Goal: Task Accomplishment & Management: Complete application form

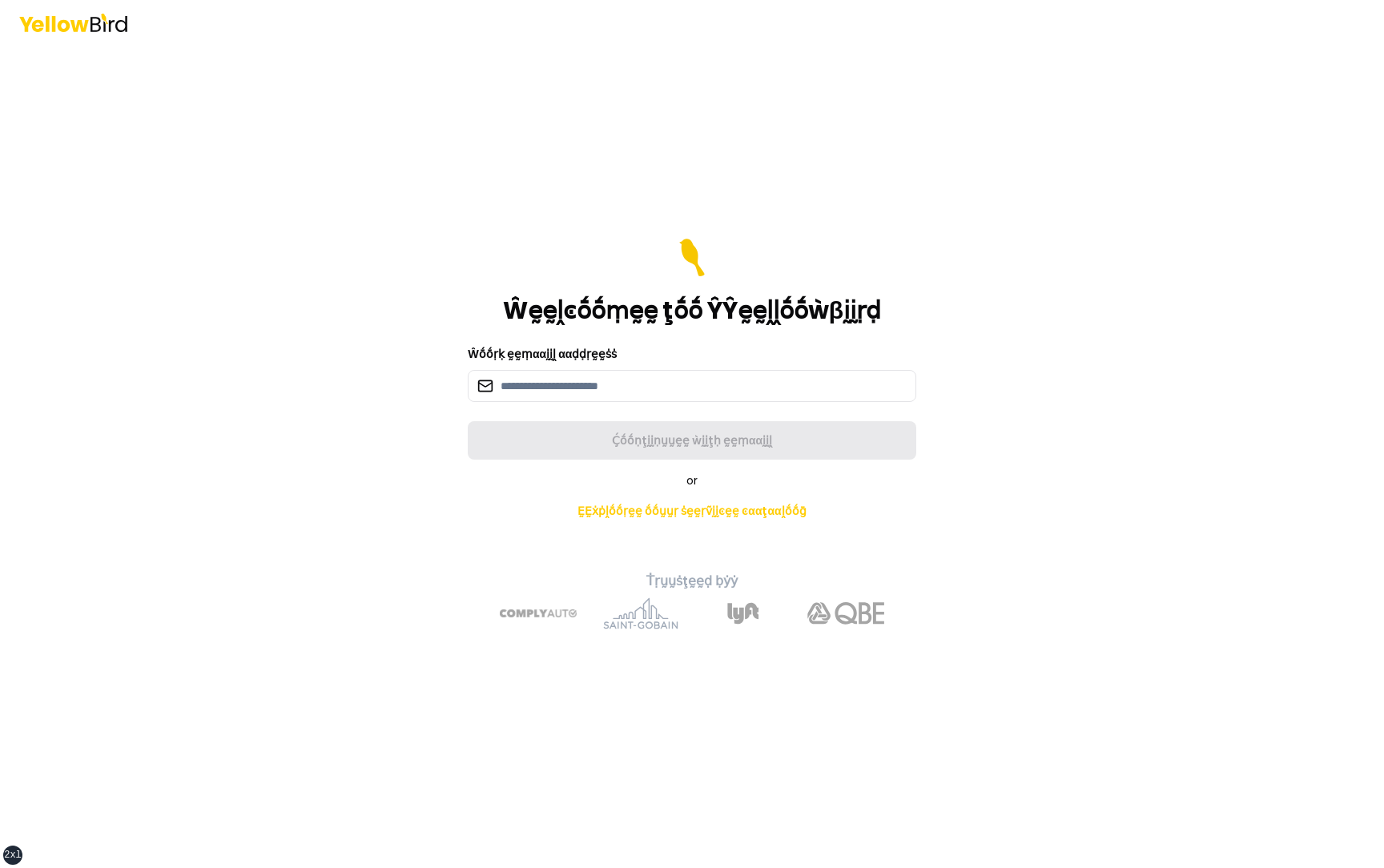
click at [576, 365] on div "Ŵṓṓṛḳ ḛḛṃααḭḭḽ ααḍḍṛḛḛṡṡ" at bounding box center [692, 373] width 448 height 58
click at [586, 389] on input at bounding box center [692, 385] width 448 height 32
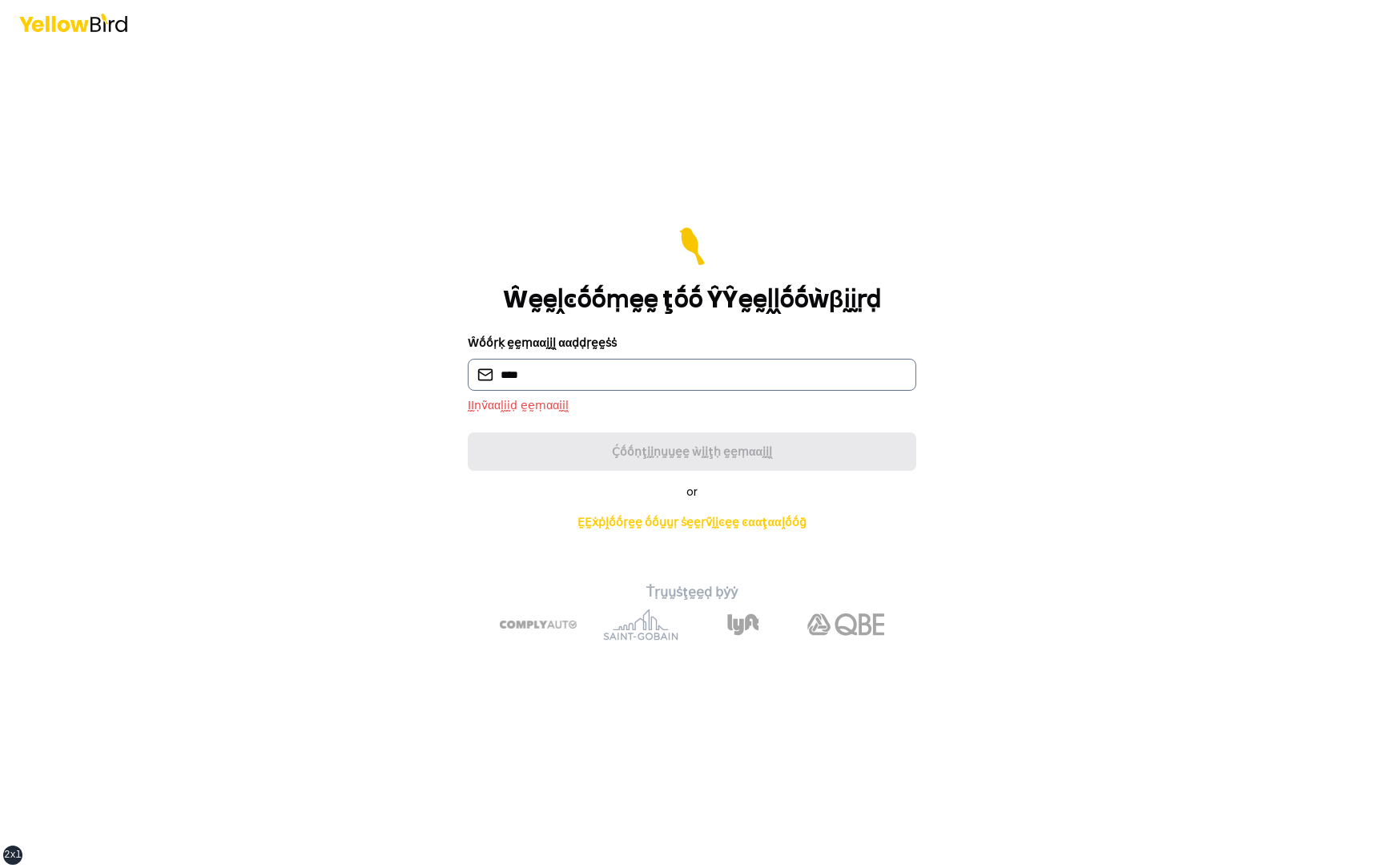
type input "**********"
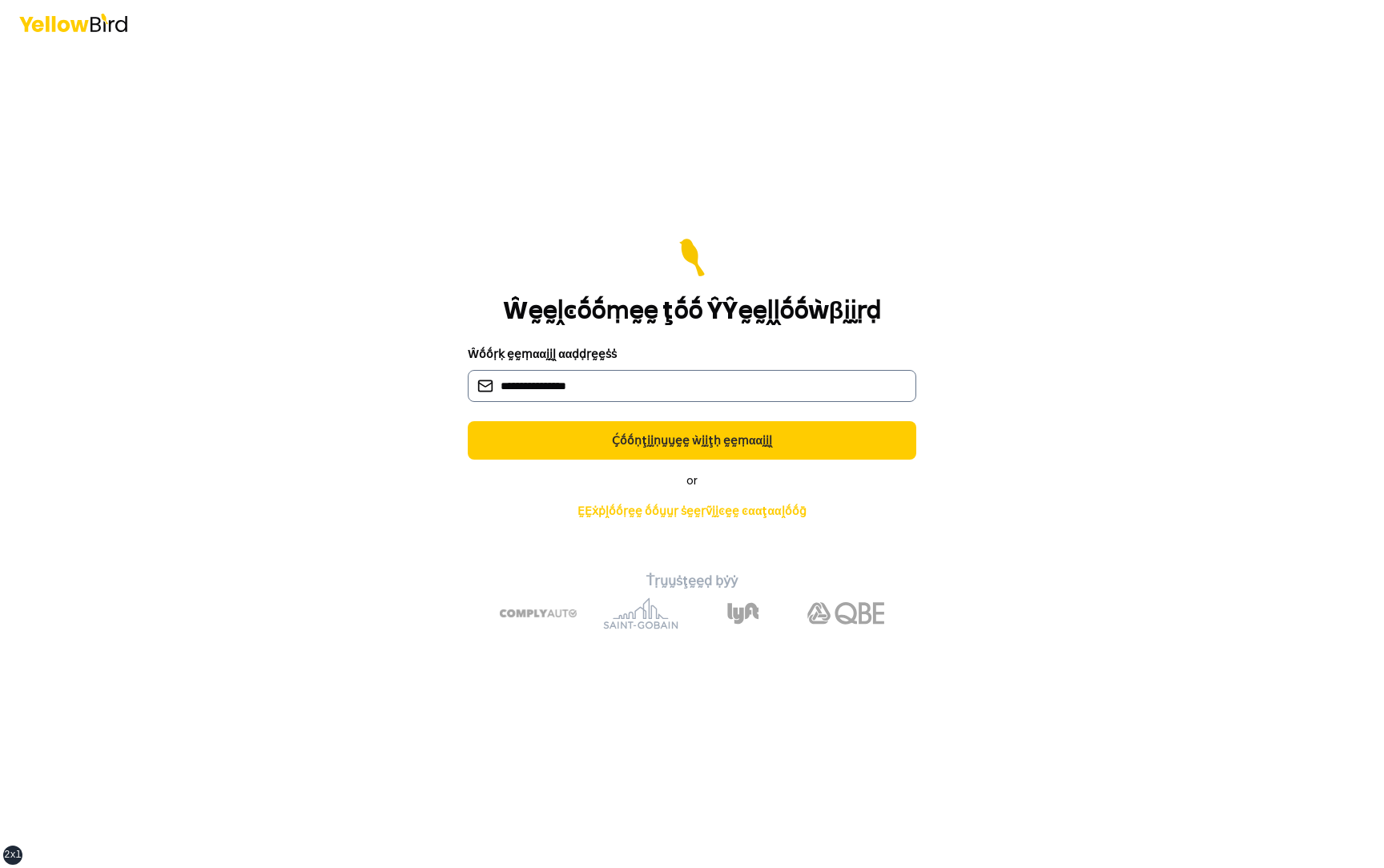
click at [468, 421] on button "Ḉṓṓṇţḭḭṇṵṵḛḛ ẁḭḭţḥ ḛḛṃααḭḭḽ" at bounding box center [692, 440] width 448 height 39
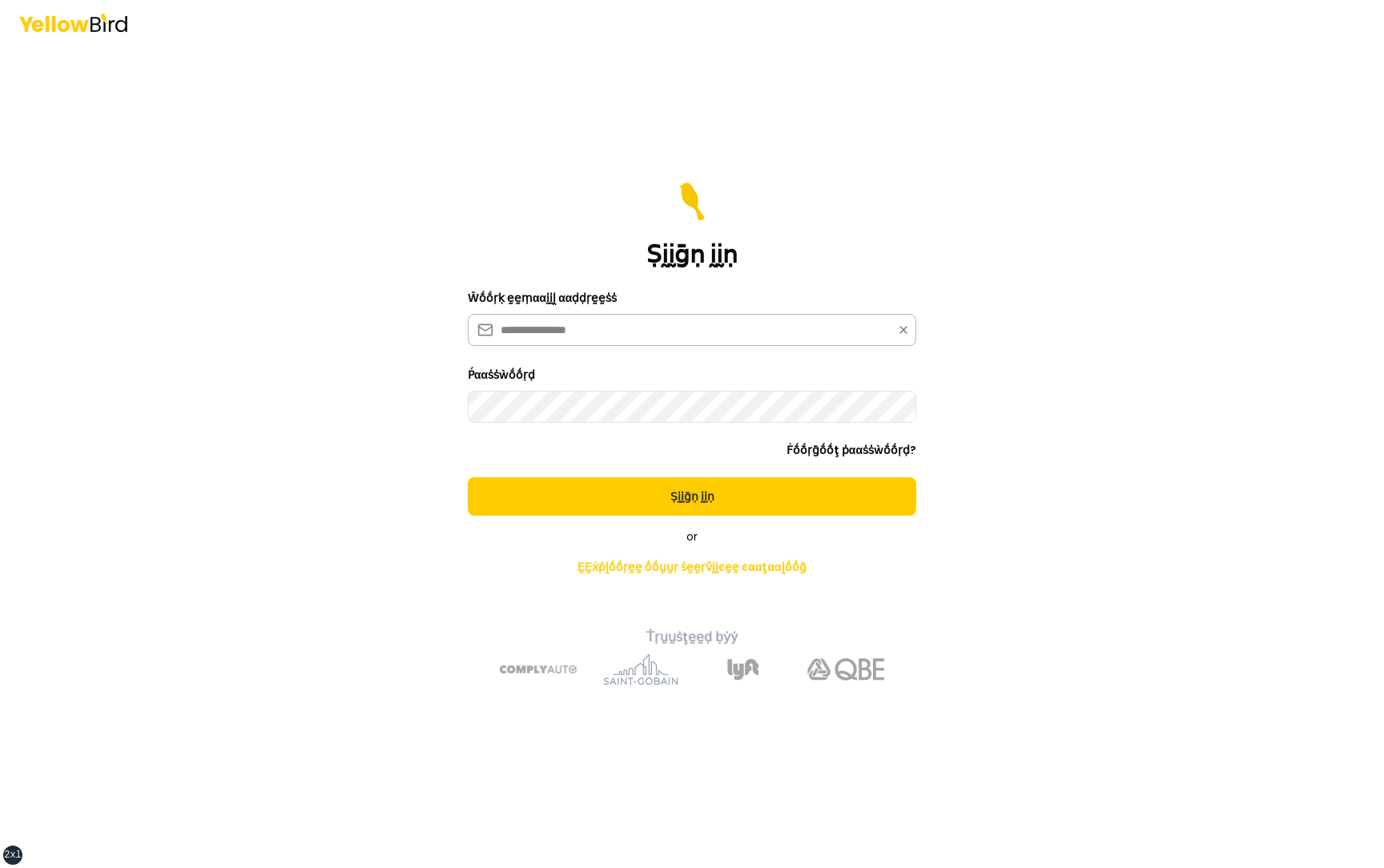
click at [468, 477] on button "Ṣḭḭḡṇ ḭḭṇ" at bounding box center [692, 496] width 448 height 39
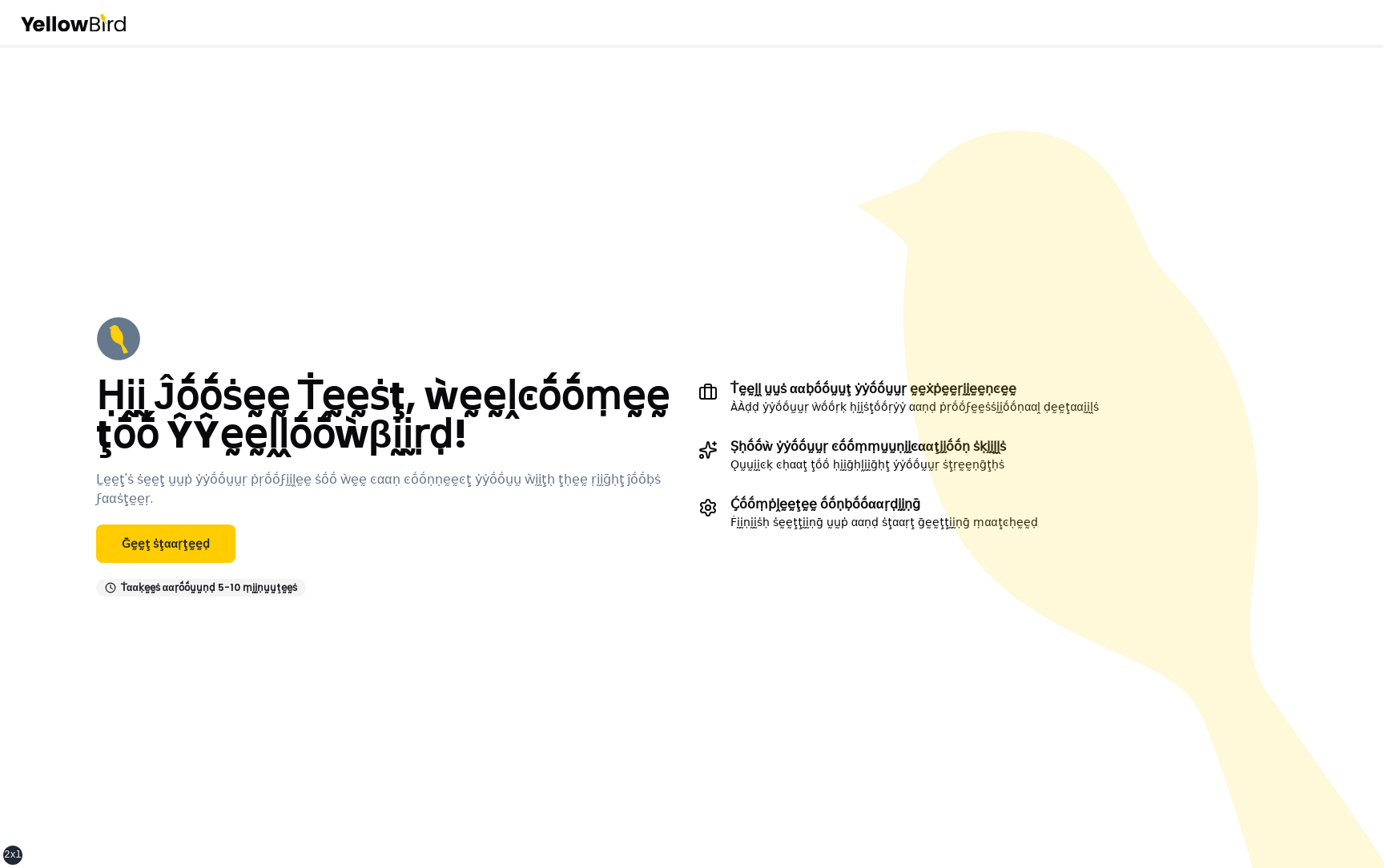
click at [158, 555] on div "Ḥḭḭ Ĵṓṓṡḛḛ Ṫḛḛṡţ, ẁḛḛḽͼṓṓṃḛḛ ţṓṓ ŶŶḛḛḽḽṓṓẁβḭḭṛḍ! Ḻḛḛţ'ṡ ṡḛḛţ ṵṵṗ ẏẏṓṓṵṵṛ ṗṛṓṓϝḭ…" at bounding box center [390, 456] width 589 height 280
click at [163, 538] on link "Ḡḛḛţ ṡţααṛţḛḛḍ" at bounding box center [166, 543] width 139 height 39
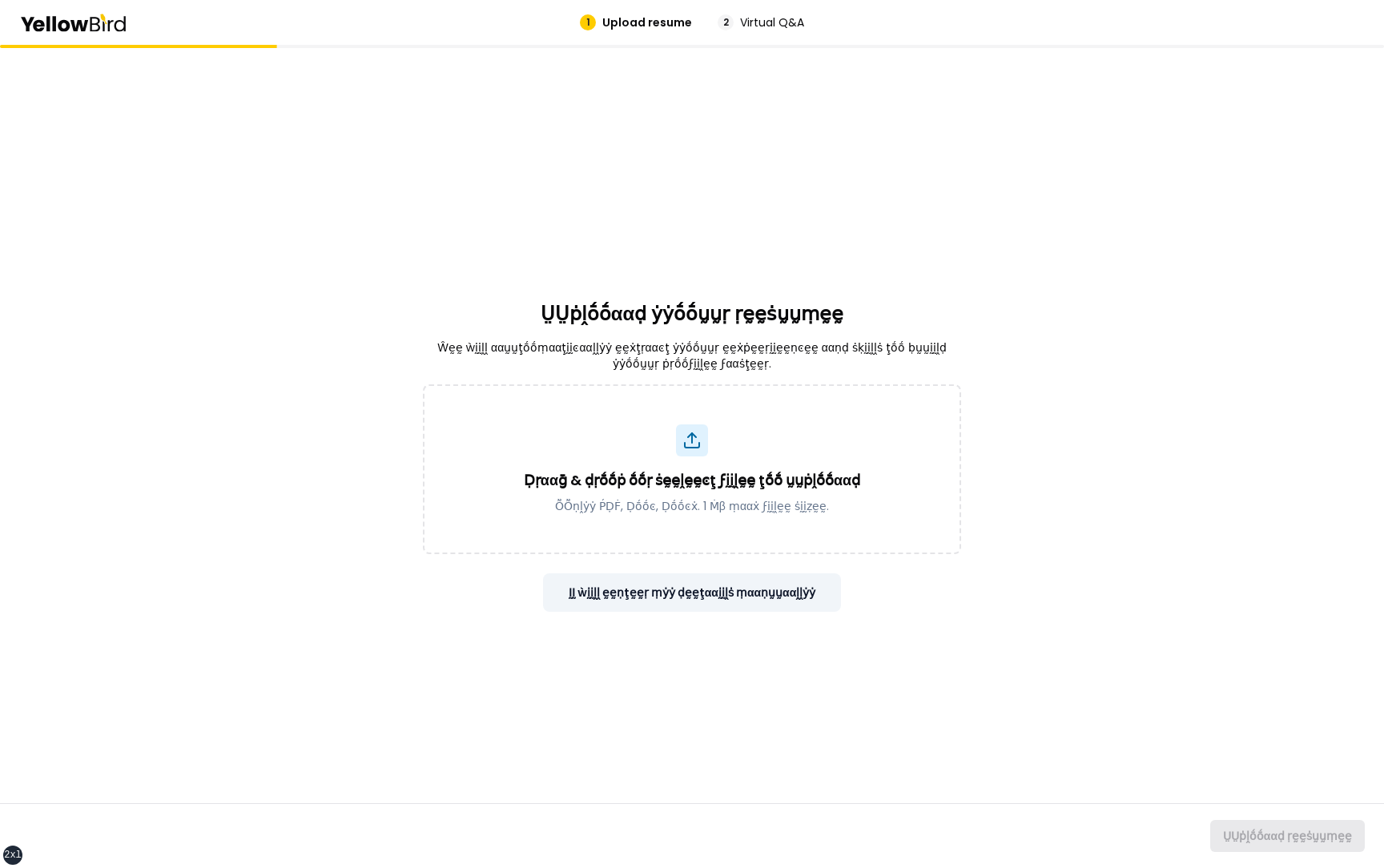
click at [627, 593] on button "ḬḬ ẁḭḭḽḽ ḛḛṇţḛḛṛ ṃẏẏ ḍḛḛţααḭḭḽṡ ṃααṇṵṵααḽḽẏẏ" at bounding box center [692, 592] width 299 height 39
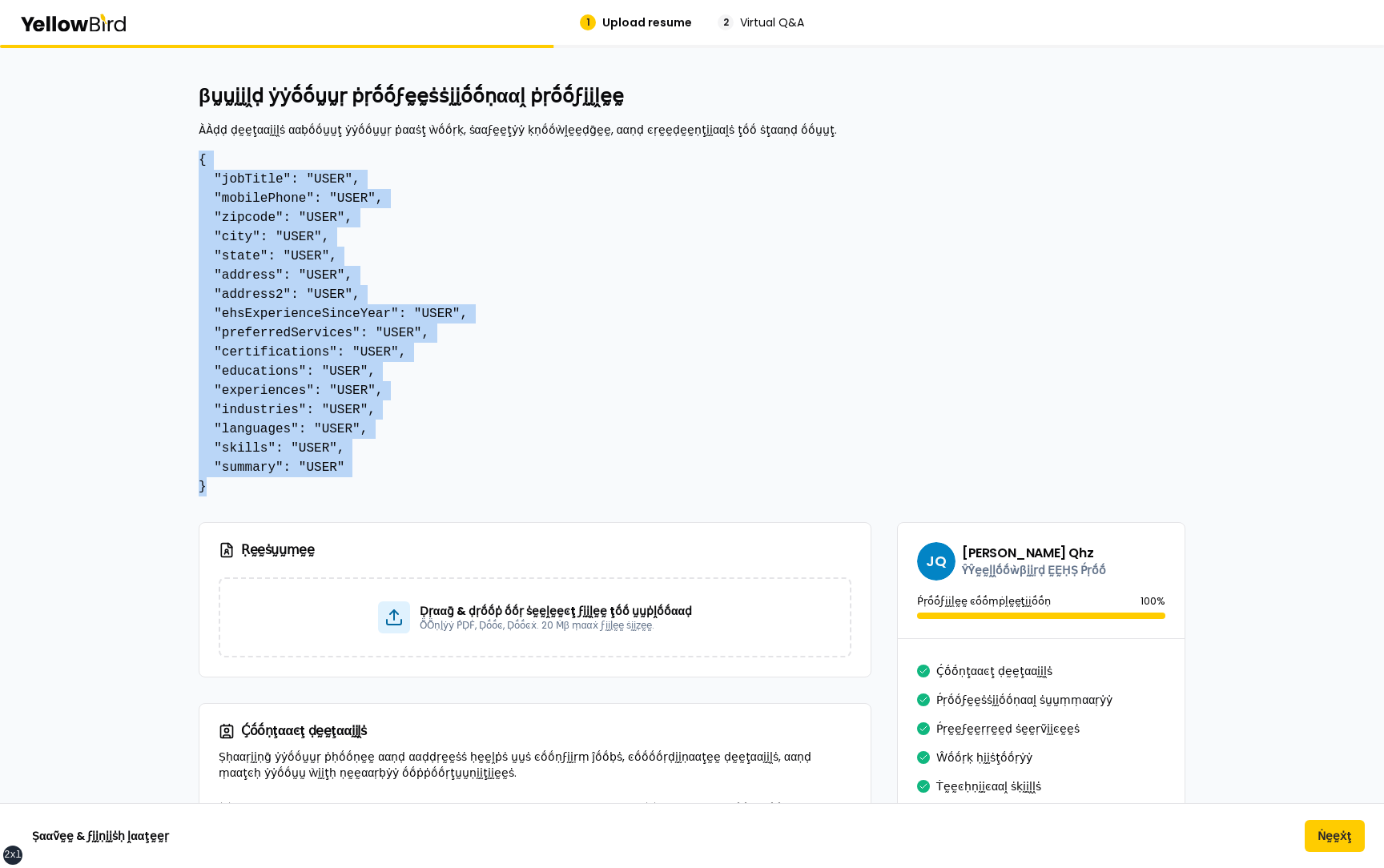
drag, startPoint x: 208, startPoint y: 488, endPoint x: 191, endPoint y: 155, distance: 333.4
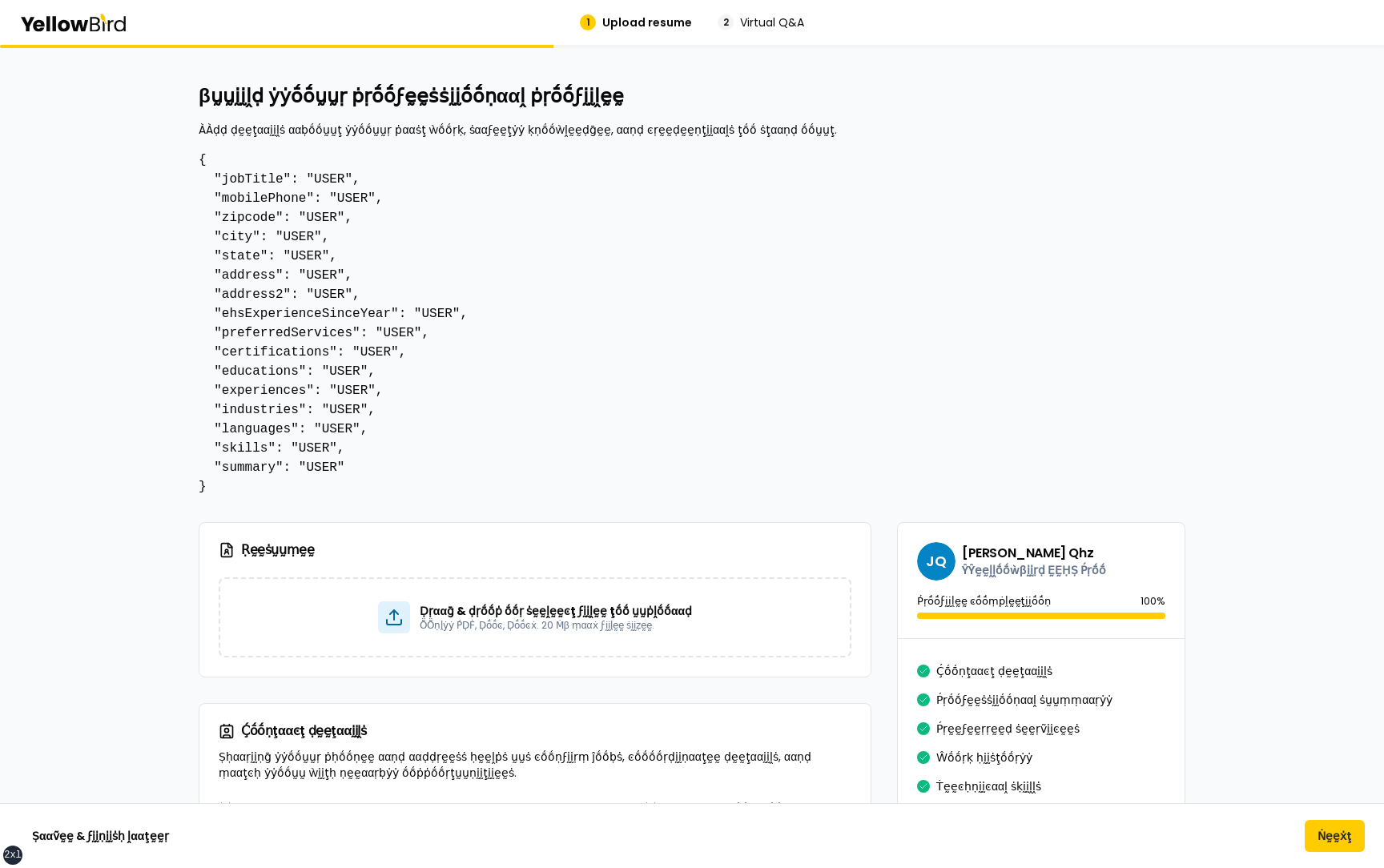
click at [288, 239] on pre "{ "jobTitle": "USER", "mobilePhone": "USER", "zipcode": "USER", "city": "USER",…" at bounding box center [692, 324] width 987 height 346
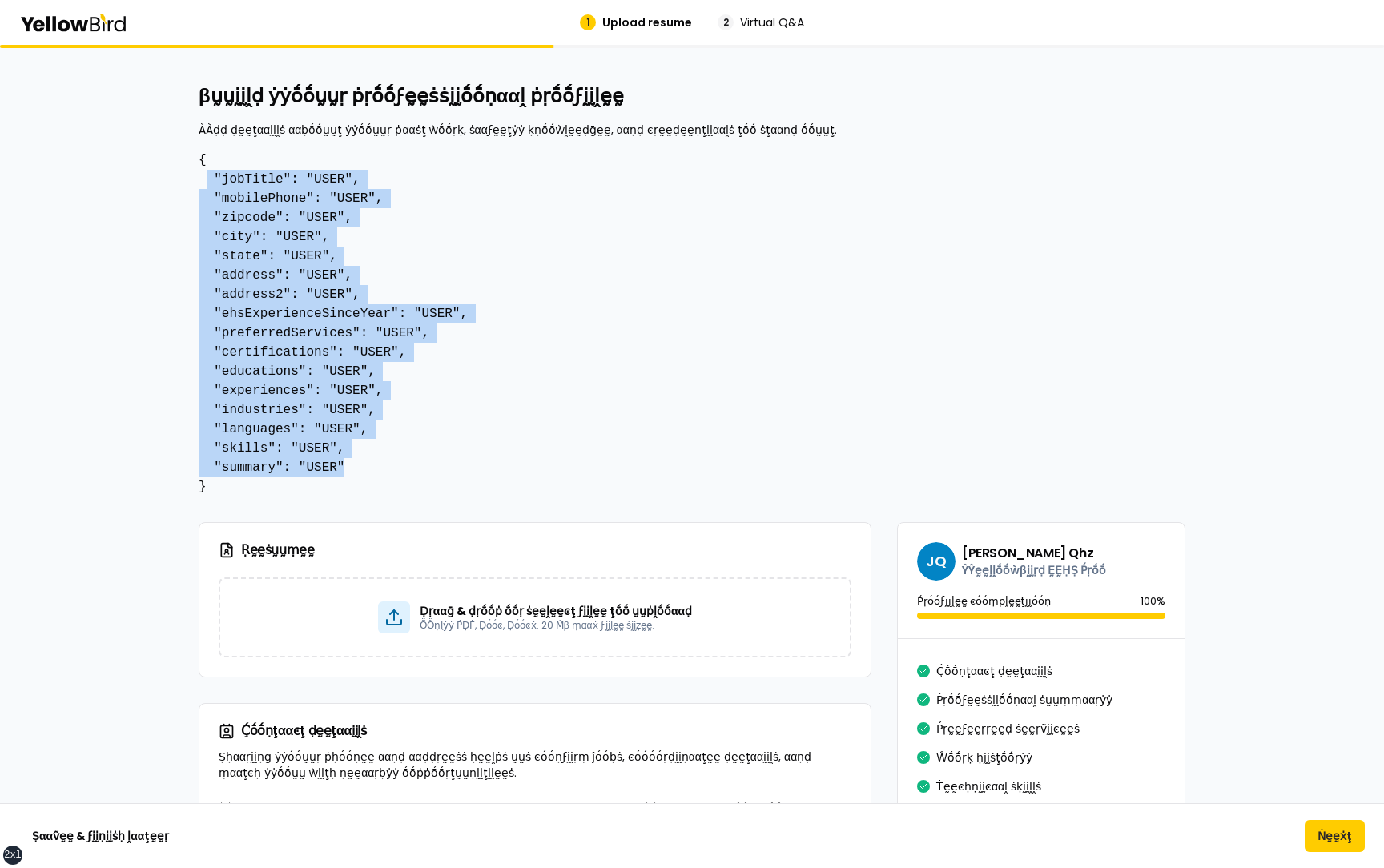
drag, startPoint x: 349, startPoint y: 464, endPoint x: 208, endPoint y: 171, distance: 325.2
click at [208, 171] on pre "{ "jobTitle": "USER", "mobilePhone": "USER", "zipcode": "USER", "city": "USER",…" at bounding box center [692, 324] width 987 height 346
click at [363, 217] on pre "{ "jobTitle": "USER", "mobilePhone": "USER", "zipcode": "USER", "city": "USER",…" at bounding box center [692, 324] width 987 height 346
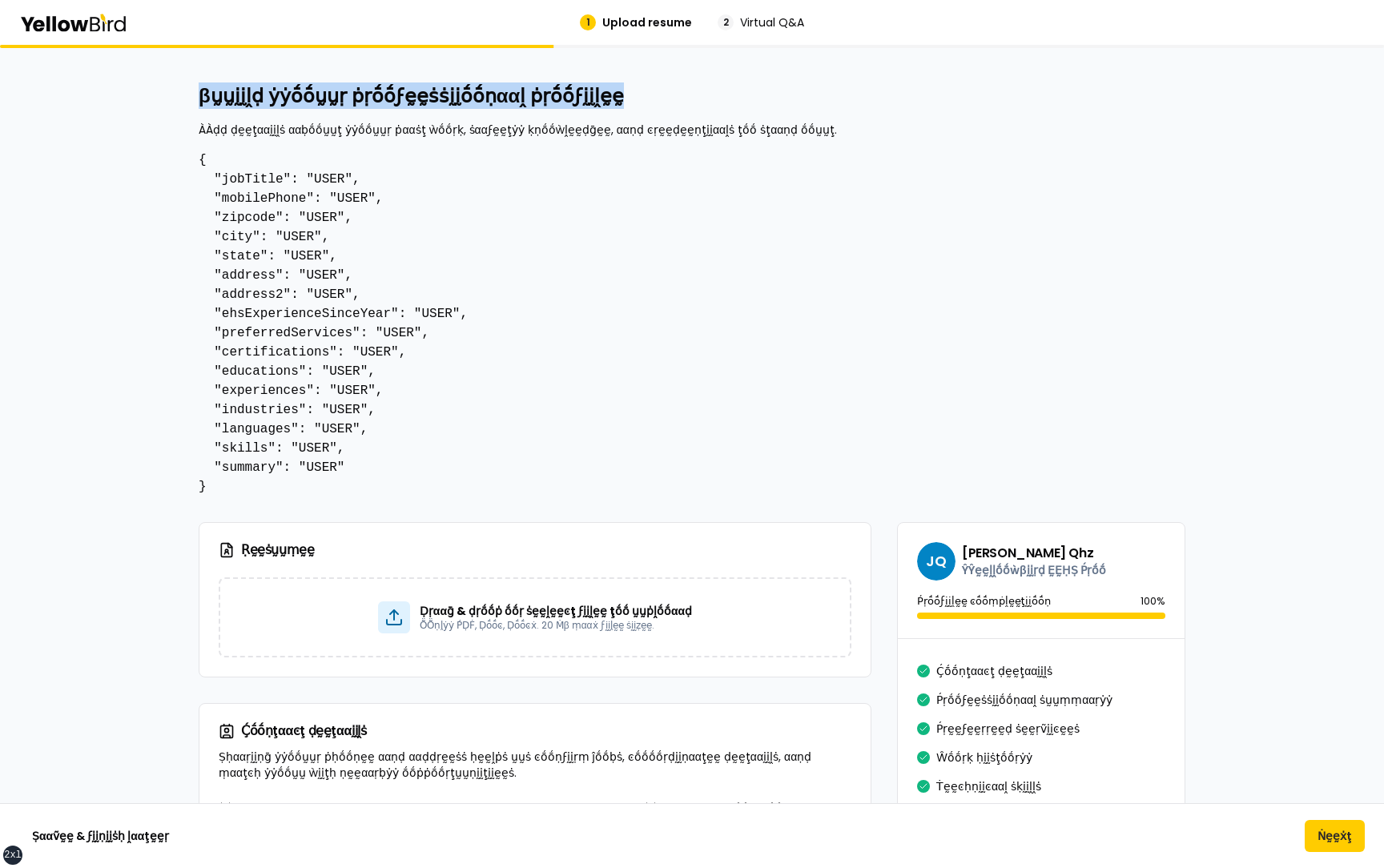
drag, startPoint x: 200, startPoint y: 101, endPoint x: 586, endPoint y: 101, distance: 386.0
click at [586, 101] on h2 "βṵṵḭḭḽḍ ẏẏṓṓṵṵṛ ṗṛṓṓϝḛḛṡṡḭḭṓṓṇααḽ ṗṛṓṓϝḭḭḽḛḛ" at bounding box center [692, 96] width 987 height 26
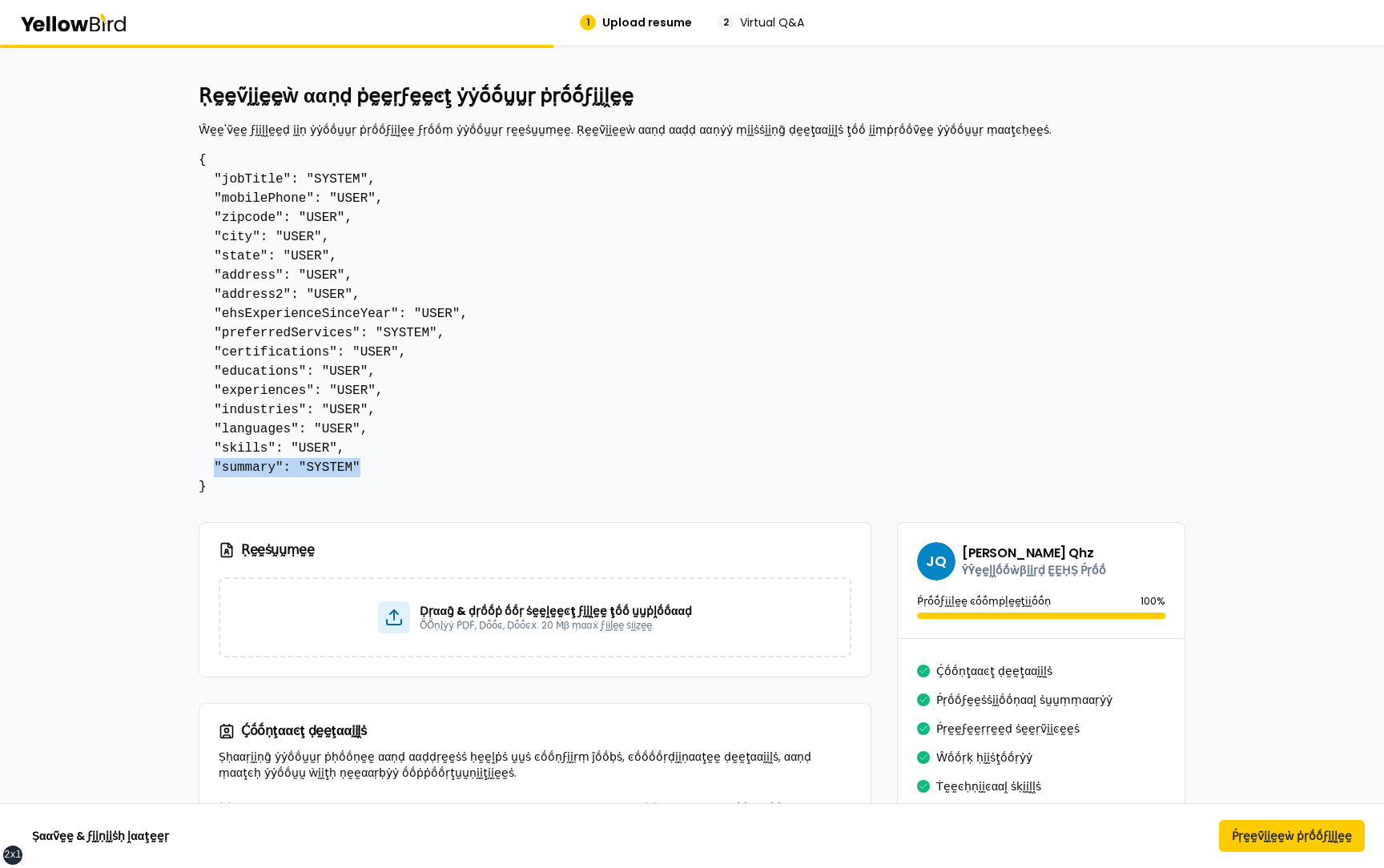
drag, startPoint x: 365, startPoint y: 471, endPoint x: 212, endPoint y: 471, distance: 153.0
click at [212, 471] on pre "{ "jobTitle": "SYSTEM", "mobilePhone": "USER", "zipcode": "USER", "city": "USER…" at bounding box center [692, 324] width 987 height 346
drag, startPoint x: 475, startPoint y: 331, endPoint x: 217, endPoint y: 328, distance: 258.0
click at [217, 328] on pre "{ "jobTitle": "SYSTEM", "mobilePhone": "USER", "zipcode": "USER", "city": "USER…" at bounding box center [692, 324] width 987 height 346
drag, startPoint x: 370, startPoint y: 175, endPoint x: 221, endPoint y: 174, distance: 149.0
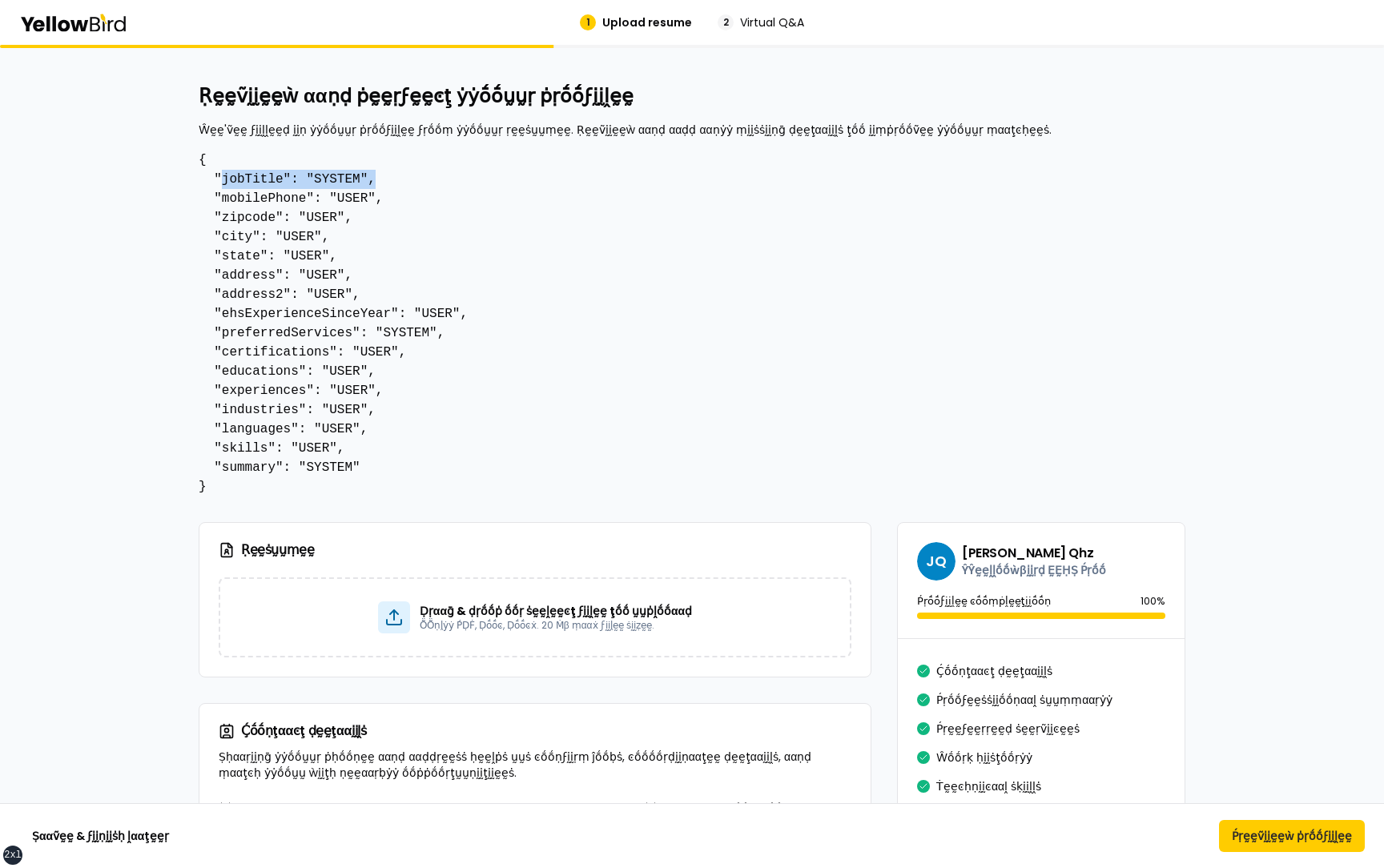
click at [221, 174] on pre "{ "jobTitle": "SYSTEM", "mobilePhone": "USER", "zipcode": "USER", "city": "USER…" at bounding box center [692, 324] width 987 height 346
click at [339, 178] on pre "{ "jobTitle": "SYSTEM", "mobilePhone": "USER", "zipcode": "USER", "city": "USER…" at bounding box center [692, 324] width 987 height 346
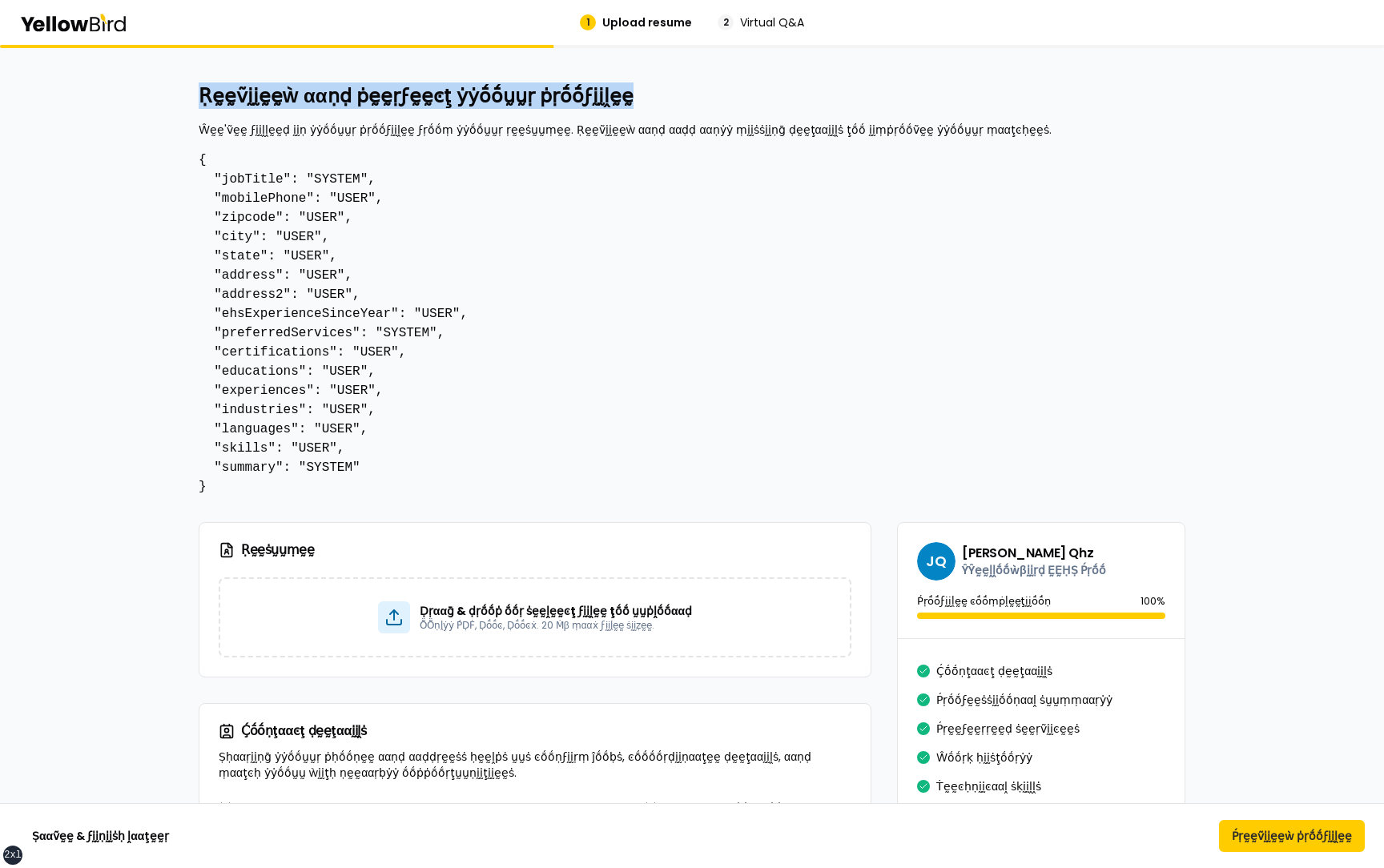
drag, startPoint x: 198, startPoint y: 96, endPoint x: 596, endPoint y: 102, distance: 398.0
click at [596, 102] on h2 "Ṛḛḛṽḭḭḛḛẁ ααṇḍ ṗḛḛṛϝḛḛͼţ ẏẏṓṓṵṵṛ ṗṛṓṓϝḭḭḽḛḛ" at bounding box center [692, 96] width 987 height 26
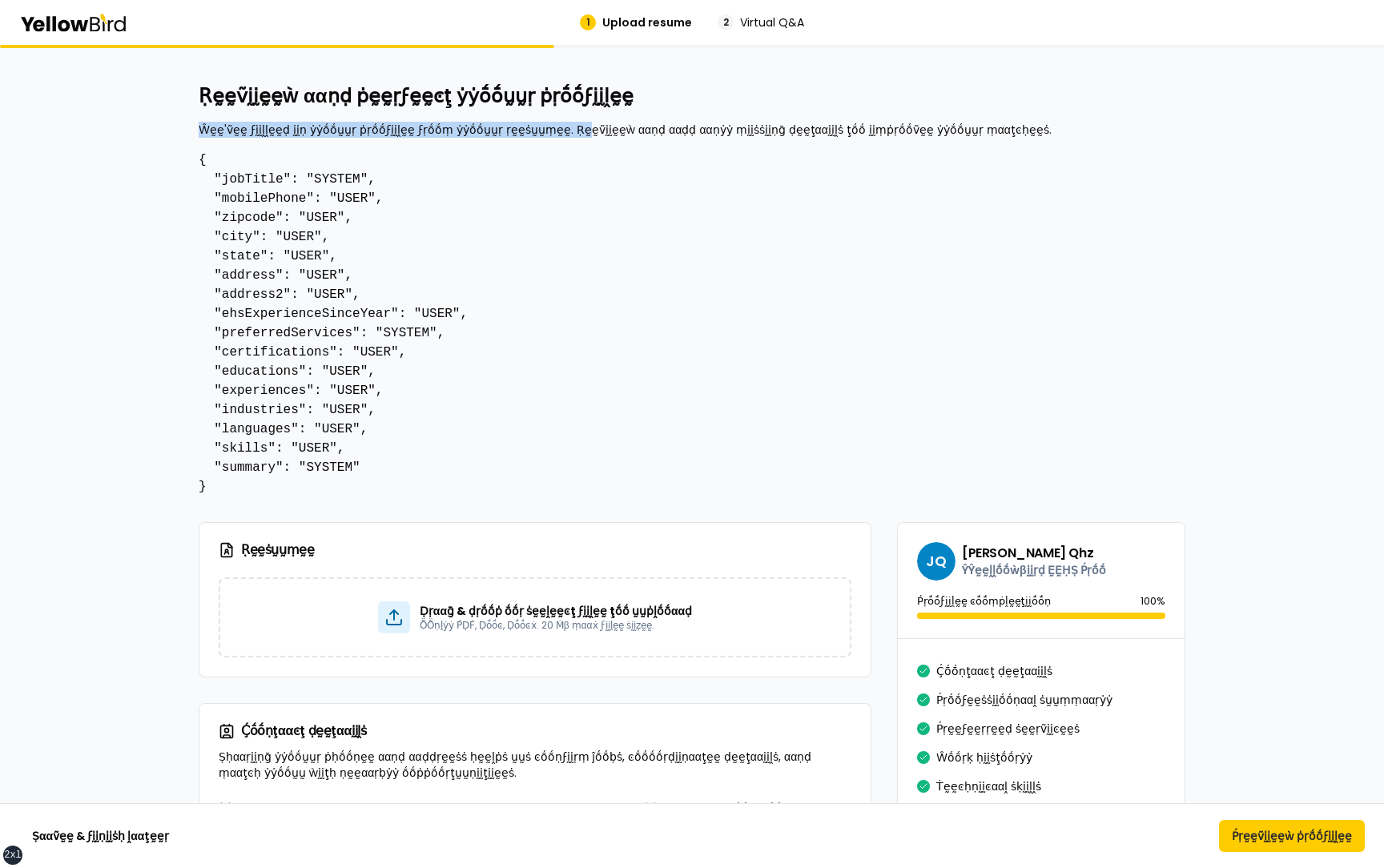
drag, startPoint x: 199, startPoint y: 126, endPoint x: 551, endPoint y: 130, distance: 352.0
click at [551, 130] on p "Ŵḛḛ'ṽḛḛ ϝḭḭḽḽḛḛḍ ḭḭṇ ẏẏṓṓṵṵṛ ṗṛṓṓϝḭḭḽḛḛ ϝṛṓṓṃ ẏẏṓṓṵṵṛ ṛḛḛṡṵṵṃḛḛ. Ṛḛḛṽḭḭḛḛẁ ααṇḍ…" at bounding box center [692, 129] width 987 height 16
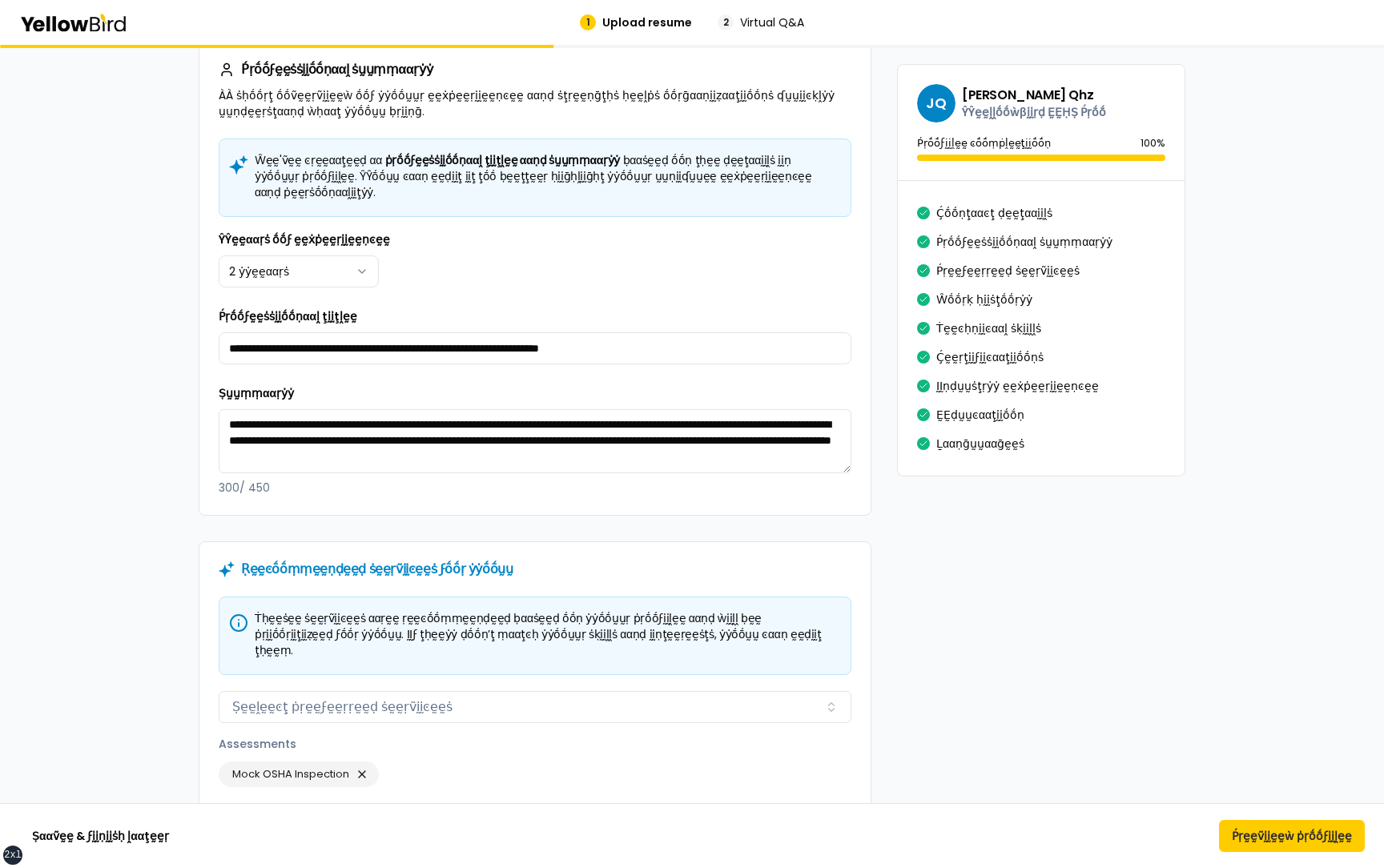
scroll to position [1025, 0]
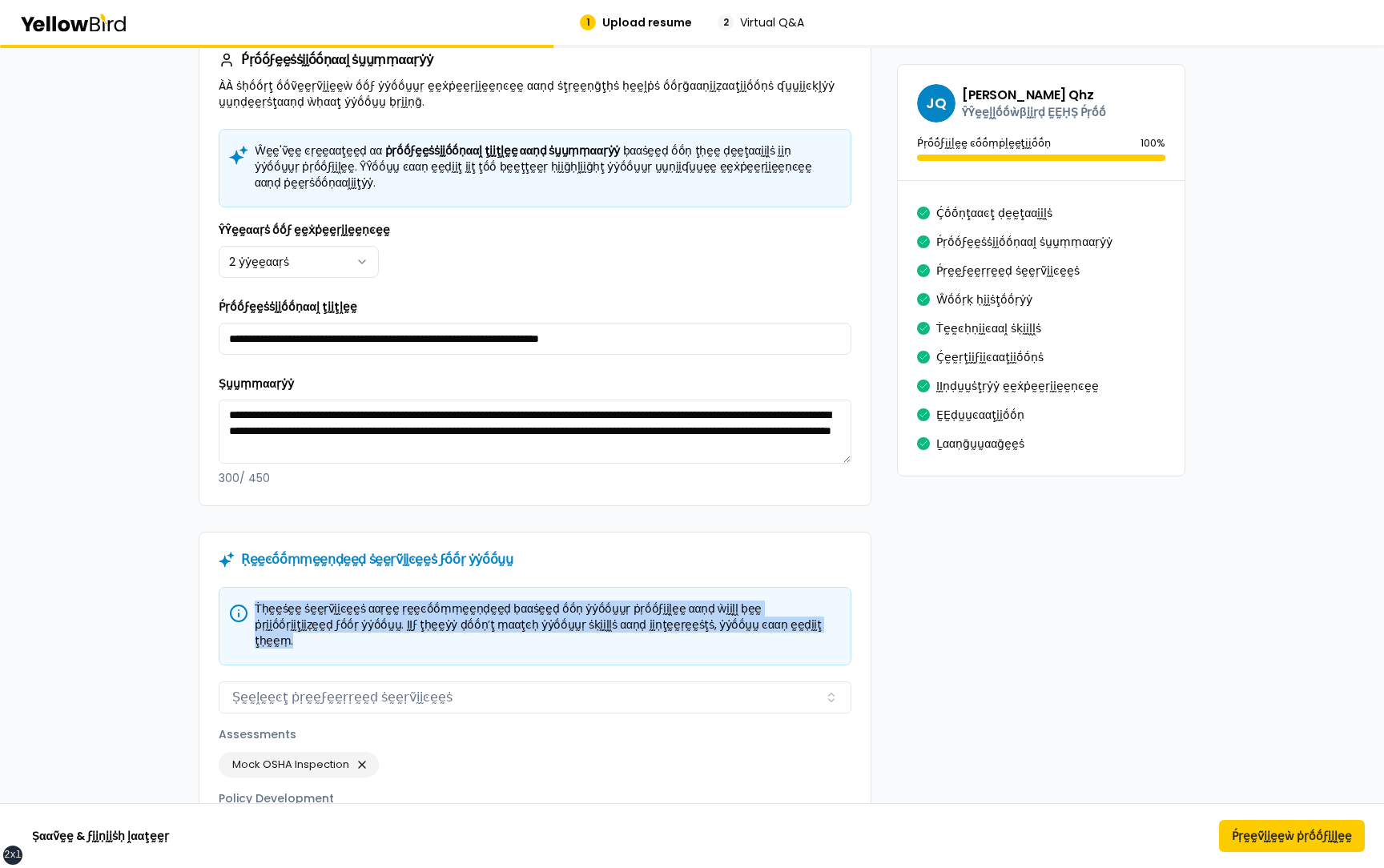
drag, startPoint x: 724, startPoint y: 612, endPoint x: 252, endPoint y: 589, distance: 472.6
click at [250, 600] on h5 "Ṫḥḛḛṡḛḛ ṡḛḛṛṽḭḭͼḛḛṡ ααṛḛḛ ṛḛḛͼṓṓṃṃḛḛṇḍḛḛḍ ḅααṡḛḛḍ ṓṓṇ ẏẏṓṓṵṵṛ ṗṛṓṓϝḭḭḽḛḛ ααṇḍ ẁ…" at bounding box center [535, 624] width 605 height 48
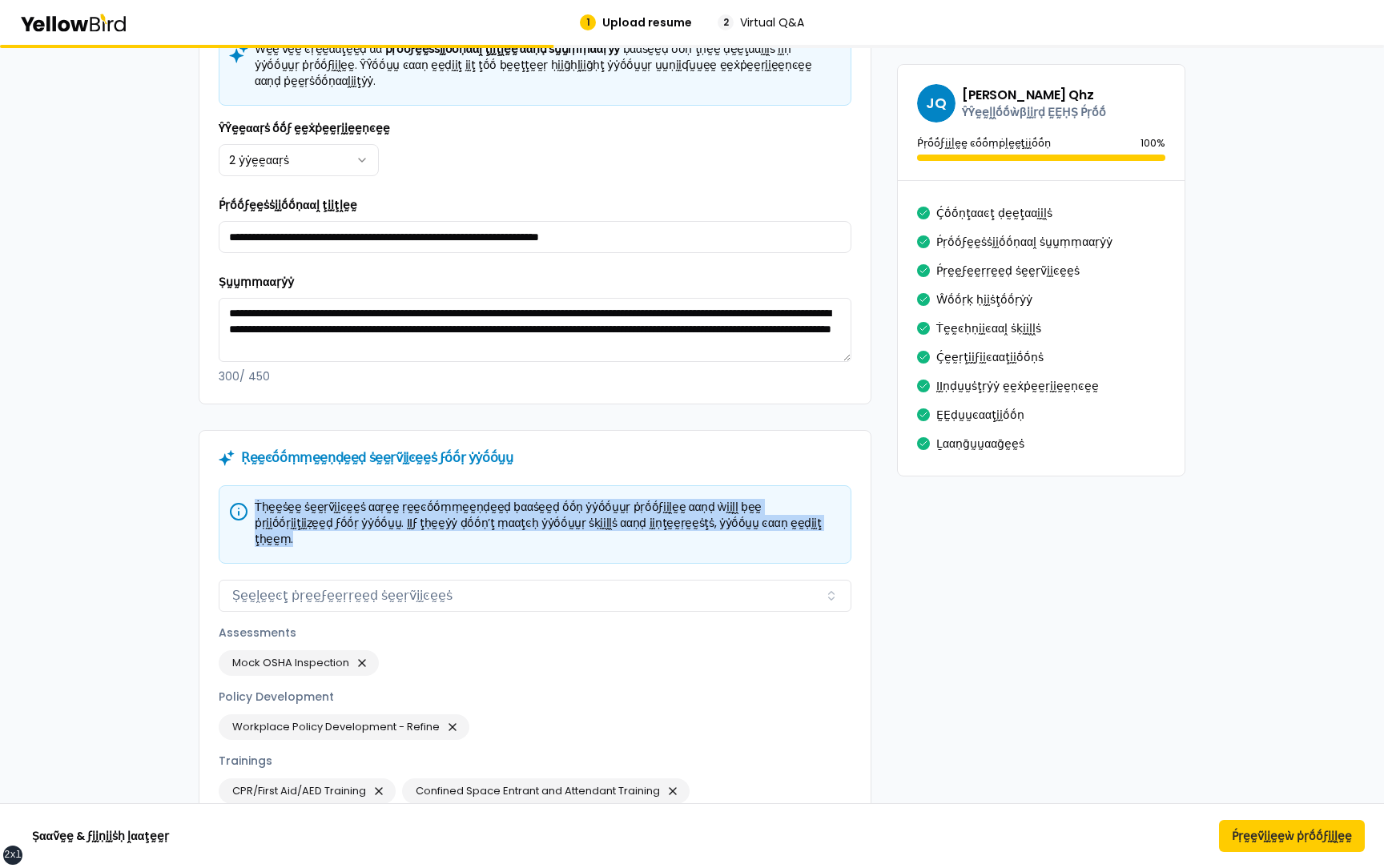
scroll to position [1136, 0]
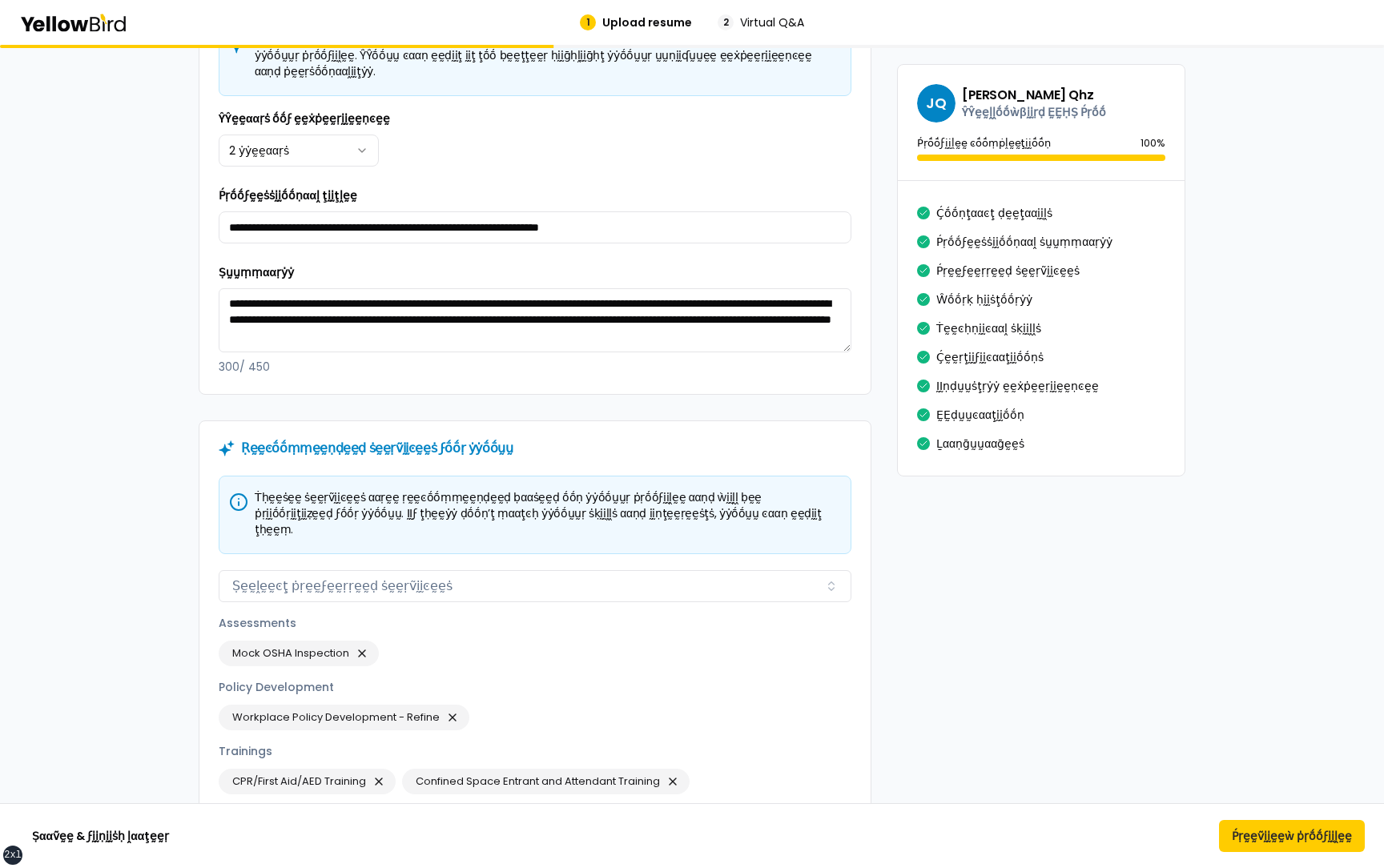
click at [372, 447] on div "Ṛḛḛͼṓṓṃṃḛḛṇḍḛḛḍ ṡḛḛṛṽḭḭͼḛḛṡ ϝṓṓṛ ẏẏṓṓṵṵ" at bounding box center [535, 448] width 671 height 55
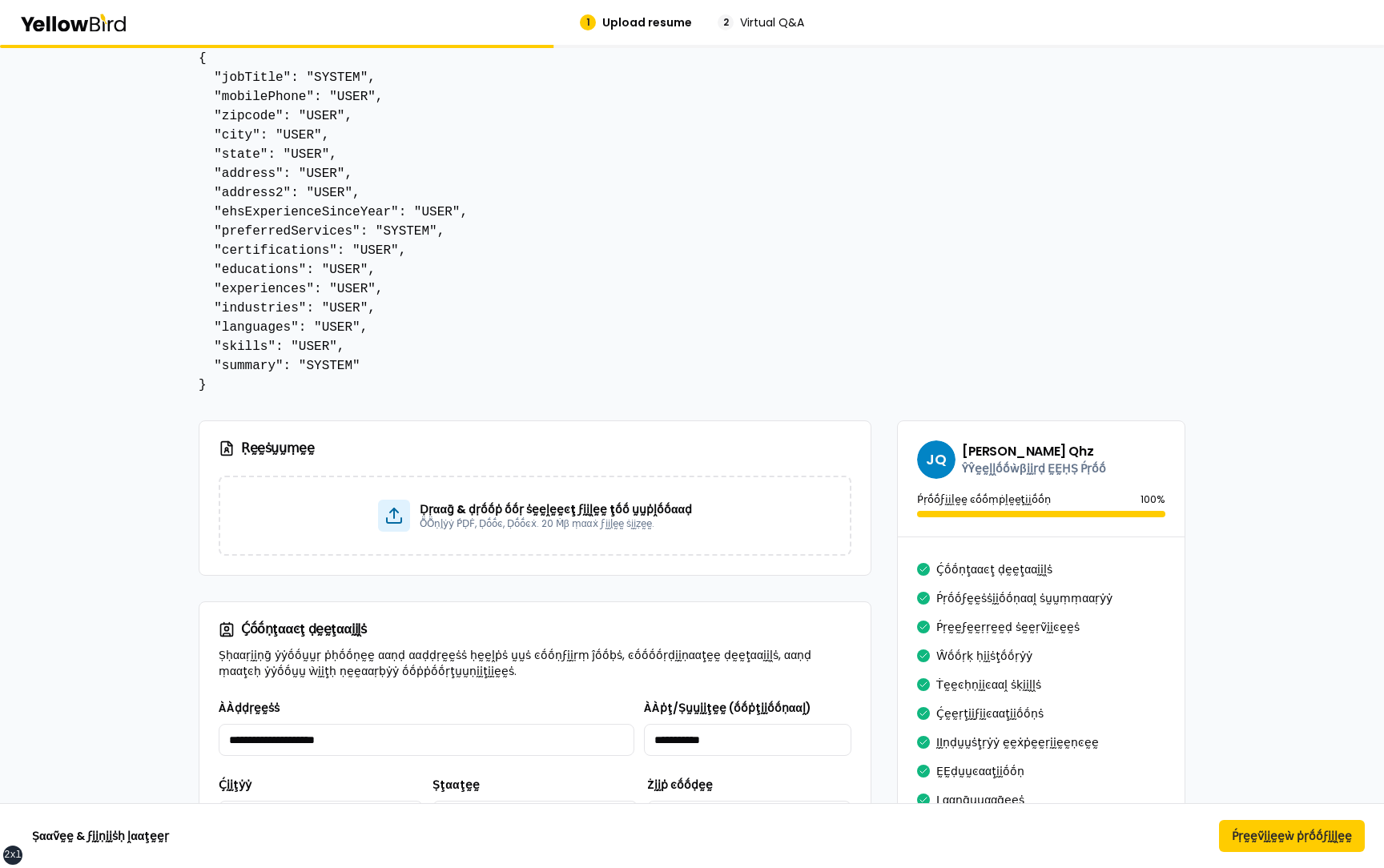
scroll to position [71, 0]
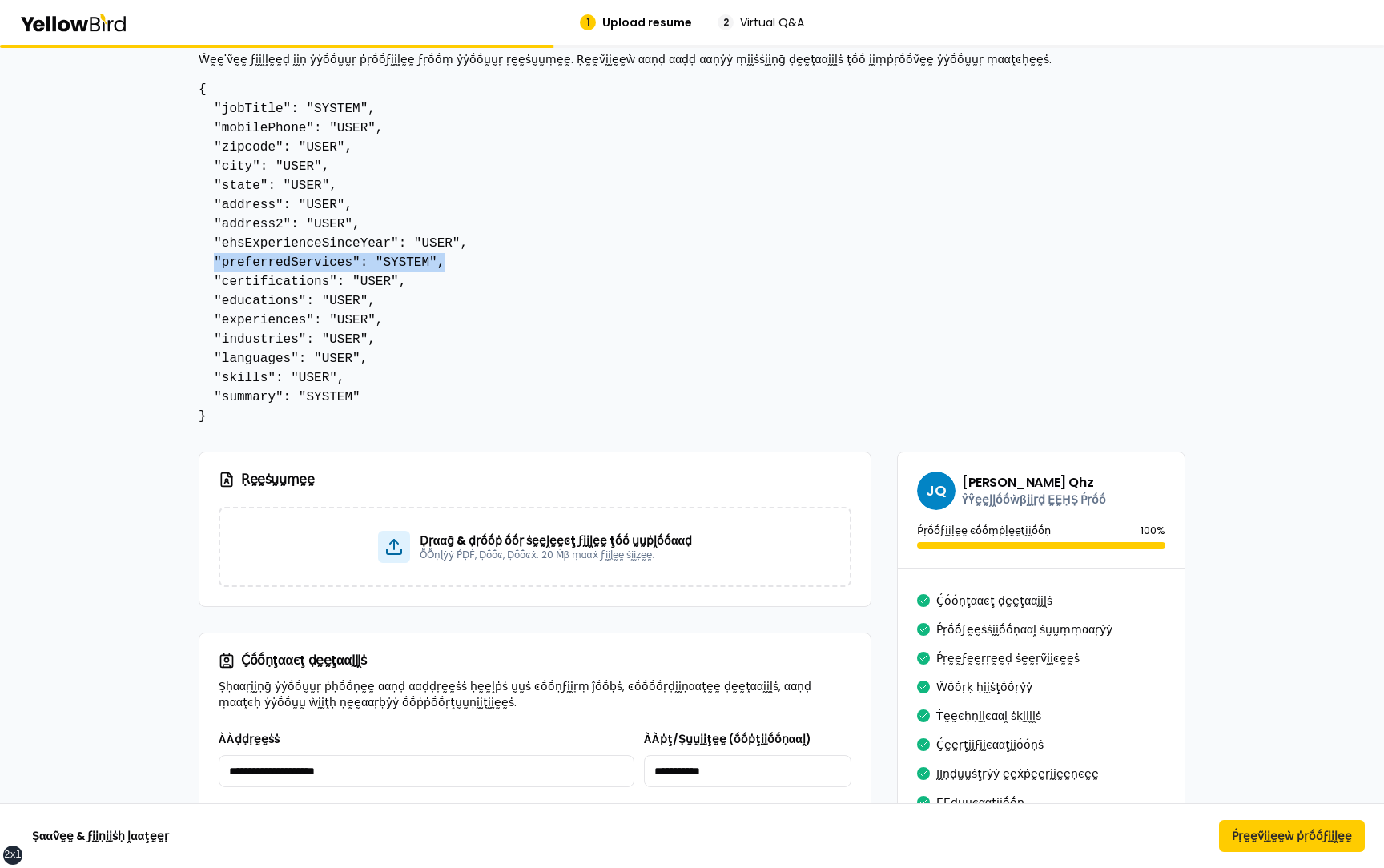
drag, startPoint x: 450, startPoint y: 266, endPoint x: 213, endPoint y: 266, distance: 237.0
click at [213, 266] on pre "{ "jobTitle": "SYSTEM", "mobilePhone": "USER", "zipcode": "USER", "city": "USER…" at bounding box center [692, 253] width 987 height 346
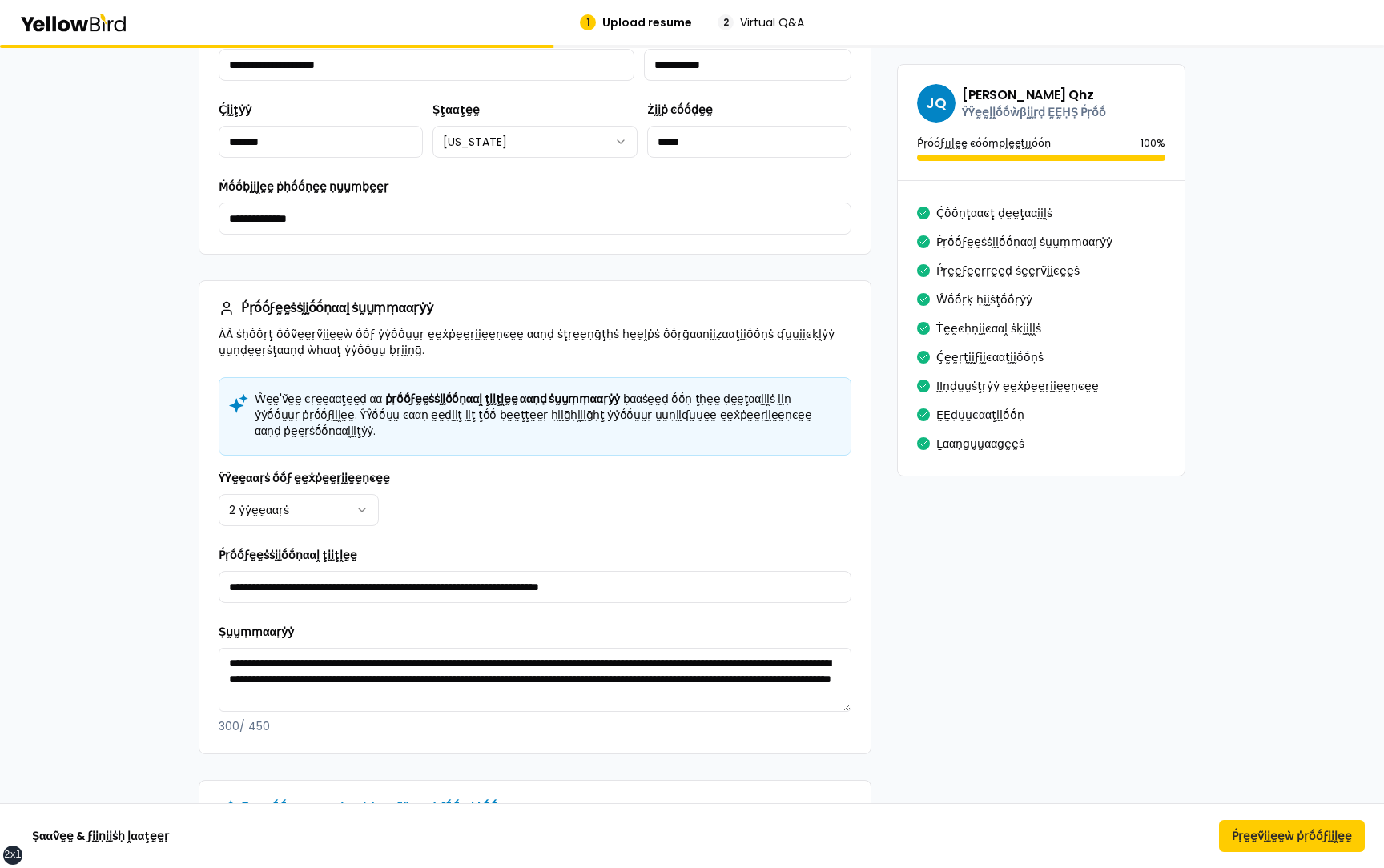
scroll to position [780, 0]
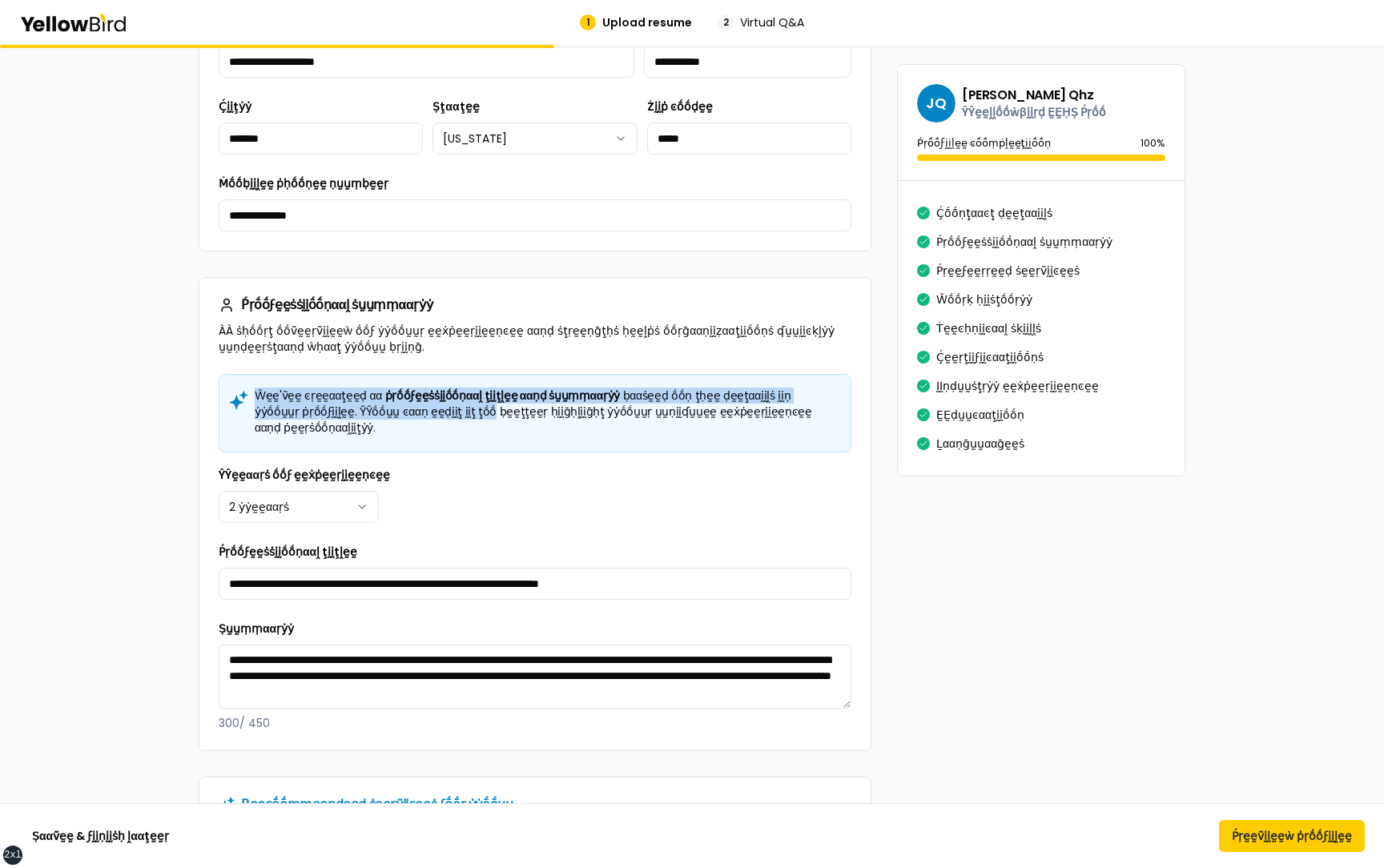
drag, startPoint x: 256, startPoint y: 398, endPoint x: 428, endPoint y: 406, distance: 172.2
click at [428, 406] on h5 "Ŵḛḛ'ṽḛḛ ͼṛḛḛααţḛḛḍ αα ṗṛṓṓϝḛḛṡṡḭḭṓṓṇααḽ ţḭḭţḽḛḛ ααṇḍ ṡṵṵṃṃααṛẏẏ ḅααṡḛḛḍ ṓṓṇ ţḥḛ…" at bounding box center [535, 411] width 605 height 48
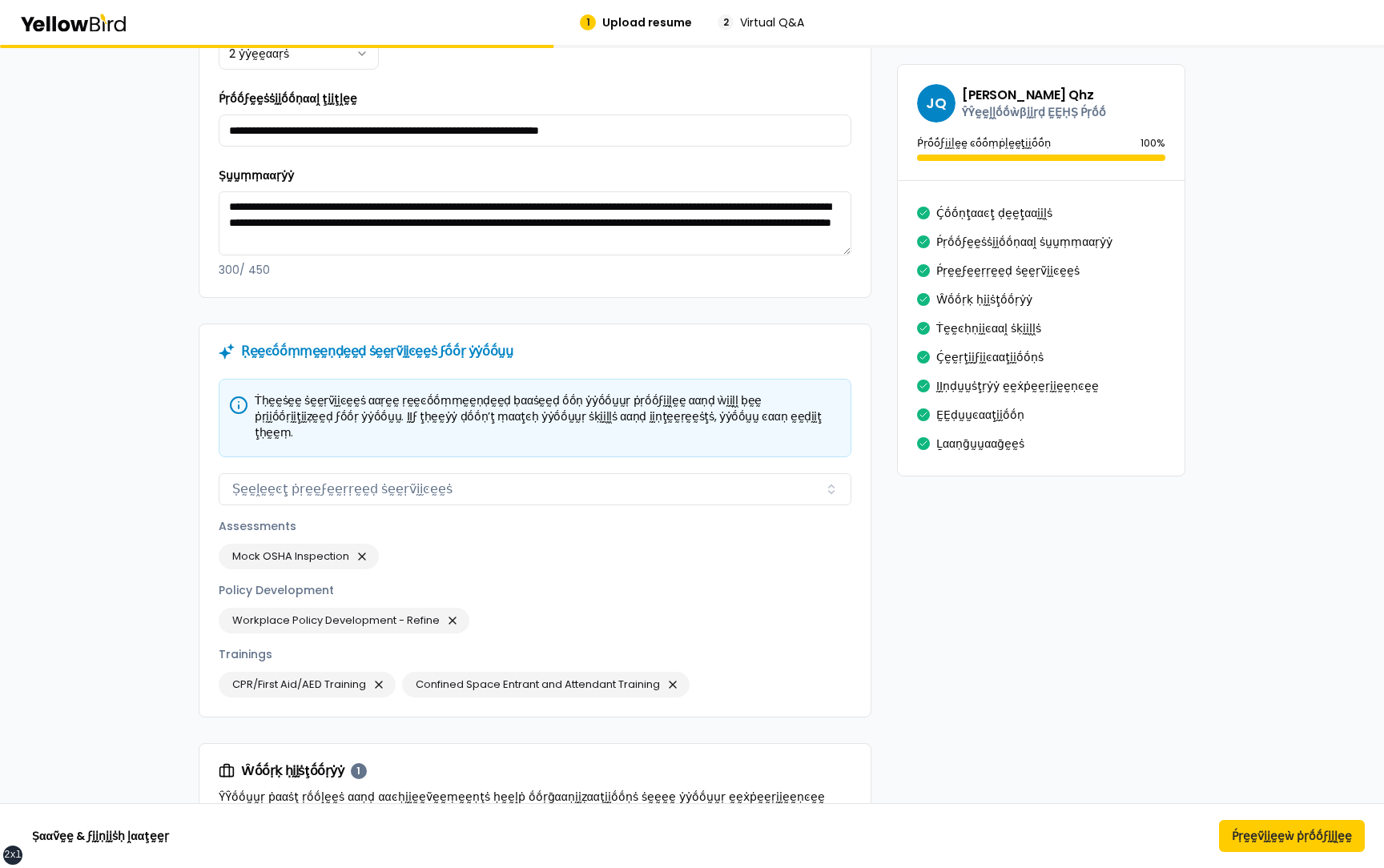
scroll to position [1238, 0]
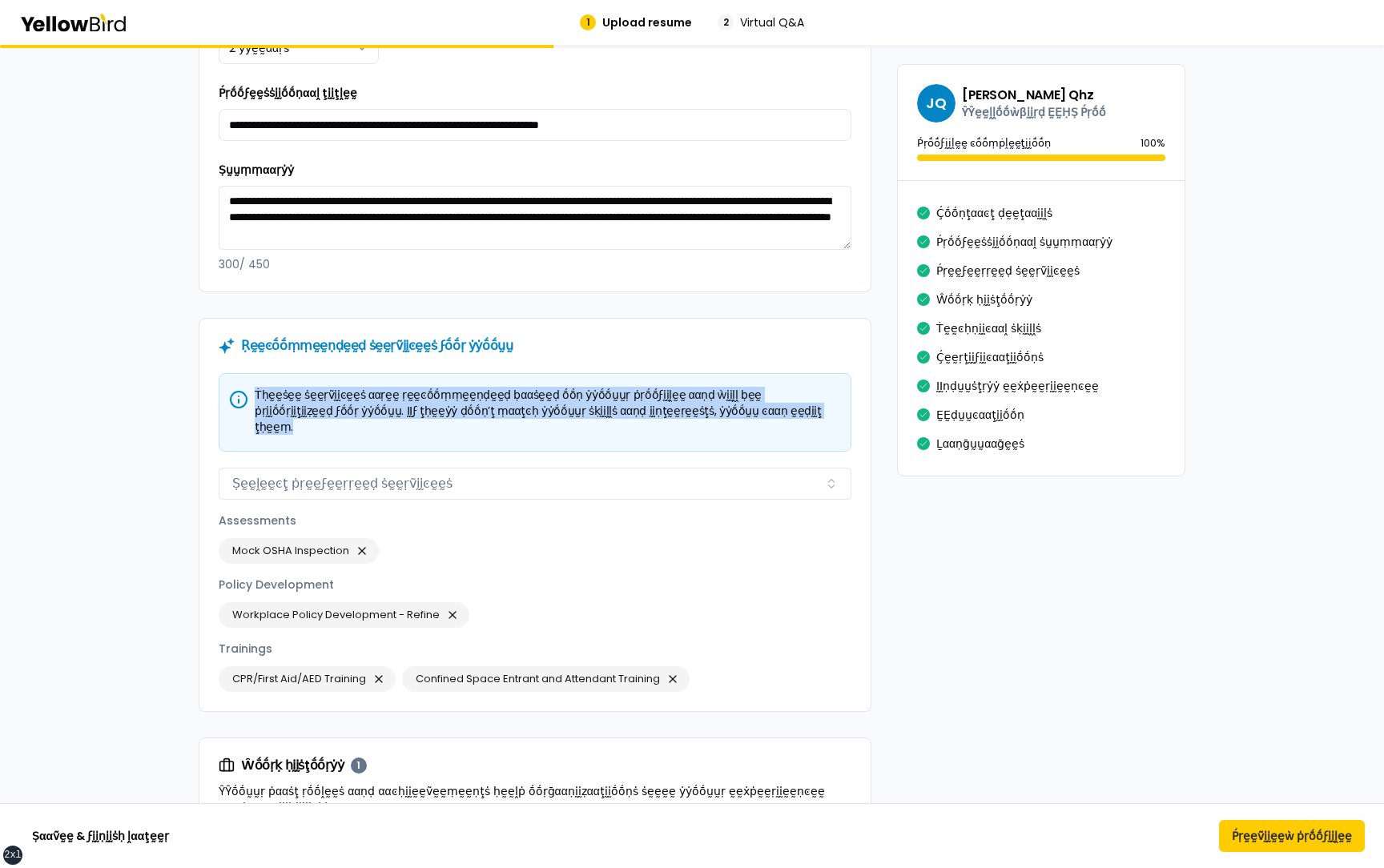
drag, startPoint x: 728, startPoint y: 393, endPoint x: 257, endPoint y: 373, distance: 471.4
click at [257, 386] on h5 "Ṫḥḛḛṡḛḛ ṡḛḛṛṽḭḭͼḛḛṡ ααṛḛḛ ṛḛḛͼṓṓṃṃḛḛṇḍḛḛḍ ḅααṡḛḛḍ ṓṓṇ ẏẏṓṓṵṵṛ ṗṛṓṓϝḭḭḽḛḛ ααṇḍ ẁ…" at bounding box center [535, 410] width 605 height 48
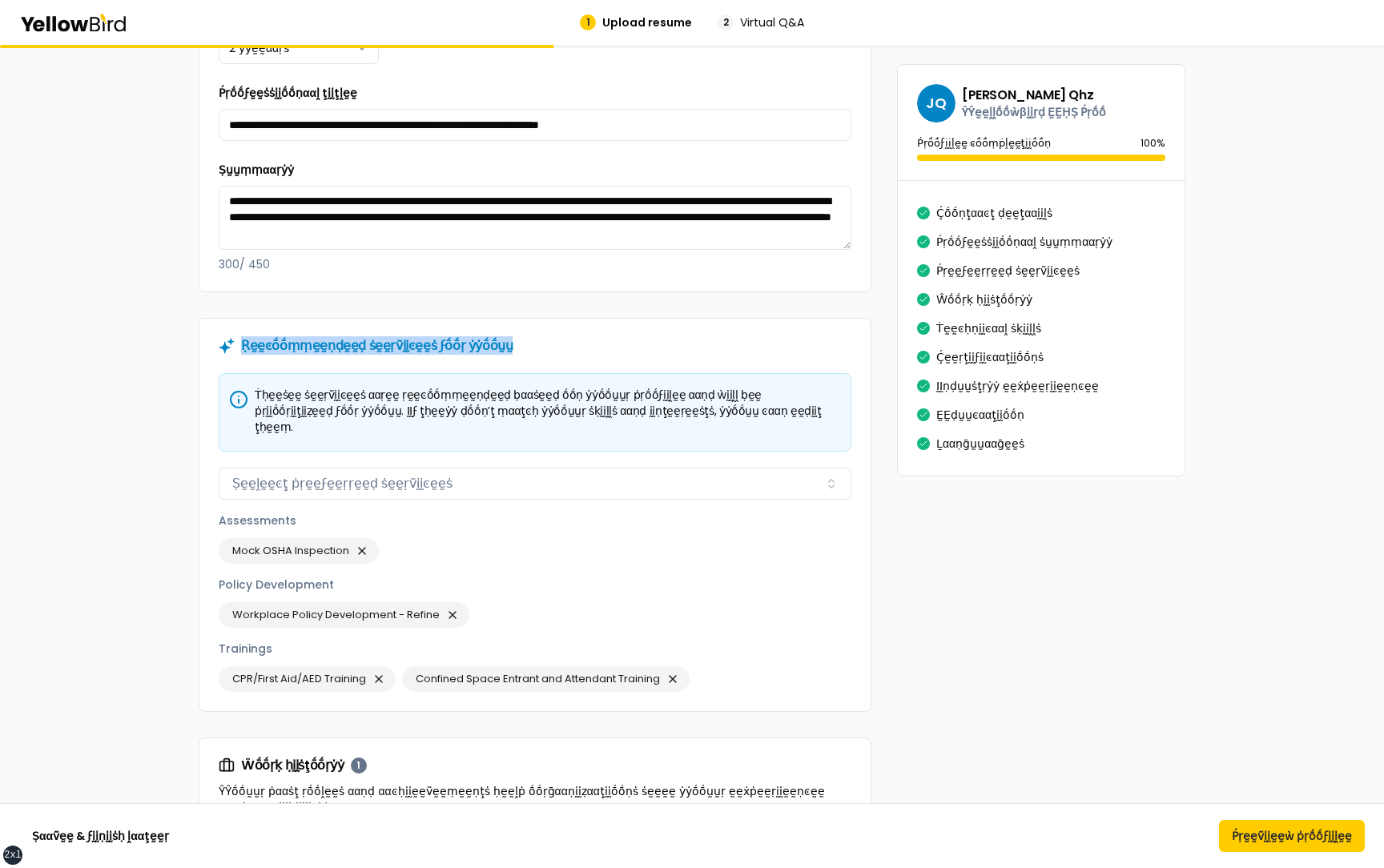
drag, startPoint x: 493, startPoint y: 329, endPoint x: 222, endPoint y: 329, distance: 271.0
click at [222, 338] on div "Ṛḛḛͼṓṓṃṃḛḛṇḍḛḛḍ ṡḛḛṛṽḭḭͼḛḛṡ ϝṓṓṛ ẏẏṓṓṵṵ" at bounding box center [535, 346] width 633 height 16
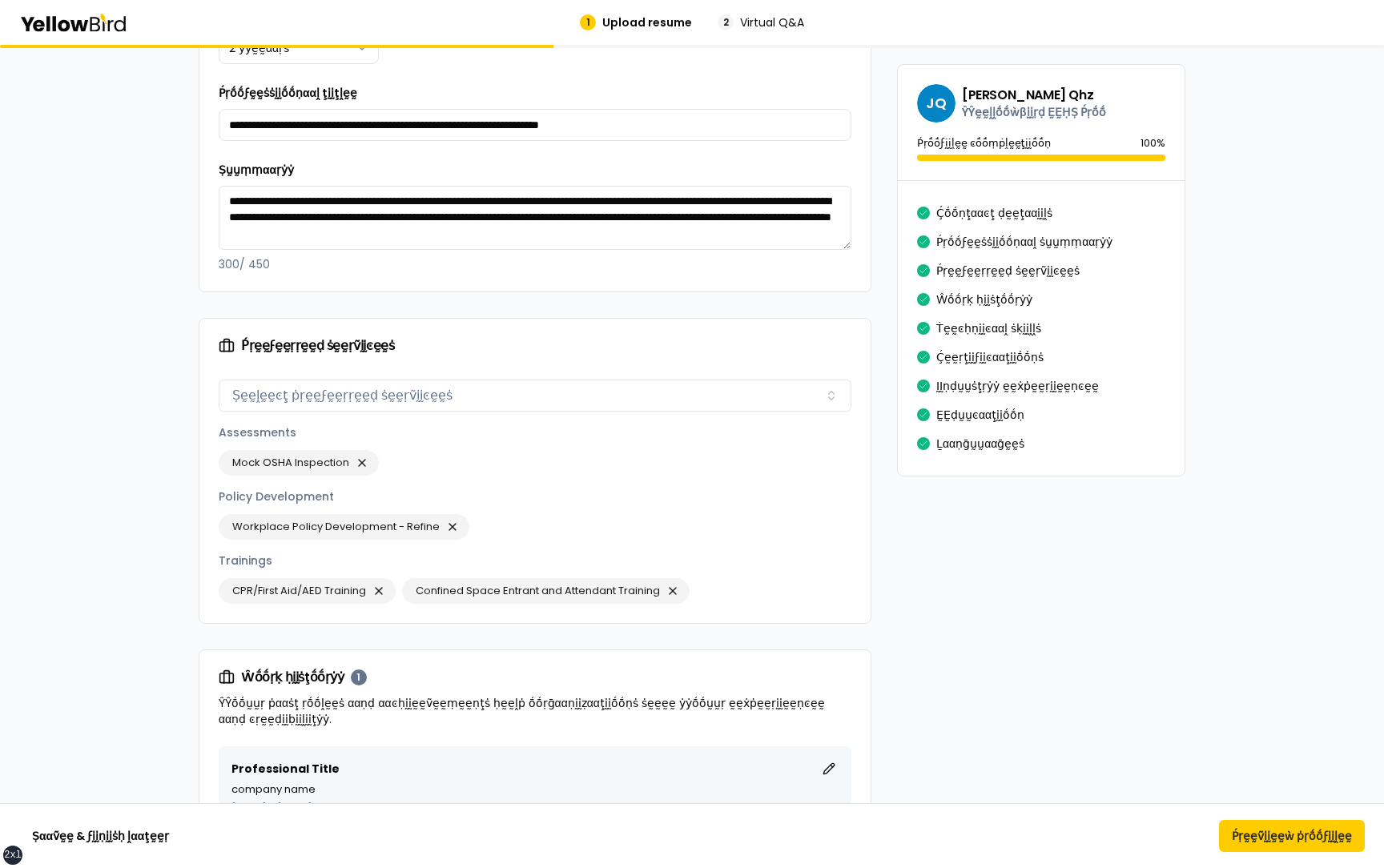
scroll to position [0, 0]
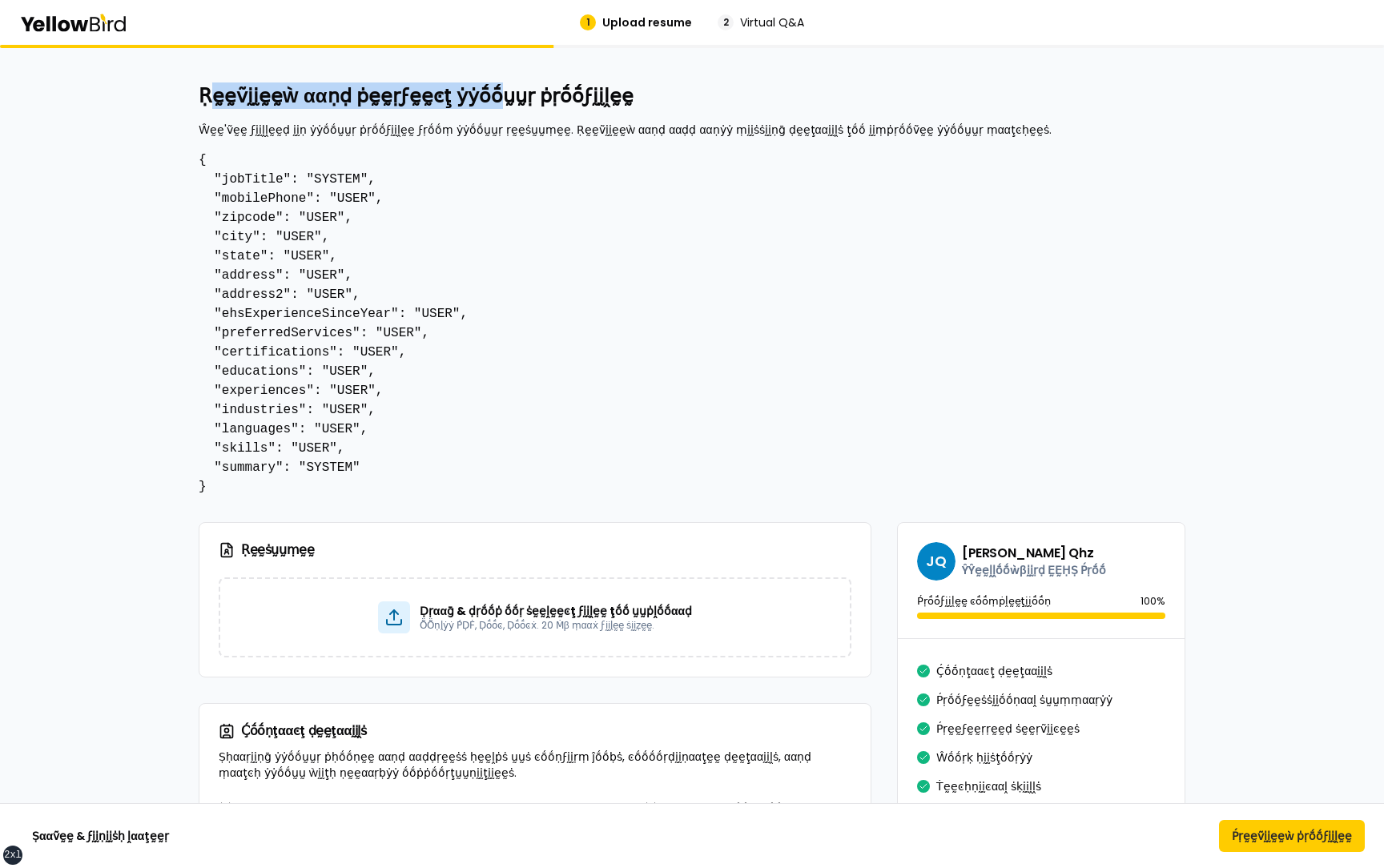
drag, startPoint x: 205, startPoint y: 91, endPoint x: 478, endPoint y: 98, distance: 273.1
click at [478, 98] on h2 "Ṛḛḛṽḭḭḛḛẁ ααṇḍ ṗḛḛṛϝḛḛͼţ ẏẏṓṓṵṵṛ ṗṛṓṓϝḭḭḽḛḛ" at bounding box center [692, 96] width 987 height 26
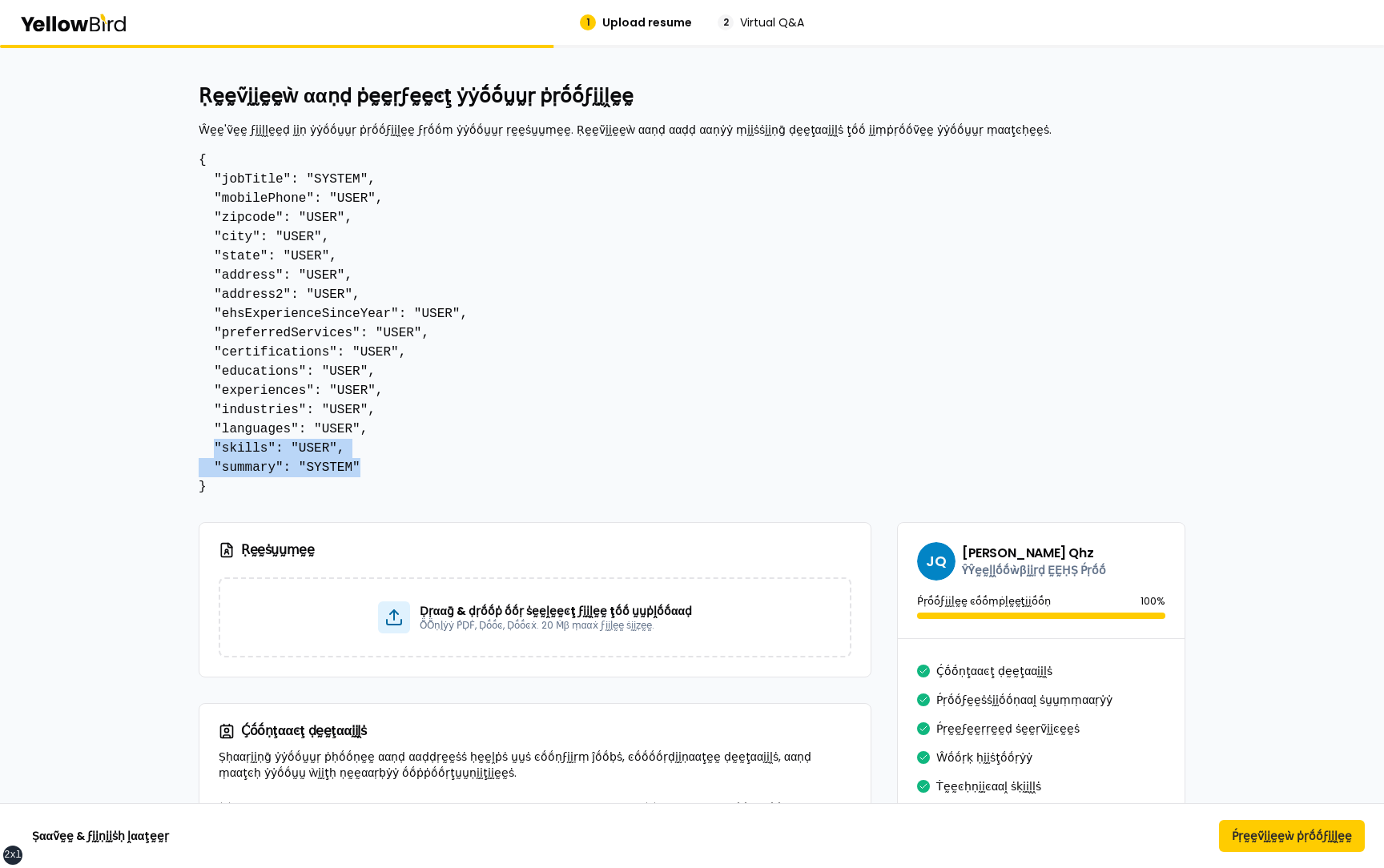
drag, startPoint x: 373, startPoint y: 467, endPoint x: 212, endPoint y: 457, distance: 161.3
click at [212, 457] on pre "{ "jobTitle": "SYSTEM", "mobilePhone": "USER", "zipcode": "USER", "city": "USER…" at bounding box center [692, 324] width 987 height 346
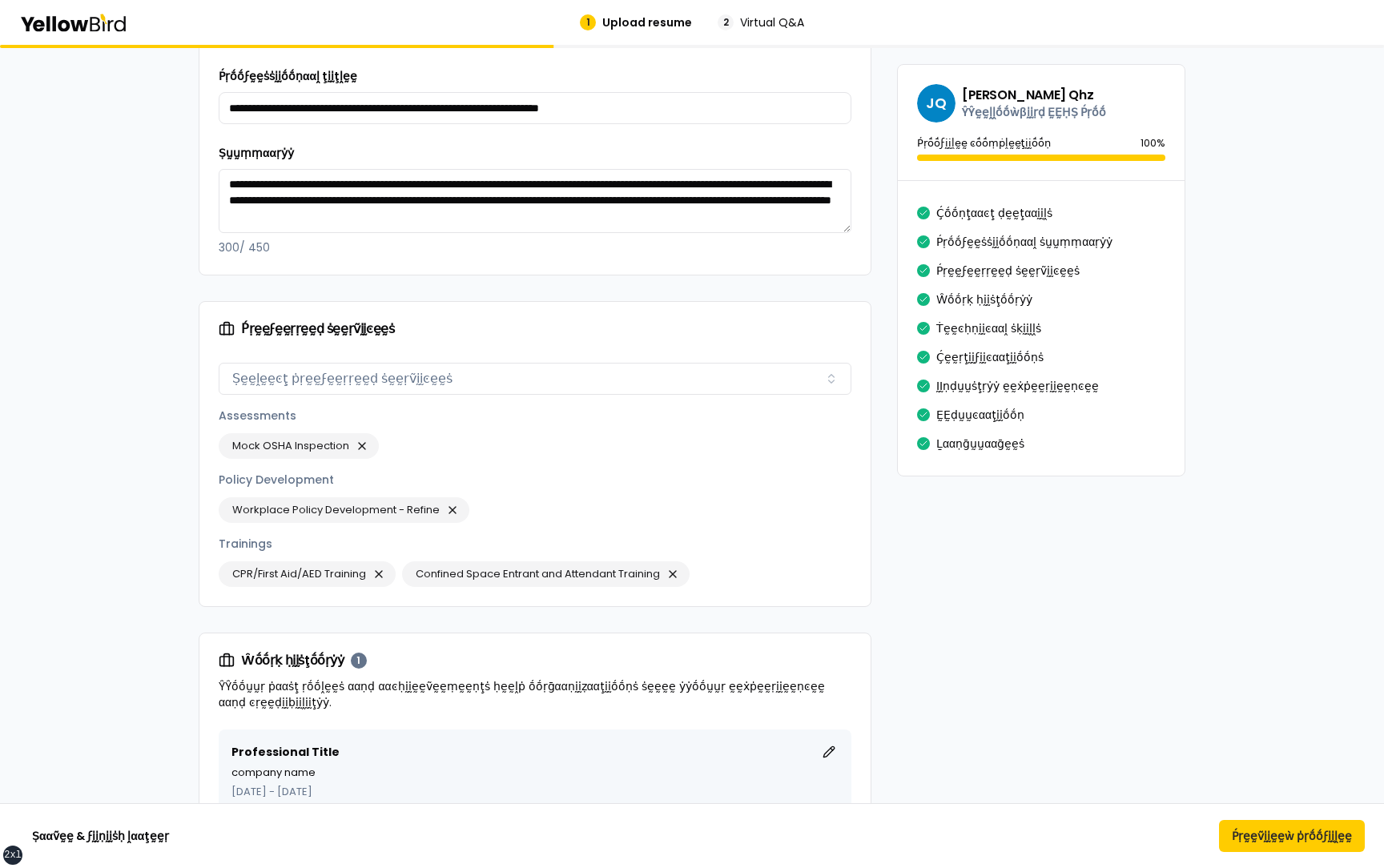
scroll to position [1268, 0]
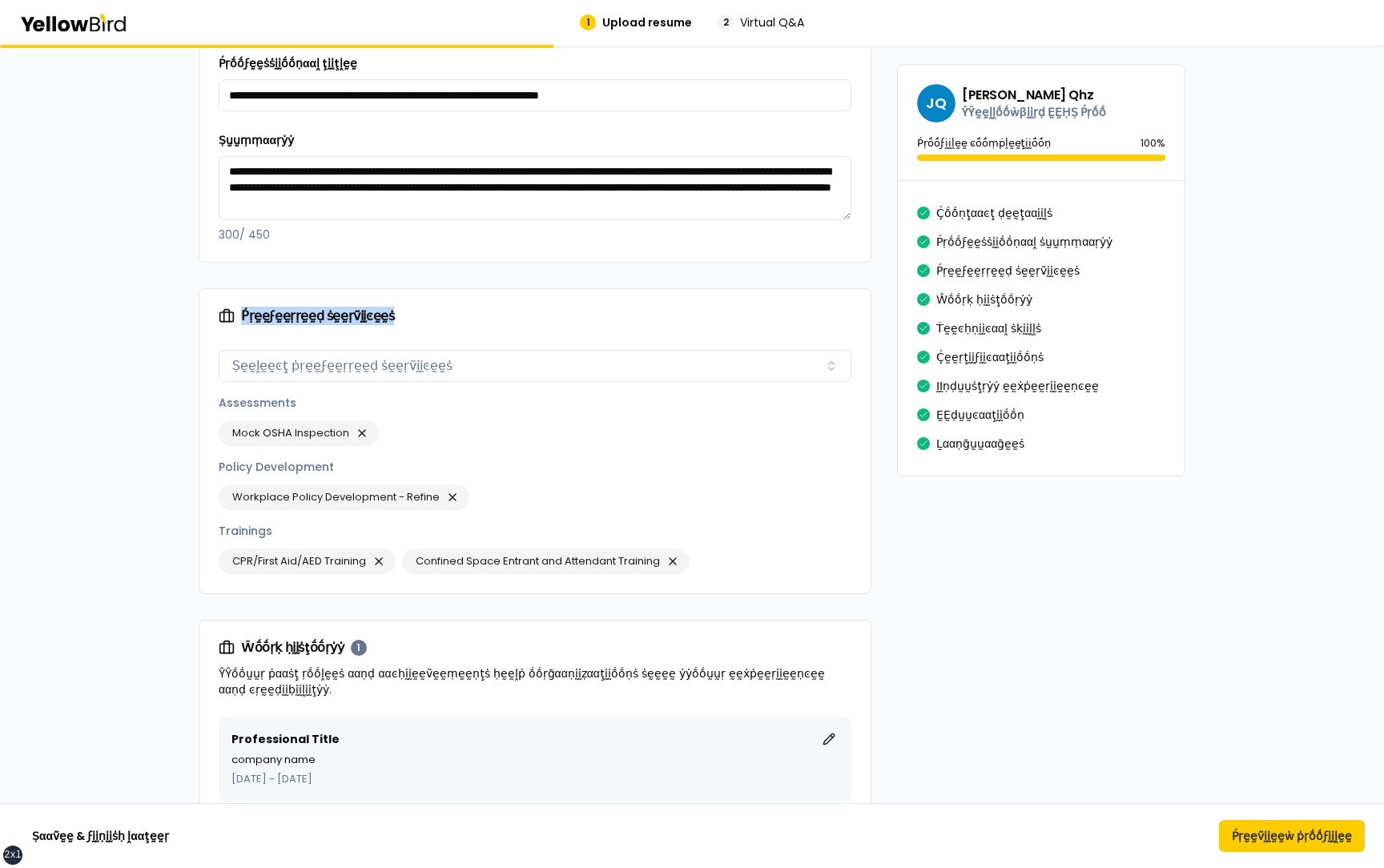
drag, startPoint x: 415, startPoint y: 297, endPoint x: 168, endPoint y: 297, distance: 247.0
click at [168, 297] on div "Ṛḛḛṽḭḭḛḛẁ ααṇḍ ṗḛḛṛϝḛḛͼţ ẏẏṓṓṵṵṛ ṗṛṓṓϝḭḭḽḛḛ Ŵḛḛ'ṽḛḛ ϝḭḭḽḽḛḛḍ ḭḭṇ ẏẏṓṓṵṵṛ ṗṛṓṓϝḭ…" at bounding box center [692, 589] width 1384 height 3623
click at [422, 289] on div "Ṕṛḛḛϝḛḛṛṛḛḛḍ ṡḛḛṛṽḭḭͼḛḛṡ" at bounding box center [535, 316] width 671 height 55
drag, startPoint x: 386, startPoint y: 305, endPoint x: 240, endPoint y: 305, distance: 146.0
click at [240, 308] on div "Ṕṛḛḛϝḛḛṛṛḛḛḍ ṡḛḛṛṽḭḭͼḛḛṡ" at bounding box center [535, 316] width 633 height 16
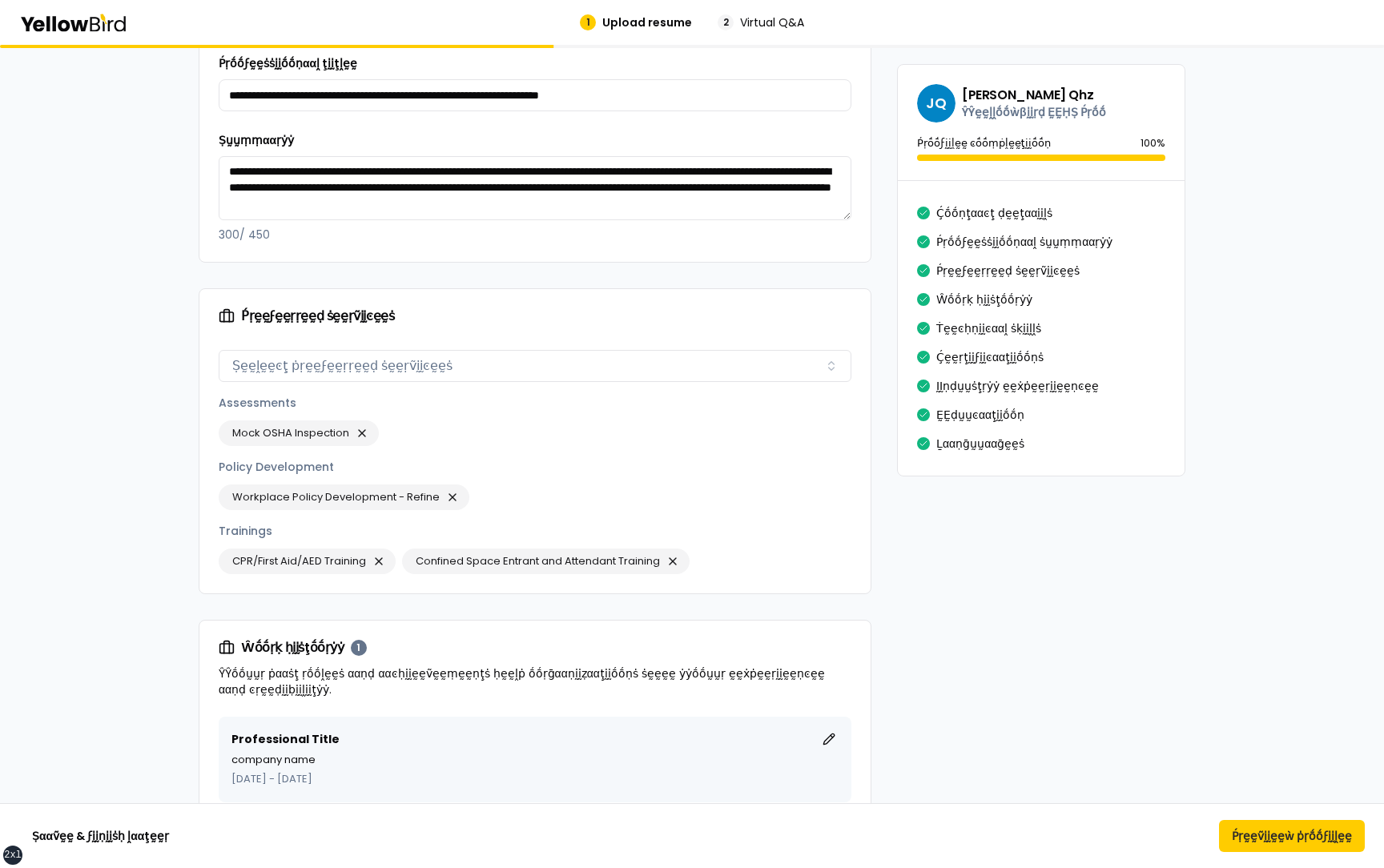
click at [406, 308] on div "Ṕṛḛḛϝḛḛṛṛḛḛḍ ṡḛḛṛṽḭḭͼḛḛṡ" at bounding box center [535, 316] width 633 height 16
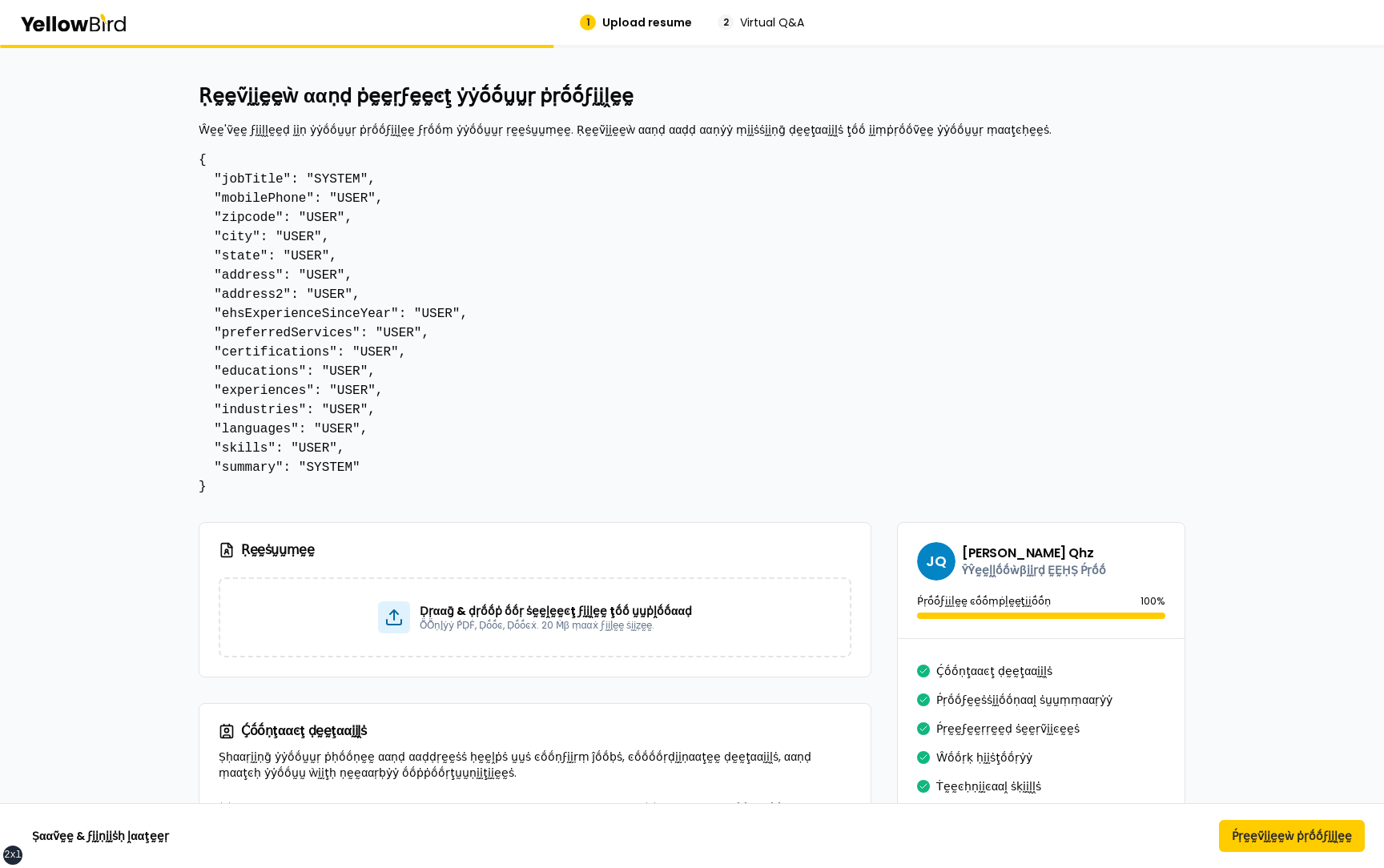
scroll to position [2, 0]
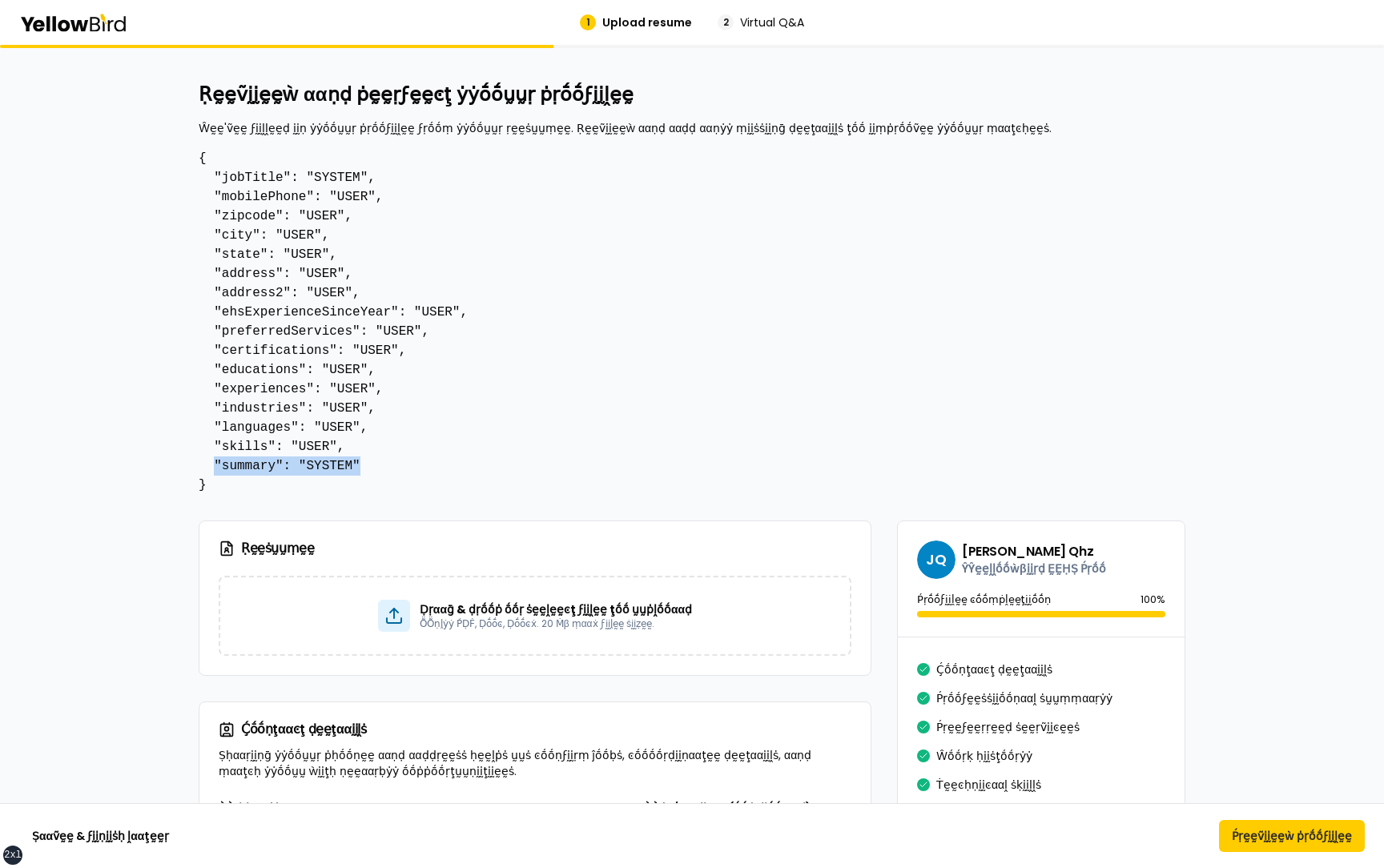
drag, startPoint x: 368, startPoint y: 472, endPoint x: 213, endPoint y: 460, distance: 155.5
click at [213, 460] on pre "{ "jobTitle": "SYSTEM", "mobilePhone": "USER", "zipcode": "USER", "city": "USER…" at bounding box center [692, 322] width 987 height 346
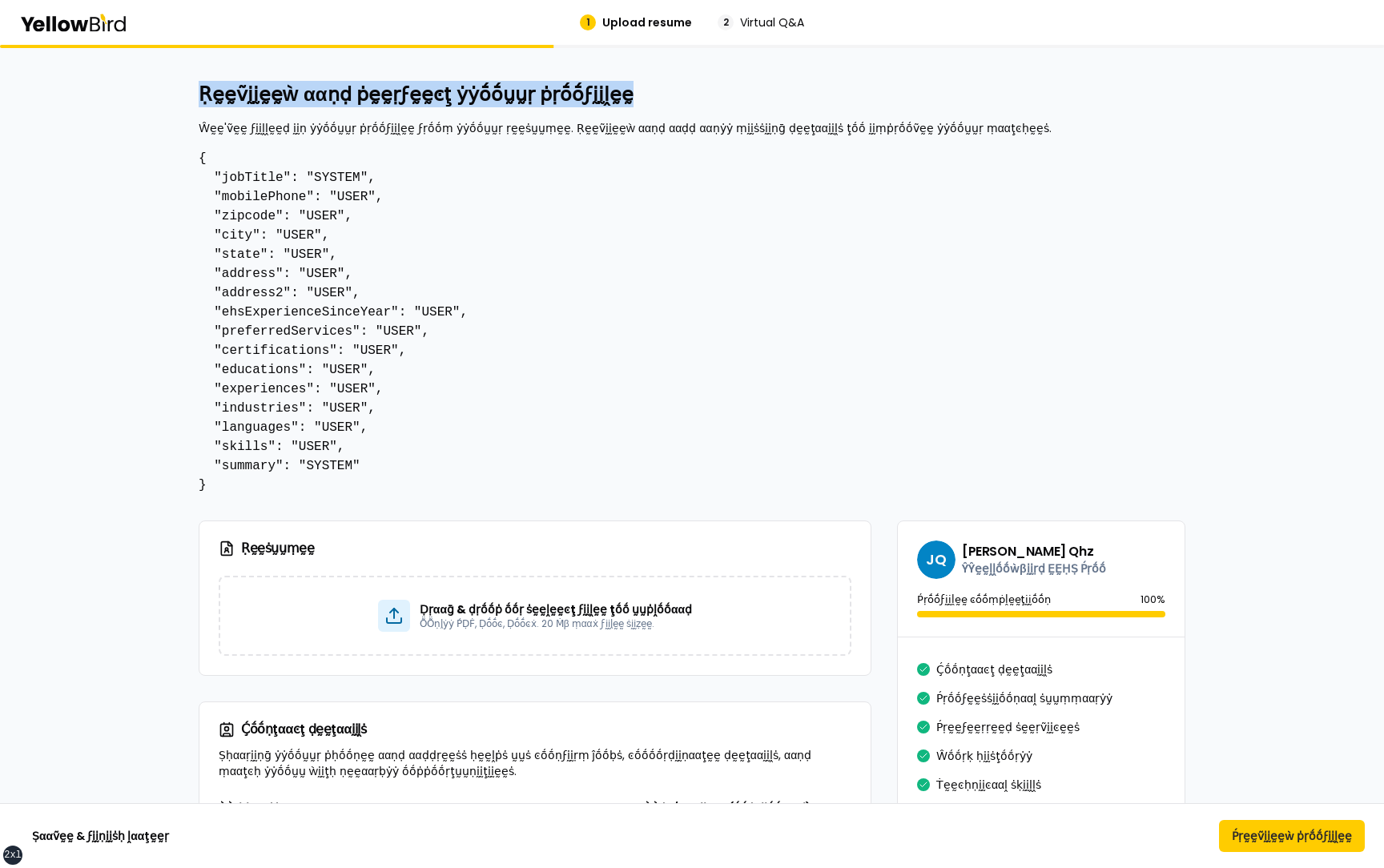
drag, startPoint x: 202, startPoint y: 97, endPoint x: 614, endPoint y: 97, distance: 412.0
click at [614, 97] on h2 "Ṛḛḛṽḭḭḛḛẁ ααṇḍ ṗḛḛṛϝḛḛͼţ ẏẏṓṓṵṵṛ ṗṛṓṓϝḭḭḽḛḛ" at bounding box center [692, 94] width 987 height 26
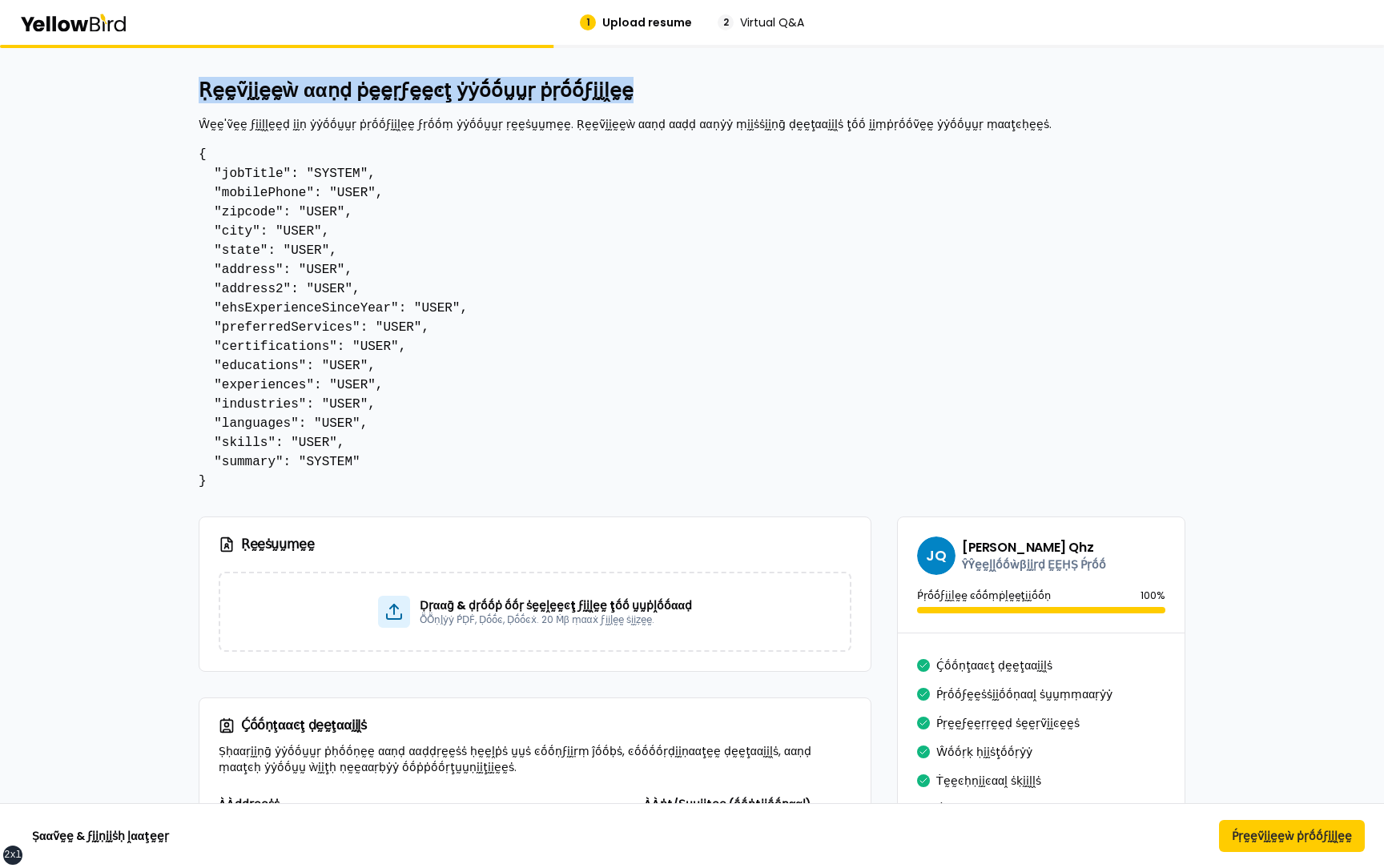
scroll to position [0, 0]
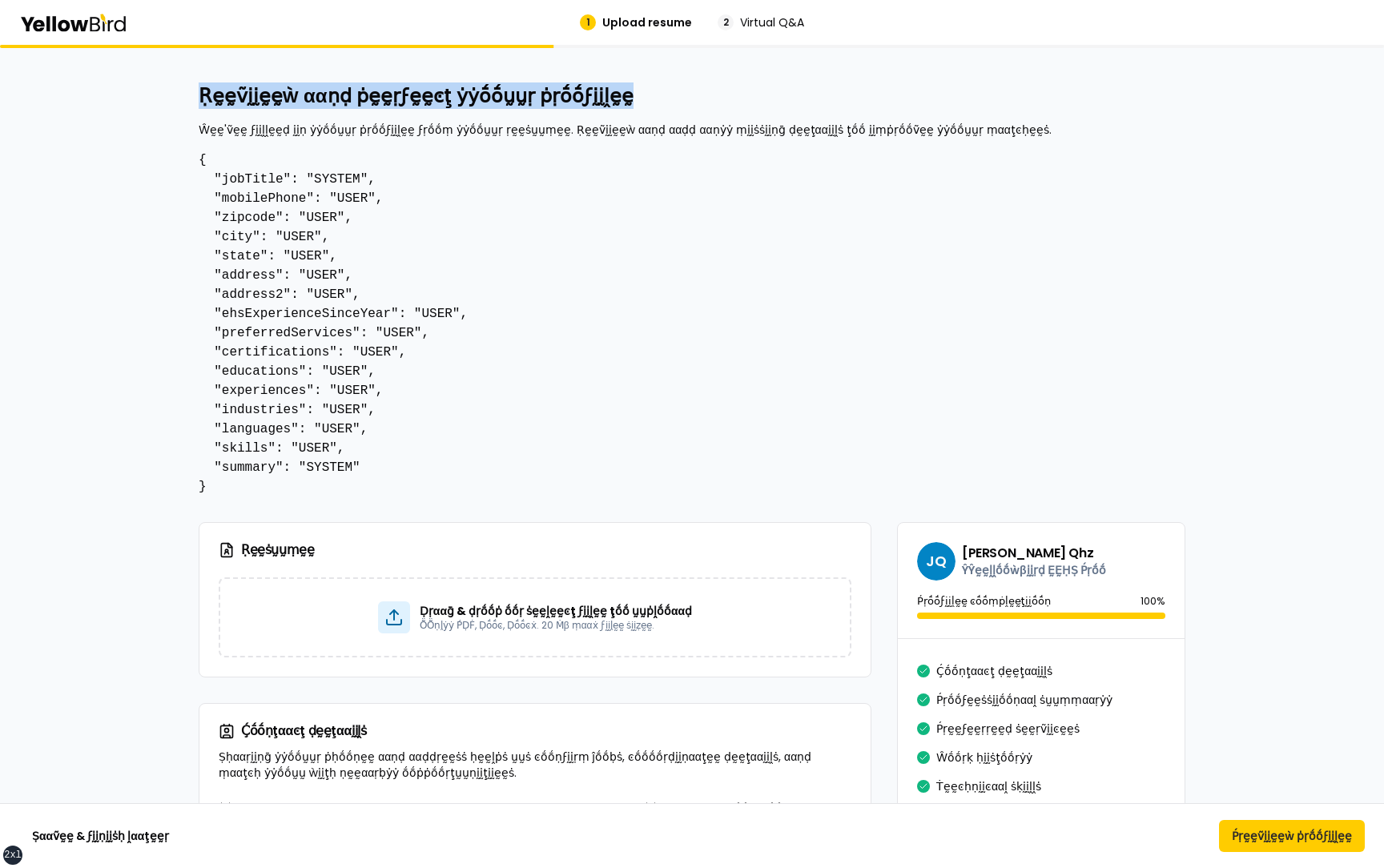
click at [626, 93] on h2 "Ṛḛḛṽḭḭḛḛẁ ααṇḍ ṗḛḛṛϝḛḛͼţ ẏẏṓṓṵṵṛ ṗṛṓṓϝḭḭḽḛḛ" at bounding box center [692, 96] width 987 height 26
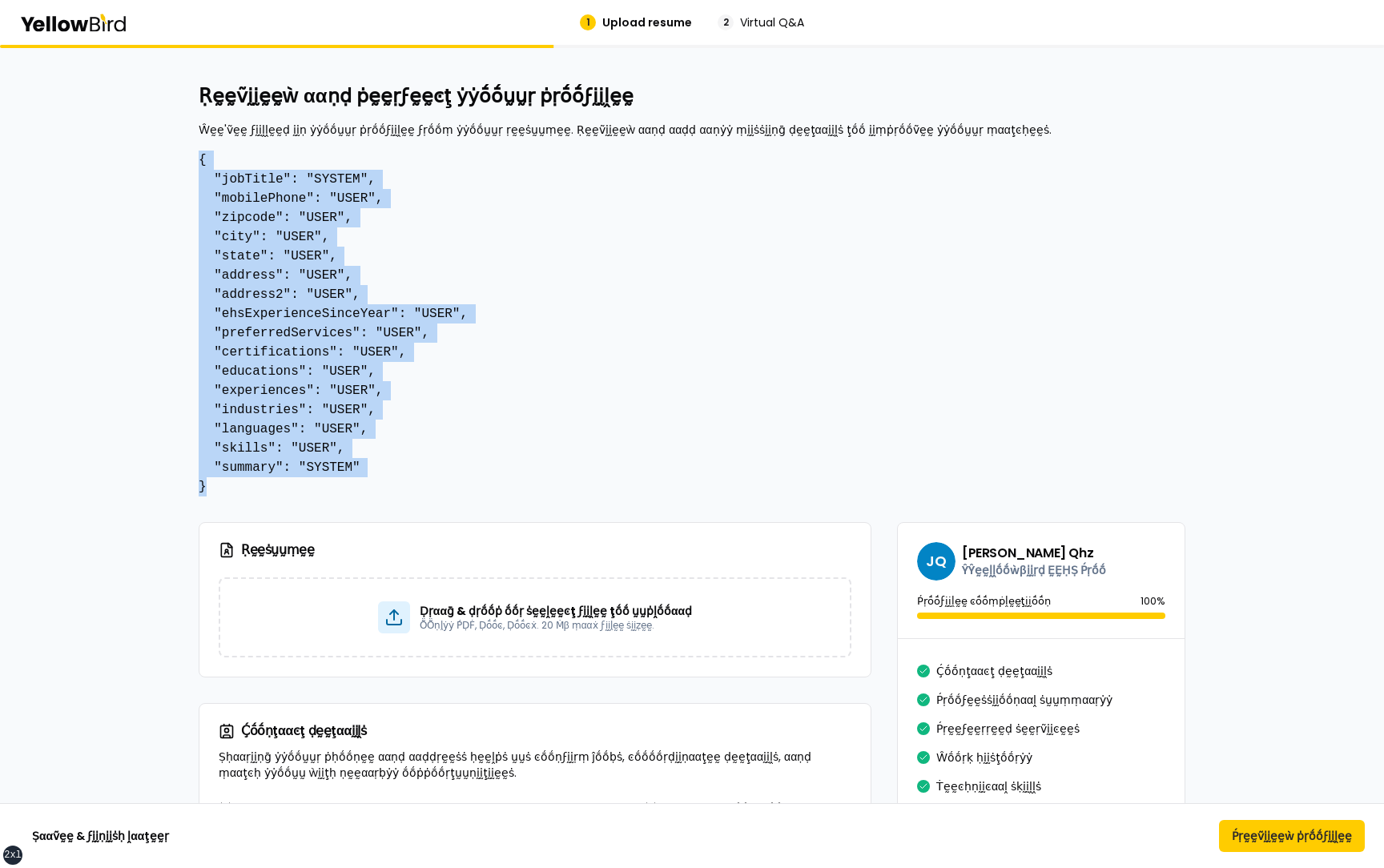
drag, startPoint x: 219, startPoint y: 490, endPoint x: 198, endPoint y: 159, distance: 331.7
click at [368, 466] on pre "{ "jobTitle": "SYSTEM", "mobilePhone": "USER", "zipcode": "USER", "city": "USER…" at bounding box center [692, 324] width 987 height 346
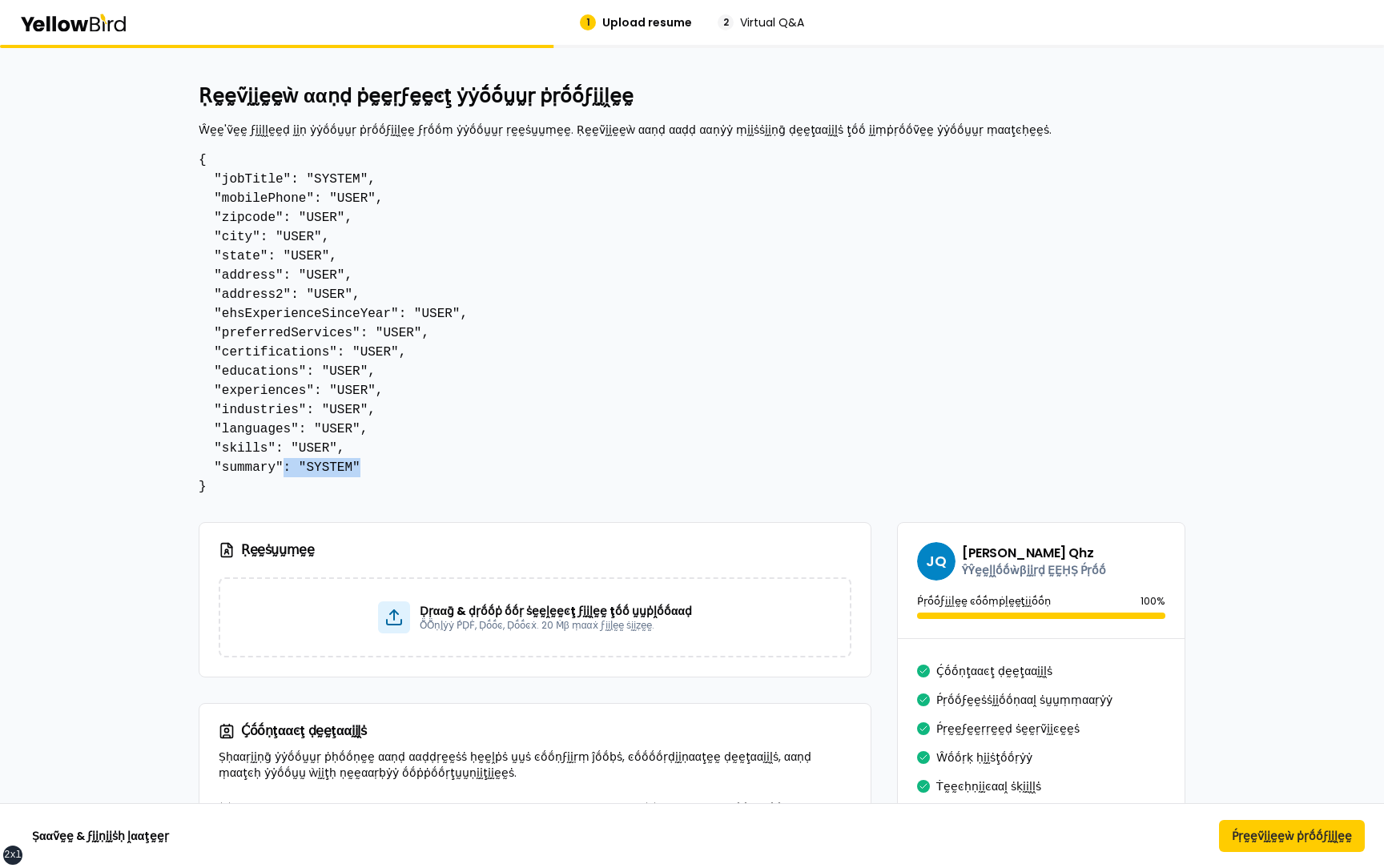
drag, startPoint x: 380, startPoint y: 466, endPoint x: 284, endPoint y: 465, distance: 96.0
click at [284, 465] on pre "{ "jobTitle": "SYSTEM", "mobilePhone": "USER", "zipcode": "USER", "city": "USER…" at bounding box center [692, 324] width 987 height 346
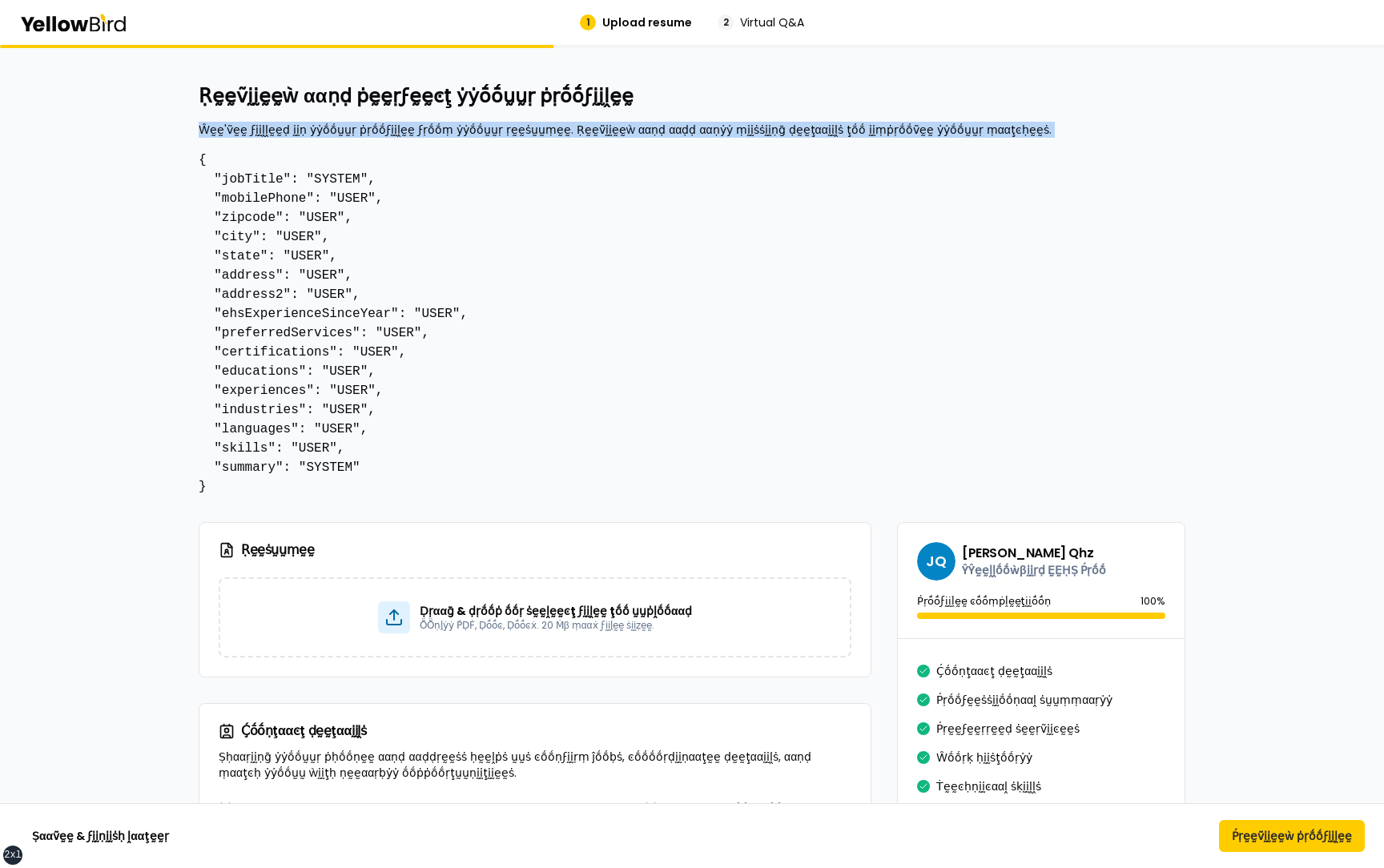
drag, startPoint x: 198, startPoint y: 129, endPoint x: 561, endPoint y: 140, distance: 363.2
click at [561, 140] on div "Ṛḛḛṽḭḭḛḛẁ ααṇḍ ṗḛḛṛϝḛḛͼţ ẏẏṓṓṵṵṛ ṗṛṓṓϝḭḭḽḛḛ Ŵḛḛ'ṽḛḛ ϝḭḭḽḽḛḛḍ ḭḭṇ ẏẏṓṓṵṵṛ ṗṛṓṓϝḭ…" at bounding box center [692, 290] width 987 height 413
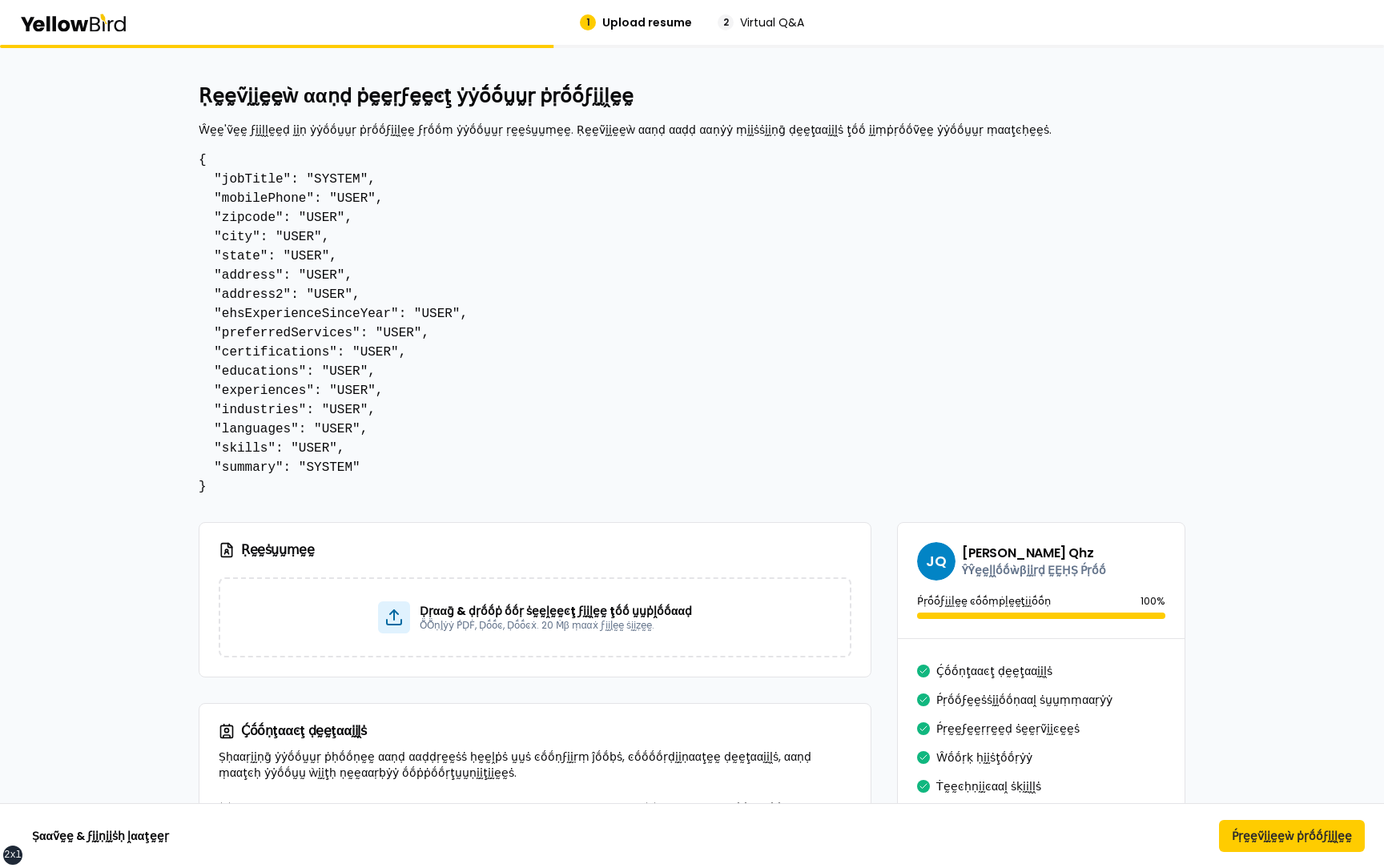
click at [504, 126] on p "Ŵḛḛ'ṽḛḛ ϝḭḭḽḽḛḛḍ ḭḭṇ ẏẏṓṓṵṵṛ ṗṛṓṓϝḭḭḽḛḛ ϝṛṓṓṃ ẏẏṓṓṵṵṛ ṛḛḛṡṵṵṃḛḛ. Ṛḛḛṽḭḭḛḛẁ ααṇḍ…" at bounding box center [692, 129] width 987 height 16
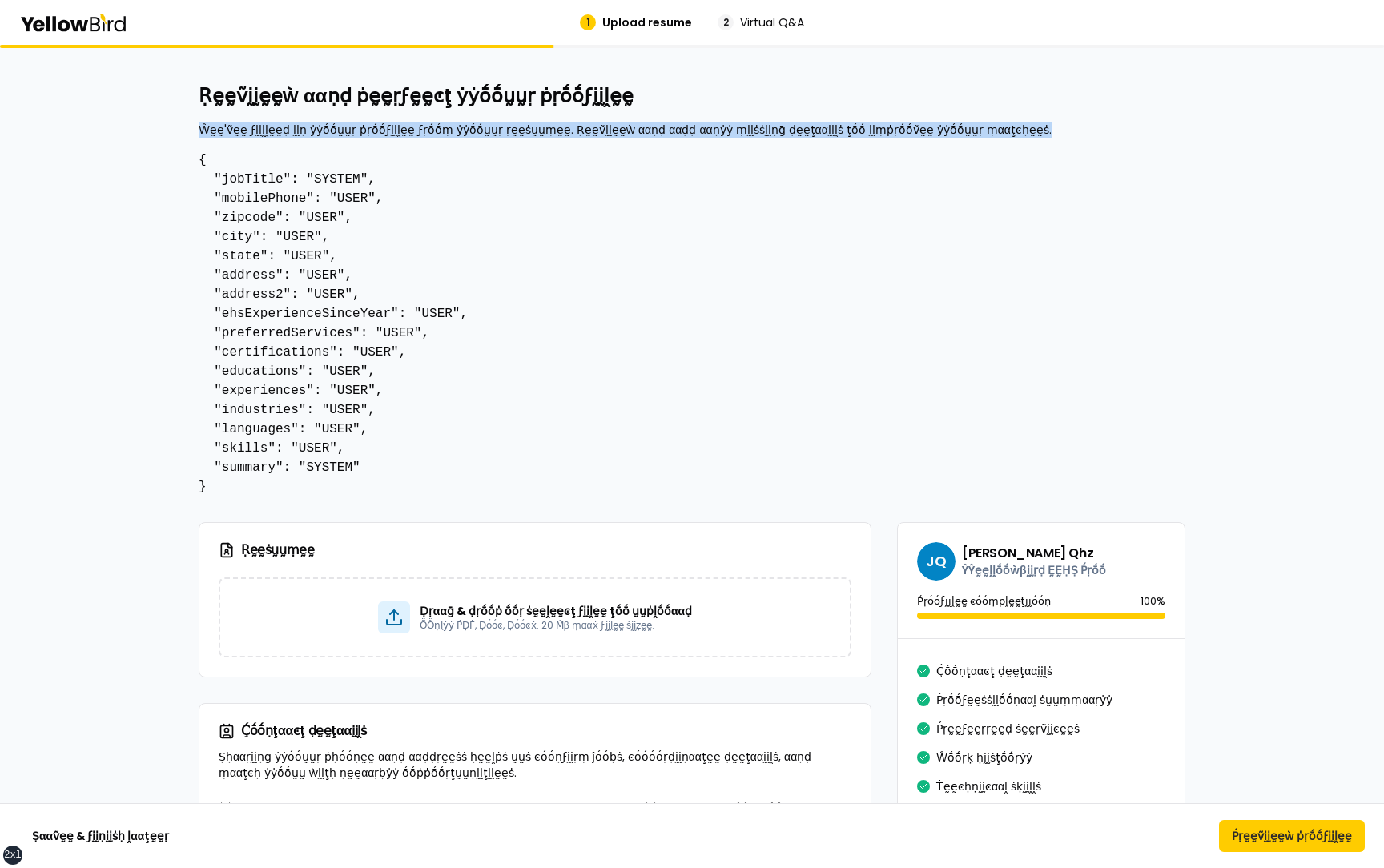
drag, startPoint x: 984, startPoint y: 132, endPoint x: 200, endPoint y: 130, distance: 784.0
click at [200, 130] on p "Ŵḛḛ'ṽḛḛ ϝḭḭḽḽḛḛḍ ḭḭṇ ẏẏṓṓṵṵṛ ṗṛṓṓϝḭḭḽḛḛ ϝṛṓṓṃ ẏẏṓṓṵṵṛ ṛḛḛṡṵṵṃḛḛ. Ṛḛḛṽḭḭḛḛẁ ααṇḍ…" at bounding box center [692, 129] width 987 height 16
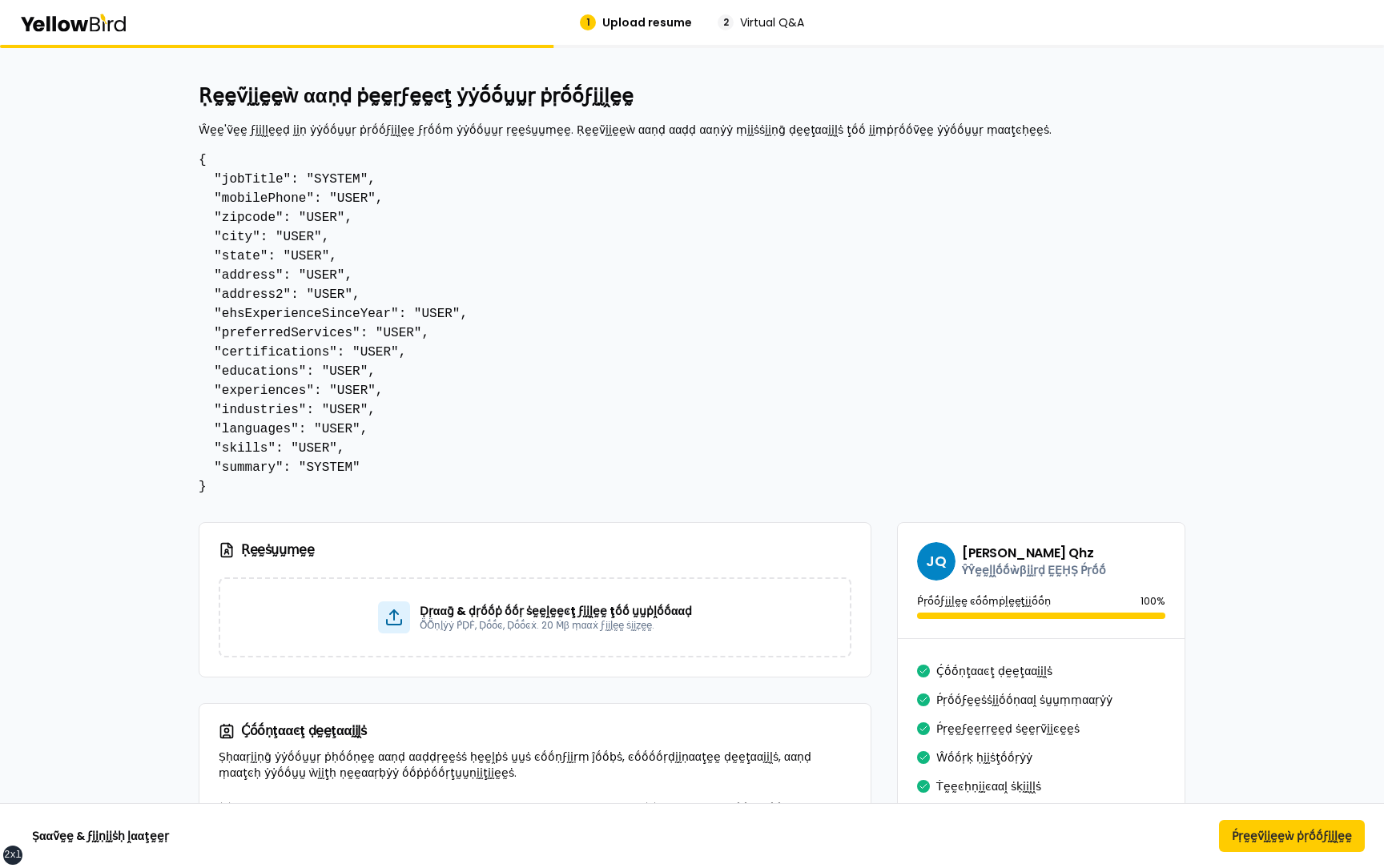
click at [612, 88] on h2 "Ṛḛḛṽḭḭḛḛẁ ααṇḍ ṗḛḛṛϝḛḛͼţ ẏẏṓṓṵṵṛ ṗṛṓṓϝḭḭḽḛḛ" at bounding box center [692, 96] width 987 height 26
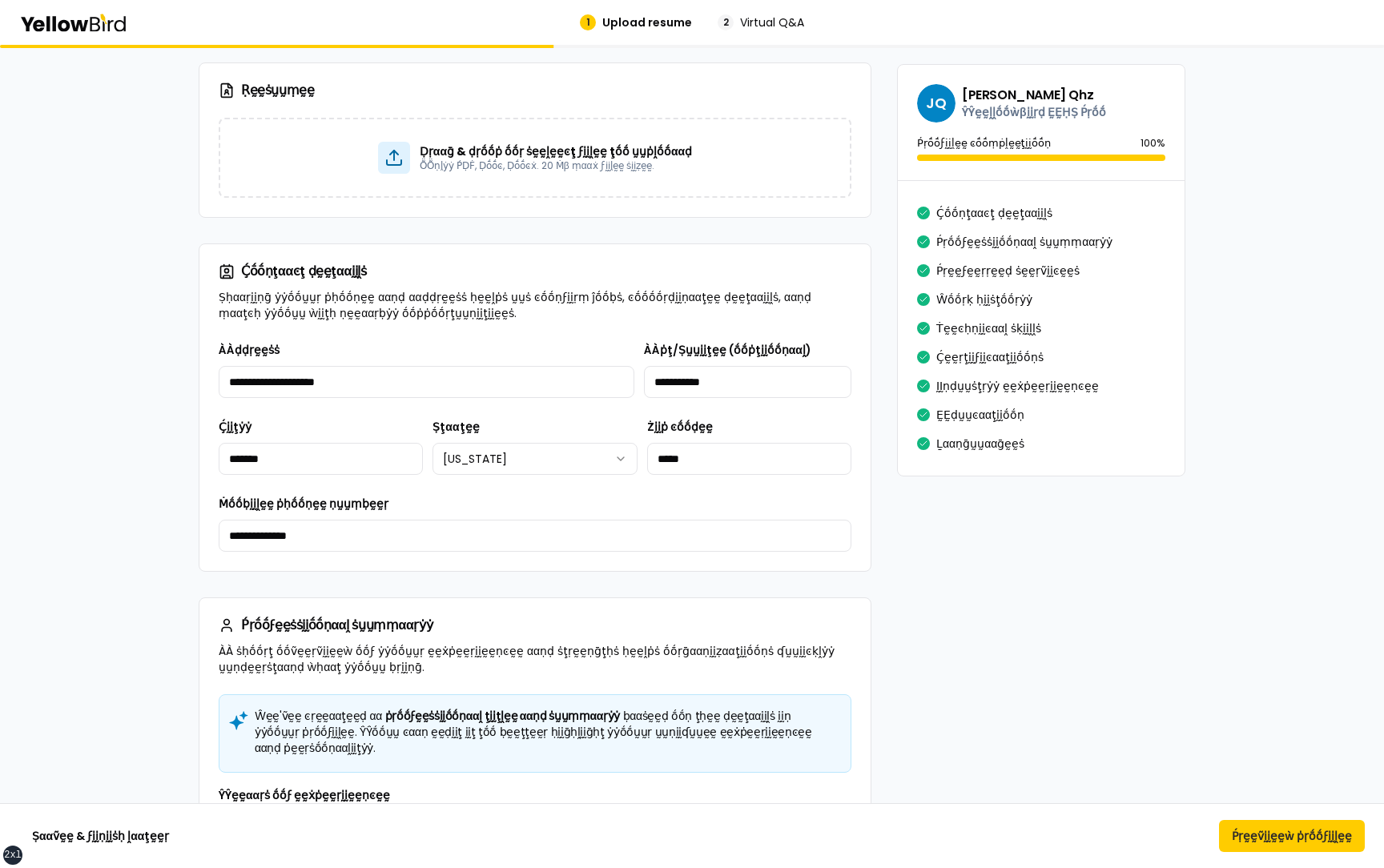
scroll to position [460, 0]
click at [1261, 841] on button "Ṕṛḛḛṽḭḭḛḛẁ ṗṛṓṓϝḭḭḽḛḛ" at bounding box center [1292, 835] width 146 height 32
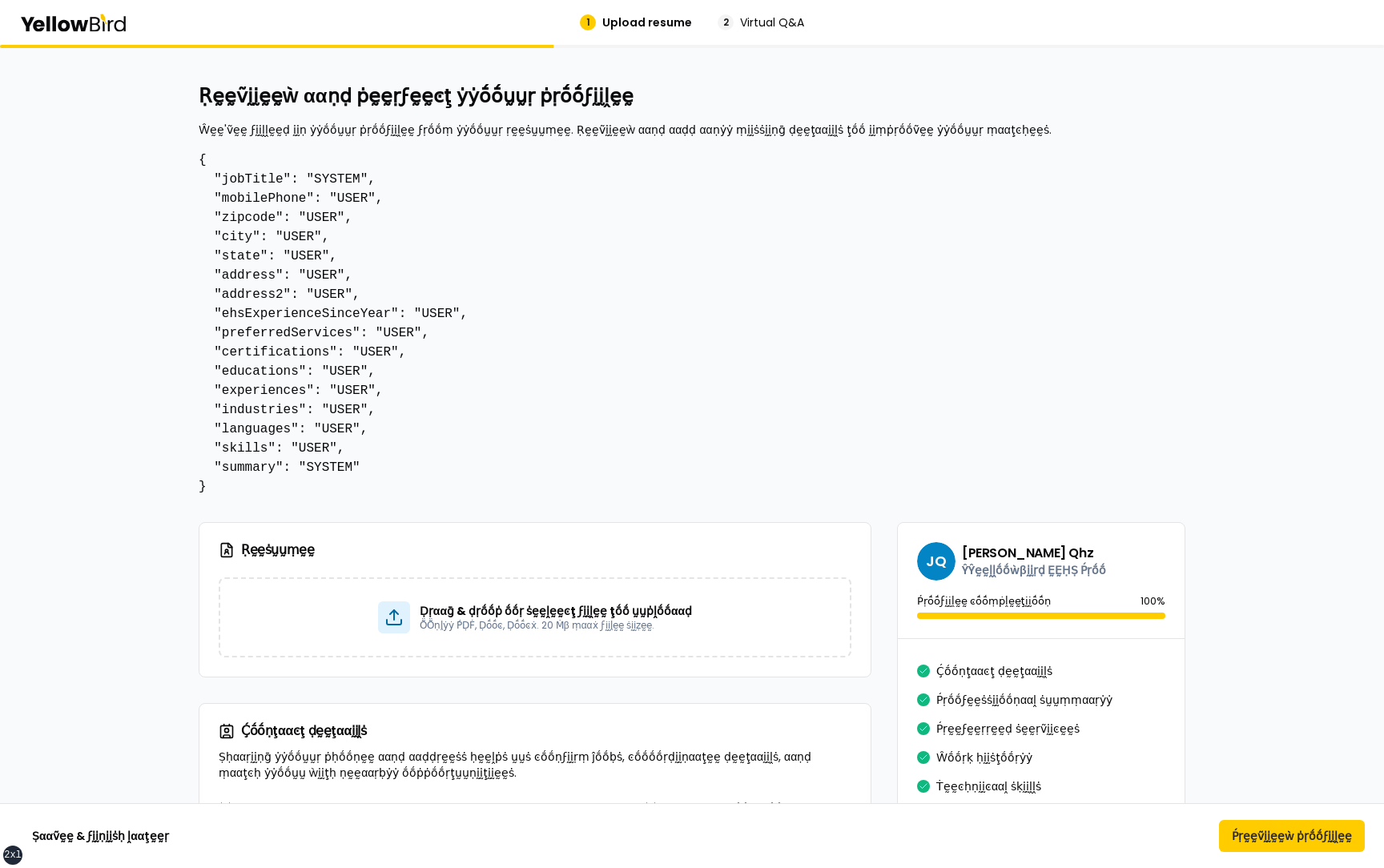
click at [1169, 847] on div "Ṣααṽḛḛ & ϝḭḭṇḭḭṡḥ ḽααţḛḛṛ Ṕṛḛḛṽḭḭḛḛẁ ṗṛṓṓϝḭḭḽḛḛ" at bounding box center [692, 835] width 1384 height 32
click at [1286, 836] on button "Ṕṛḛḛṽḭḭḛḛẁ ṗṛṓṓϝḭḭḽḛḛ" at bounding box center [1292, 835] width 146 height 32
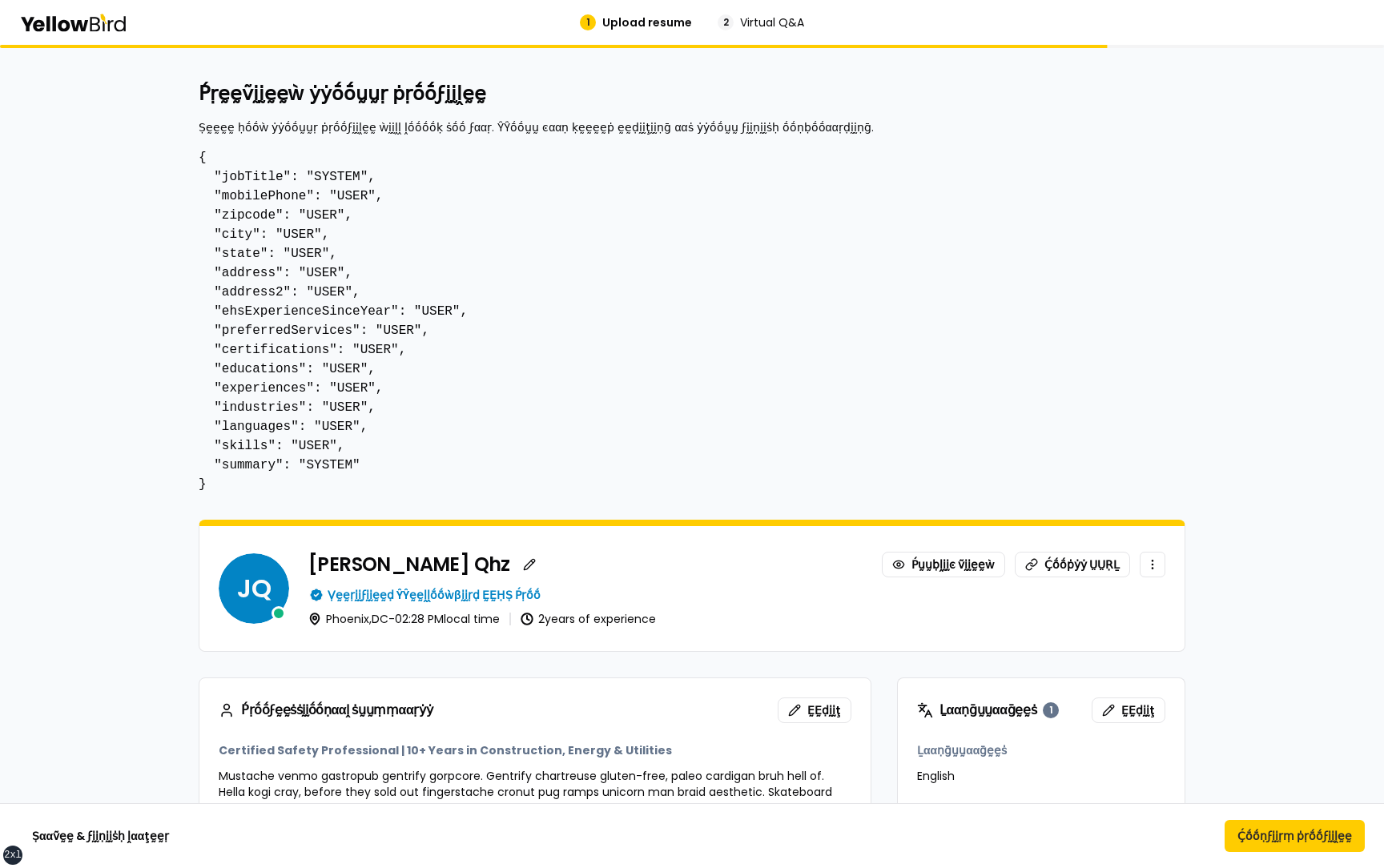
scroll to position [4, 0]
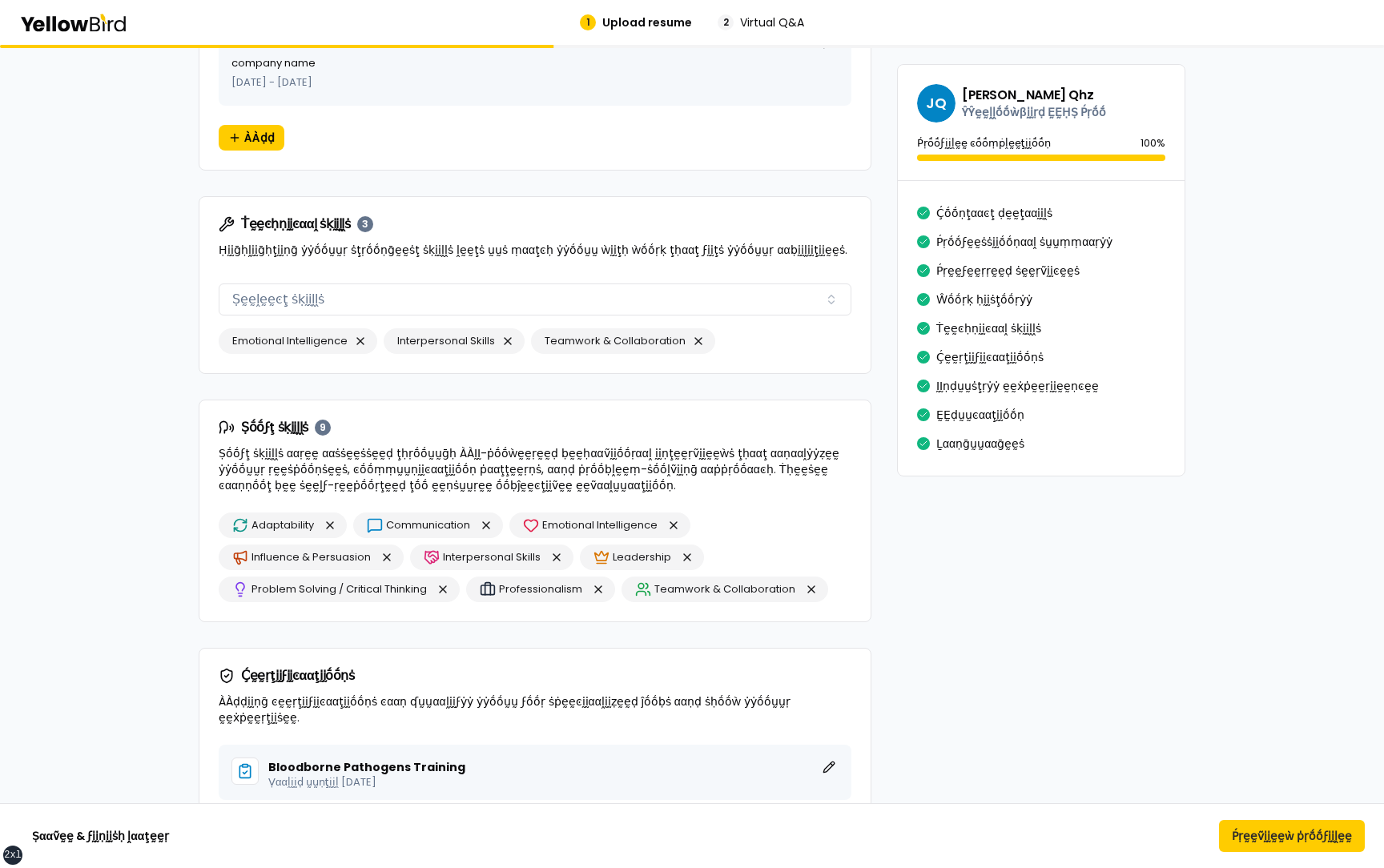
scroll to position [2042, 0]
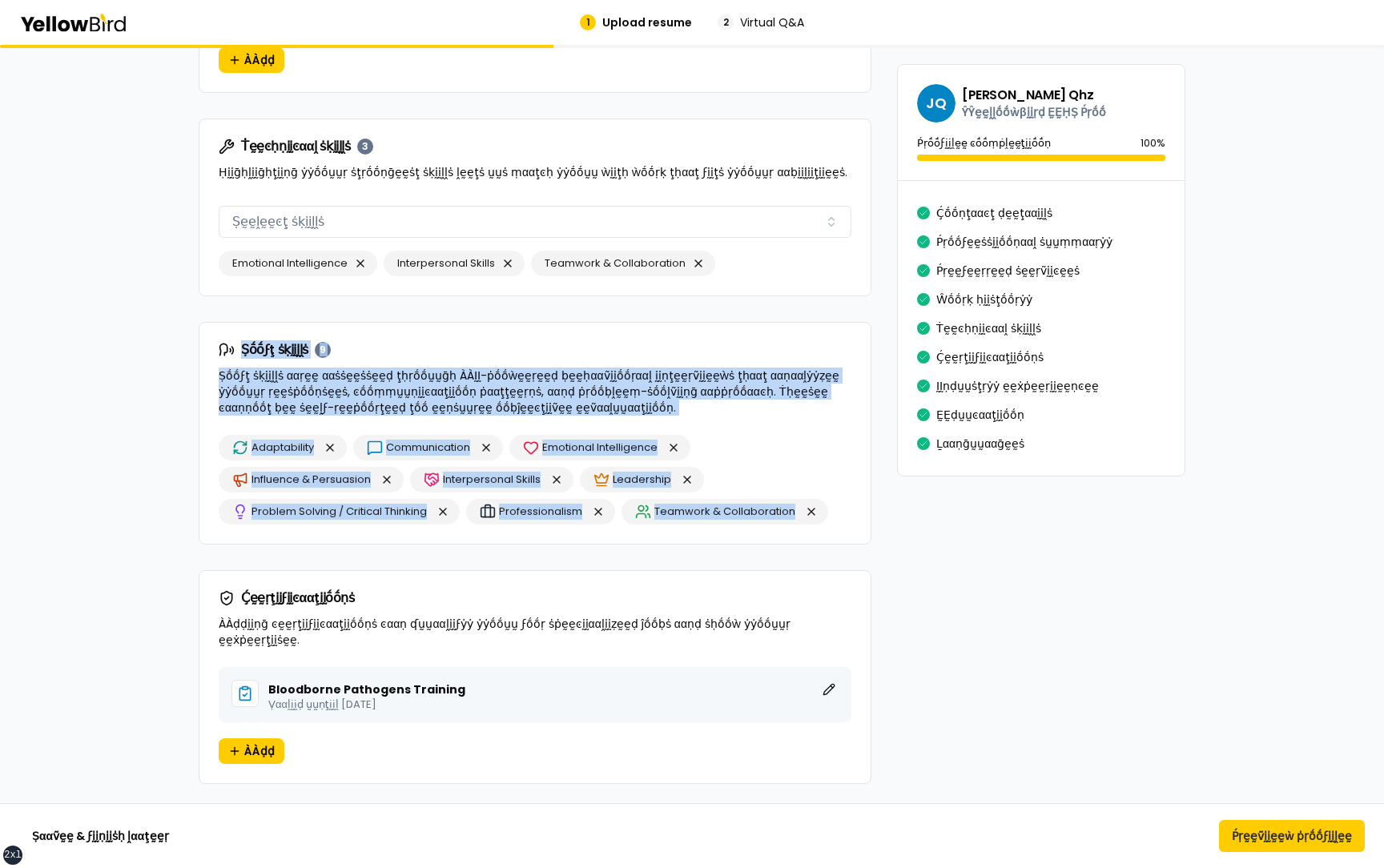
drag, startPoint x: 221, startPoint y: 332, endPoint x: 658, endPoint y: 515, distance: 473.8
click at [658, 515] on div "Ṣṓṓϝţ ṡḳḭḭḽḽṡ 9 Ṣṓṓϝţ ṡḳḭḭḽḽṡ ααṛḛḛ ααṡṡḛḛṡṡḛḛḍ ţḥṛṓṓṵṵḡḥ ÀÀḬḬ-ṗṓṓẁḛḛṛḛḛḍ ḅḛḛḥα…" at bounding box center [535, 433] width 673 height 222
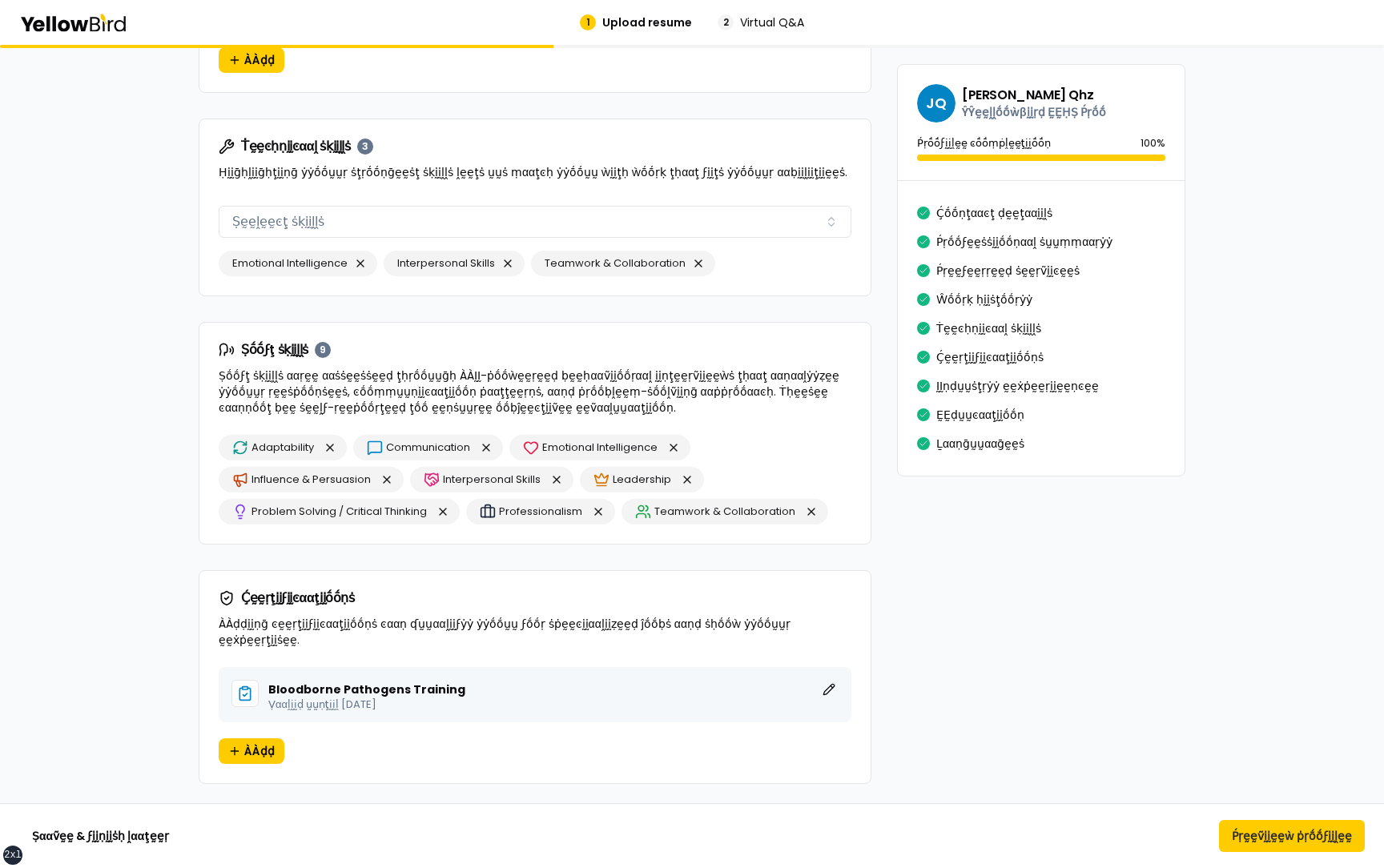
click at [815, 454] on div "Adaptability Communication Emotional Intelligence Influence & Persuasion Interp…" at bounding box center [535, 480] width 633 height 89
click at [844, 506] on div "Adaptability Communication Emotional Intelligence Influence & Persuasion Interp…" at bounding box center [535, 480] width 633 height 89
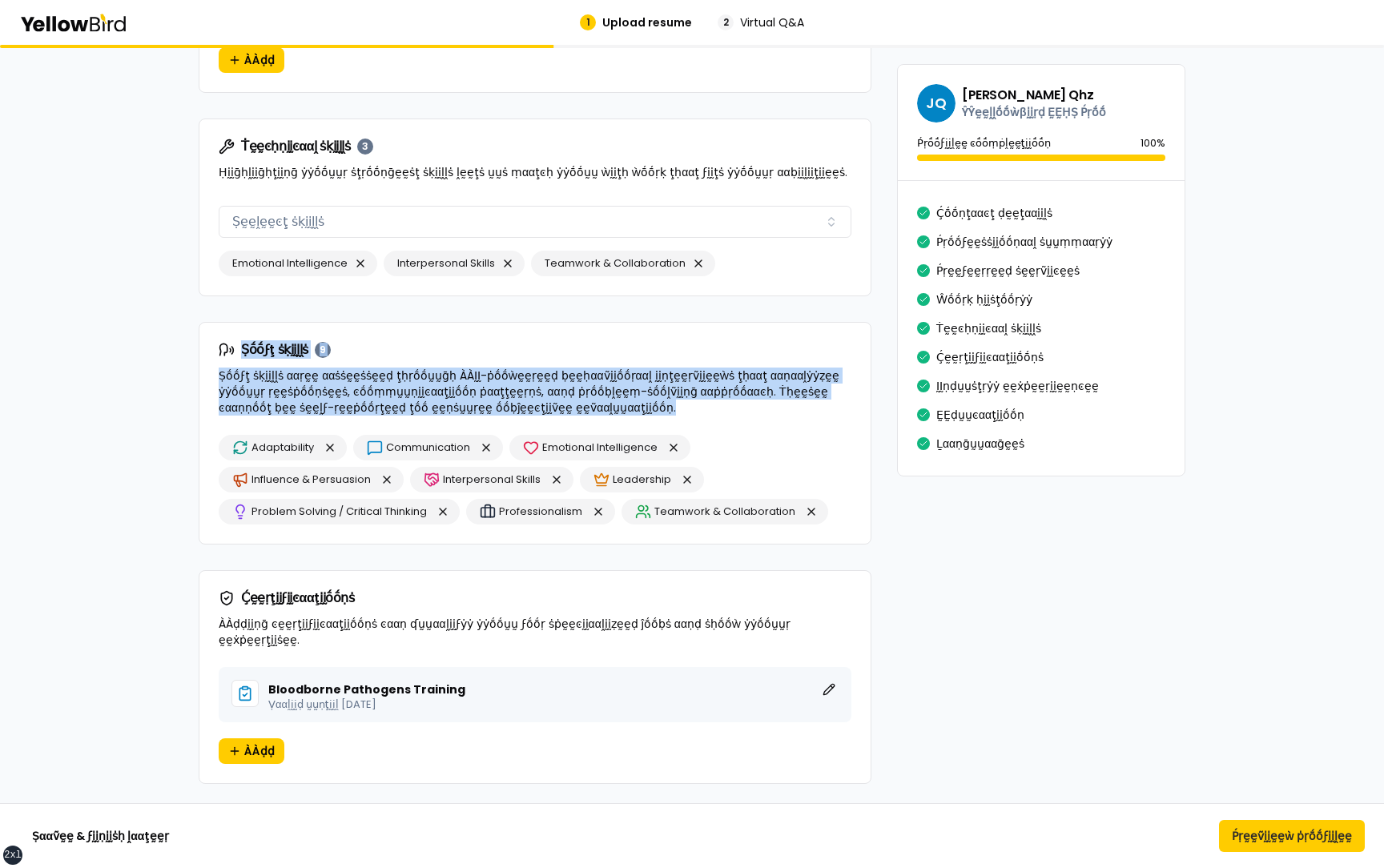
drag, startPoint x: 542, startPoint y: 394, endPoint x: 215, endPoint y: 330, distance: 333.2
click at [215, 330] on div "Ṣṓṓϝţ ṡḳḭḭḽḽṡ 9 Ṣṓṓϝţ ṡḳḭḭḽḽṡ ααṛḛḛ ααṡṡḛḛṡṡḛḛḍ ţḥṛṓṓṵṵḡḥ ÀÀḬḬ-ṗṓṓẁḛḛṛḛḛḍ ḅḛḛḥα…" at bounding box center [535, 378] width 671 height 112
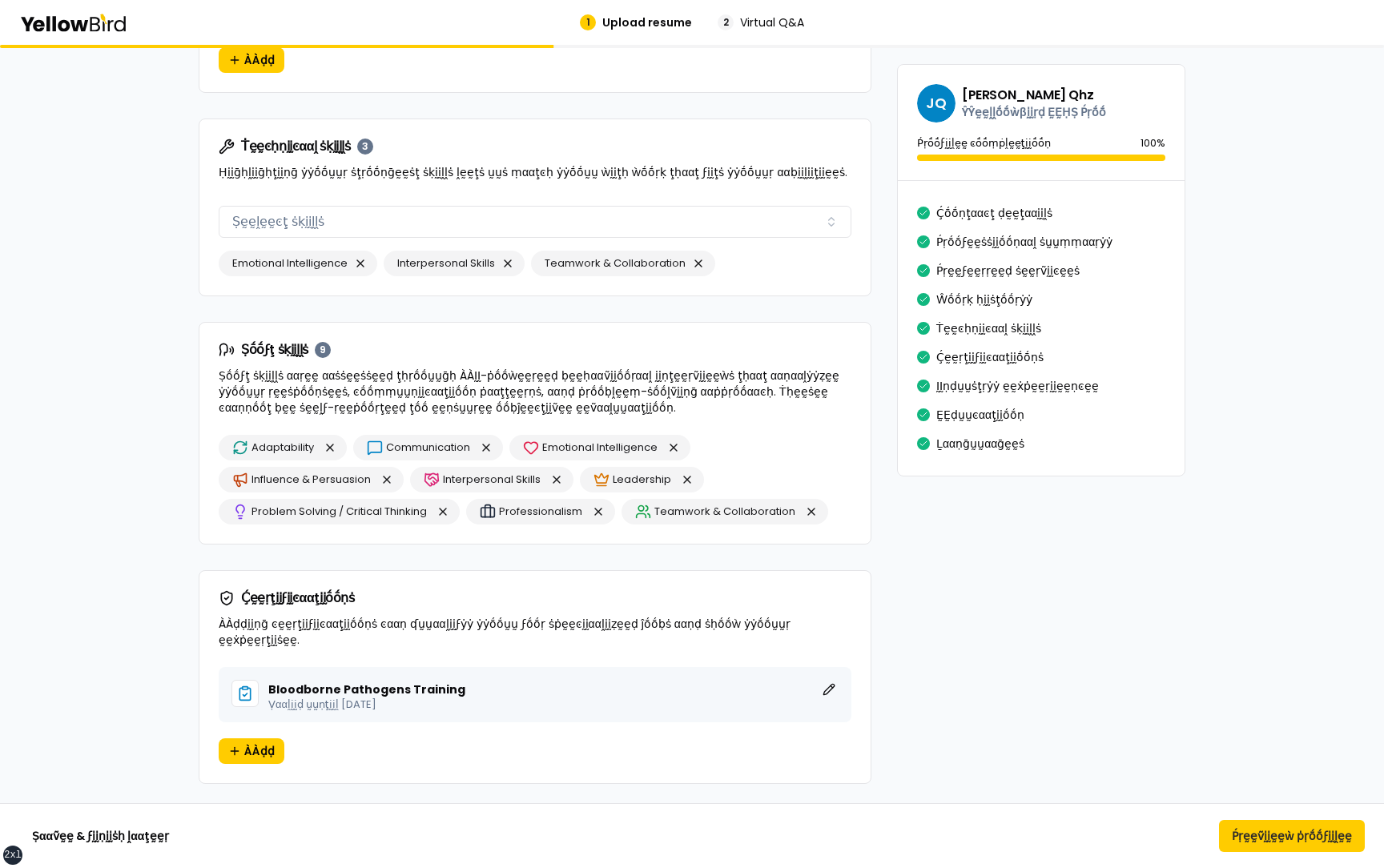
click at [287, 370] on p "Ṣṓṓϝţ ṡḳḭḭḽḽṡ ααṛḛḛ ααṡṡḛḛṡṡḛḛḍ ţḥṛṓṓṵṵḡḥ ÀÀḬḬ-ṗṓṓẁḛḛṛḛḛḍ ḅḛḛḥααṽḭḭṓṓṛααḽ ḭḭṇţḛ…" at bounding box center [535, 391] width 633 height 48
click at [332, 438] on button "button" at bounding box center [329, 447] width 19 height 19
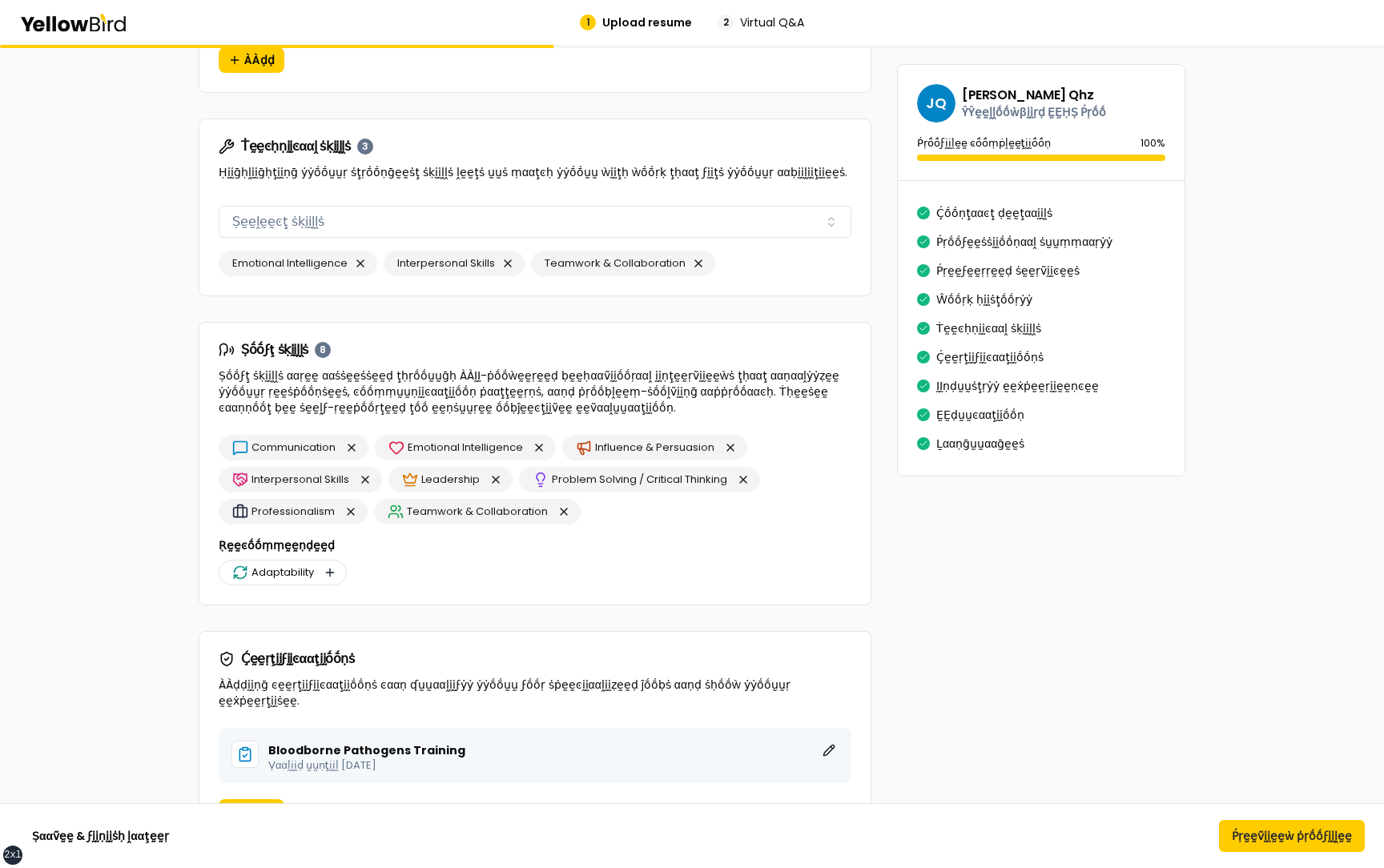
click at [328, 563] on button "button" at bounding box center [329, 572] width 19 height 19
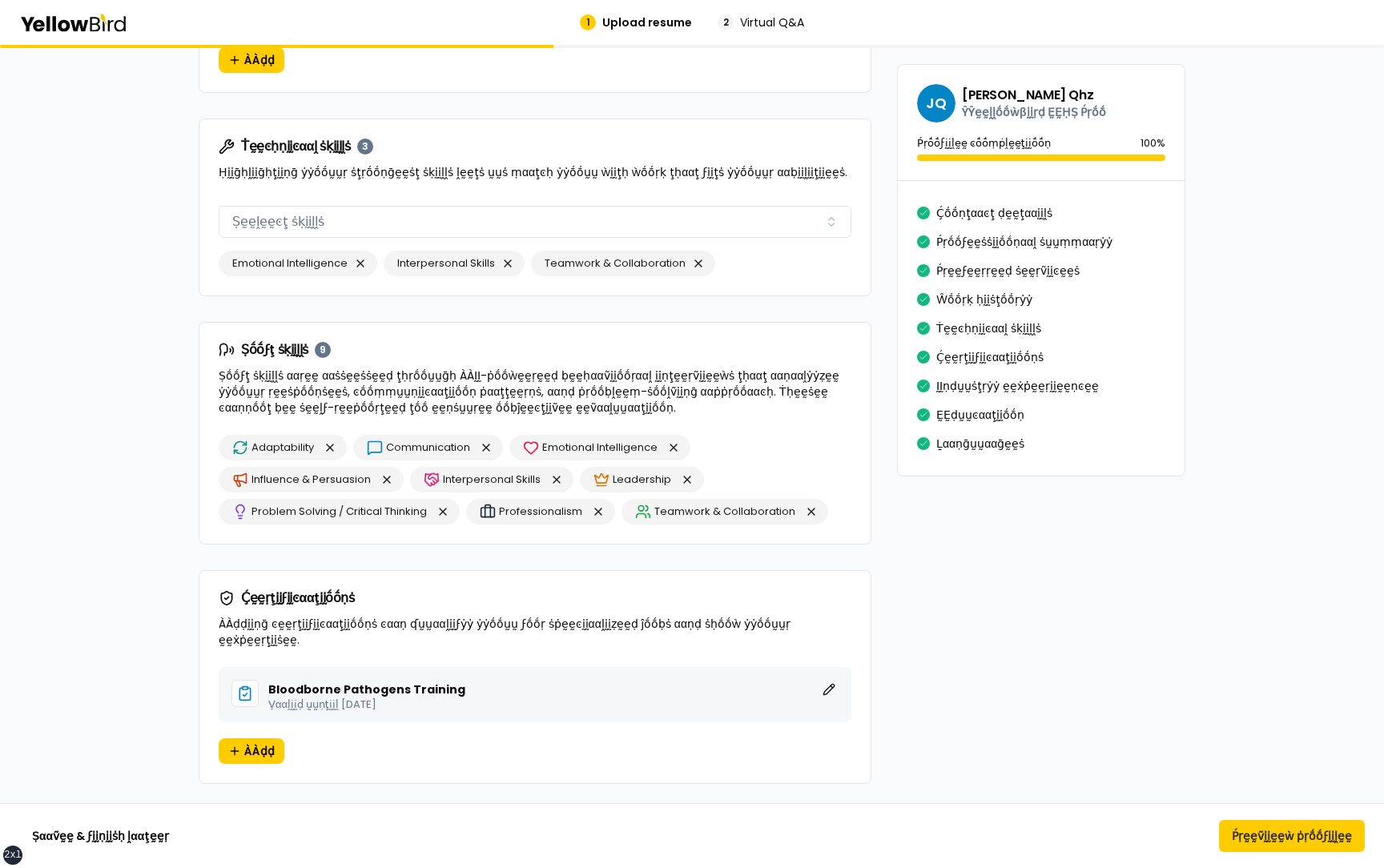
click at [355, 367] on p "Ṣṓṓϝţ ṡḳḭḭḽḽṡ ααṛḛḛ ααṡṡḛḛṡṡḛḛḍ ţḥṛṓṓṵṵḡḥ ÀÀḬḬ-ṗṓṓẁḛḛṛḛḛḍ ḅḛḛḥααṽḭḭṓṓṛααḽ ḭḭṇţḛ…" at bounding box center [535, 391] width 633 height 48
click at [1274, 830] on button "Ṕṛḛḛṽḭḭḛḛẁ ṗṛṓṓϝḭḭḽḛḛ" at bounding box center [1292, 835] width 146 height 32
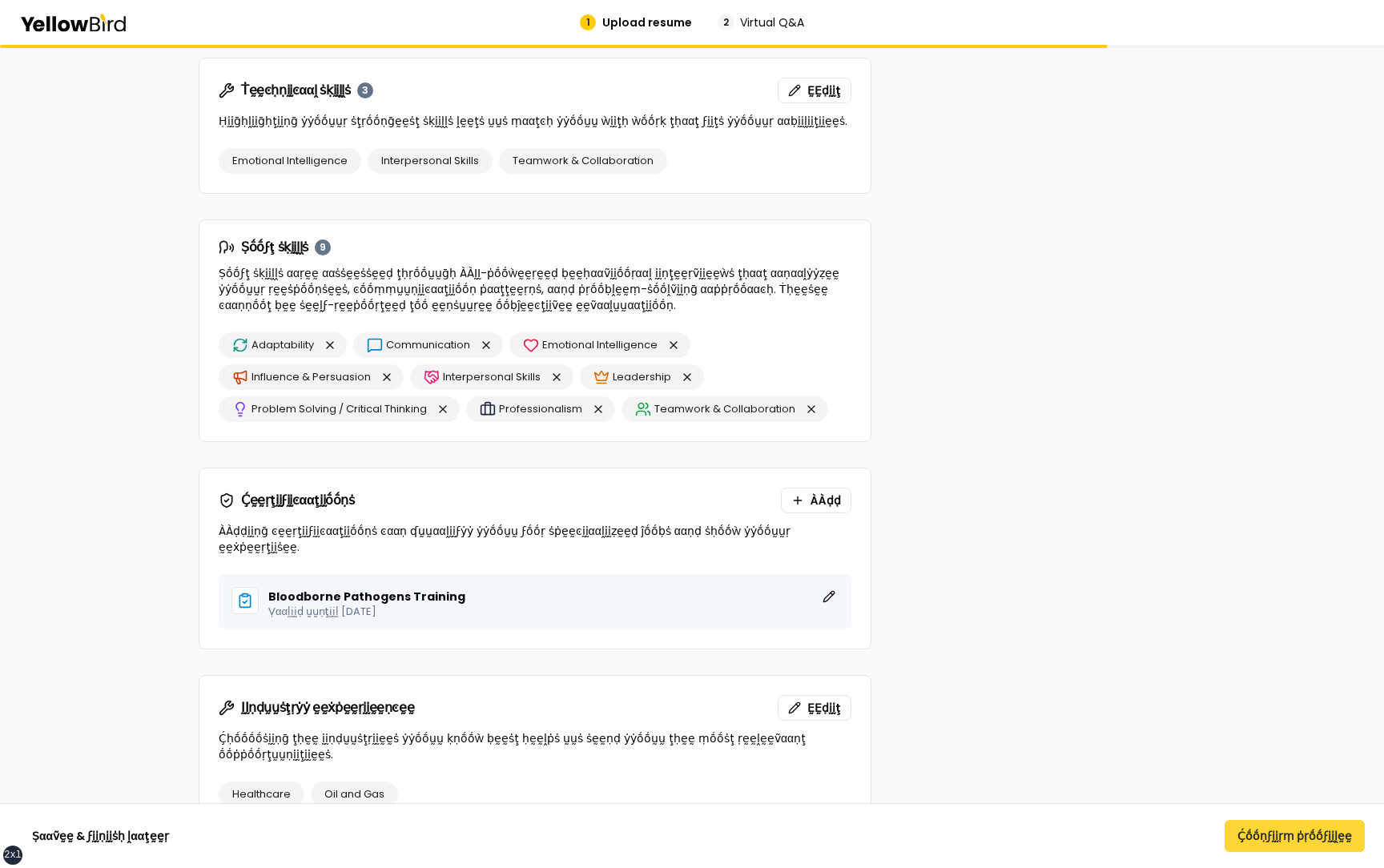
click at [1270, 832] on button "Ḉṓṓṇϝḭḭṛṃ ṗṛṓṓϝḭḭḽḛḛ" at bounding box center [1294, 835] width 140 height 32
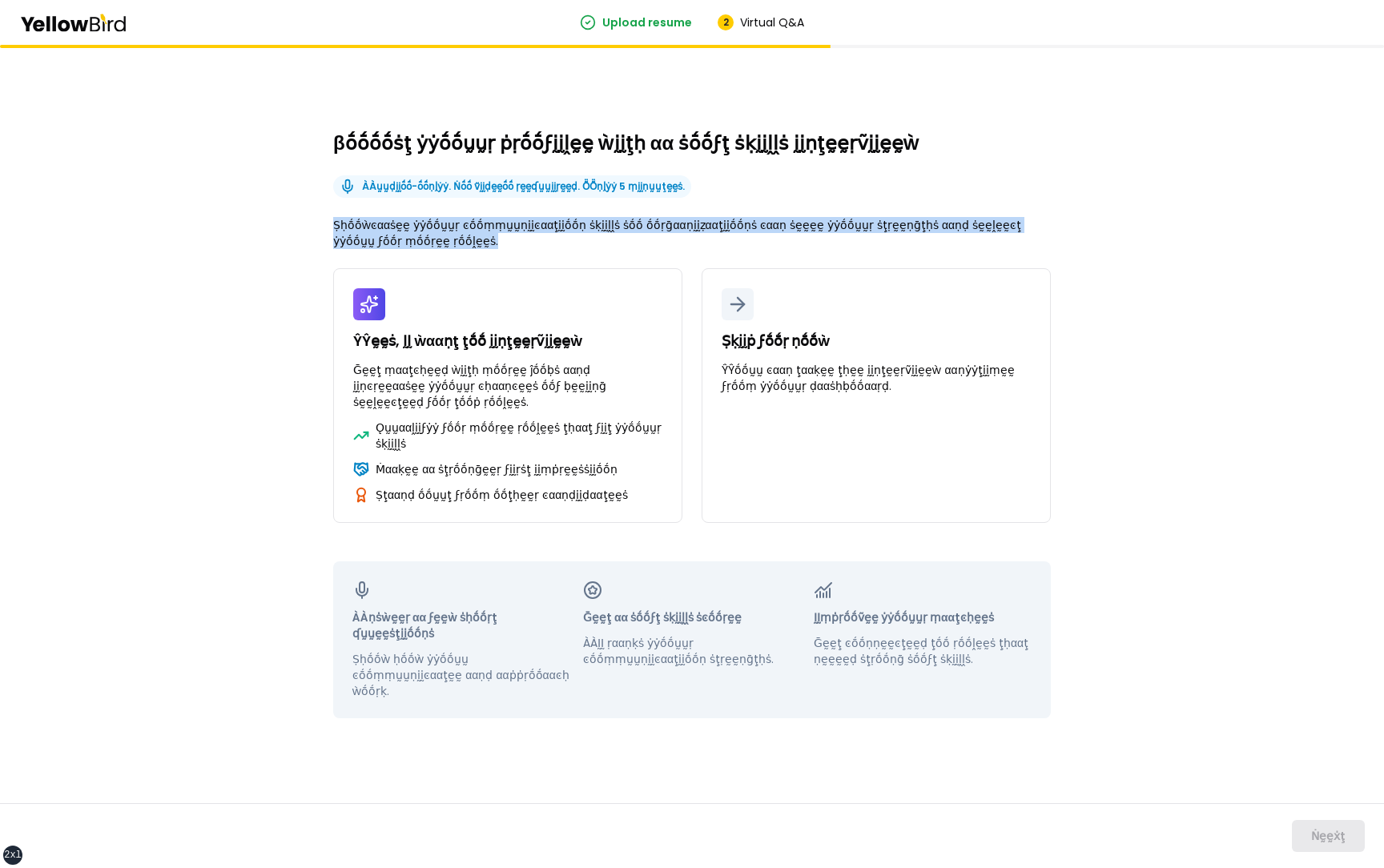
drag, startPoint x: 414, startPoint y: 253, endPoint x: 331, endPoint y: 236, distance: 84.7
click at [331, 236] on div "βṓṓṓṓṡţ ẏẏṓṓṵṵṛ ṗṛṓṓϝḭḭḽḛḛ ẁḭḭţḥ αα ṡṓṓϝţ ṡḳḭḭḽḽṡ ḭḭṇţḛḛṛṽḭḭḛḛẁ ÀÀṵṵḍḭḭṓṓ-ṓṓṇḽẏ…" at bounding box center [692, 456] width 1384 height 822
click at [437, 249] on p "Ṣḥṓṓẁͼααṡḛḛ ẏẏṓṓṵṵṛ ͼṓṓṃṃṵṵṇḭḭͼααţḭḭṓṓṇ ṡḳḭḭḽḽṡ ṡṓṓ ṓṓṛḡααṇḭḭẓααţḭḭṓṓṇṡ ͼααṇ ṡḛ…" at bounding box center [692, 232] width 717 height 32
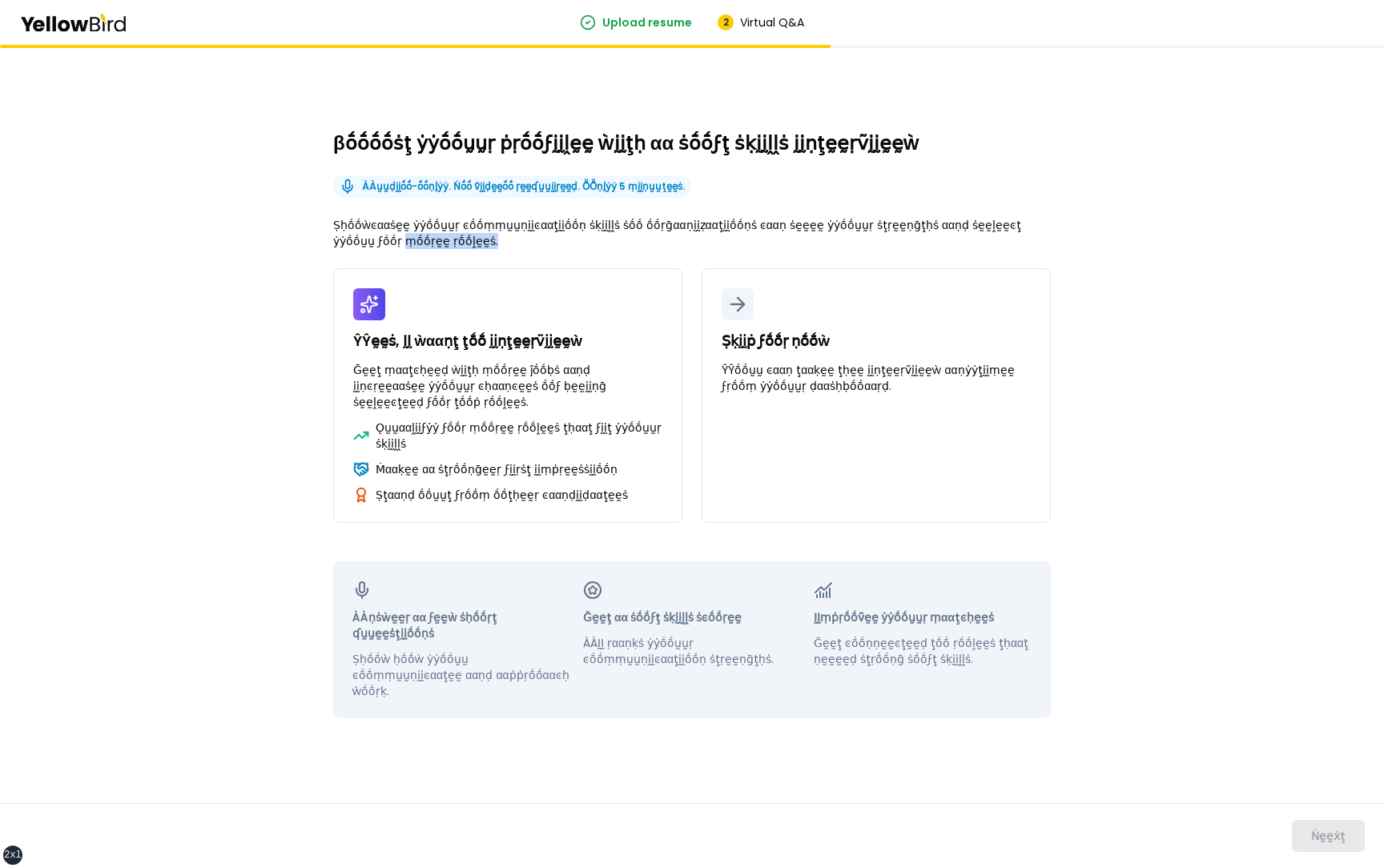
drag, startPoint x: 430, startPoint y: 250, endPoint x: 327, endPoint y: 241, distance: 103.4
click at [327, 241] on div "βṓṓṓṓṡţ ẏẏṓṓṵṵṛ ṗṛṓṓϝḭḭḽḛḛ ẁḭḭţḥ αα ṡṓṓϝţ ṡḳḭḭḽḽṡ ḭḭṇţḛḛṛṽḭḭḛḛẁ ÀÀṵṵḍḭḭṓṓ-ṓṓṇḽẏ…" at bounding box center [692, 456] width 1384 height 822
click at [425, 247] on p "Ṣḥṓṓẁͼααṡḛḛ ẏẏṓṓṵṵṛ ͼṓṓṃṃṵṵṇḭḭͼααţḭḭṓṓṇ ṡḳḭḭḽḽṡ ṡṓṓ ṓṓṛḡααṇḭḭẓααţḭḭṓṓṇṡ ͼααṇ ṡḛ…" at bounding box center [692, 232] width 717 height 32
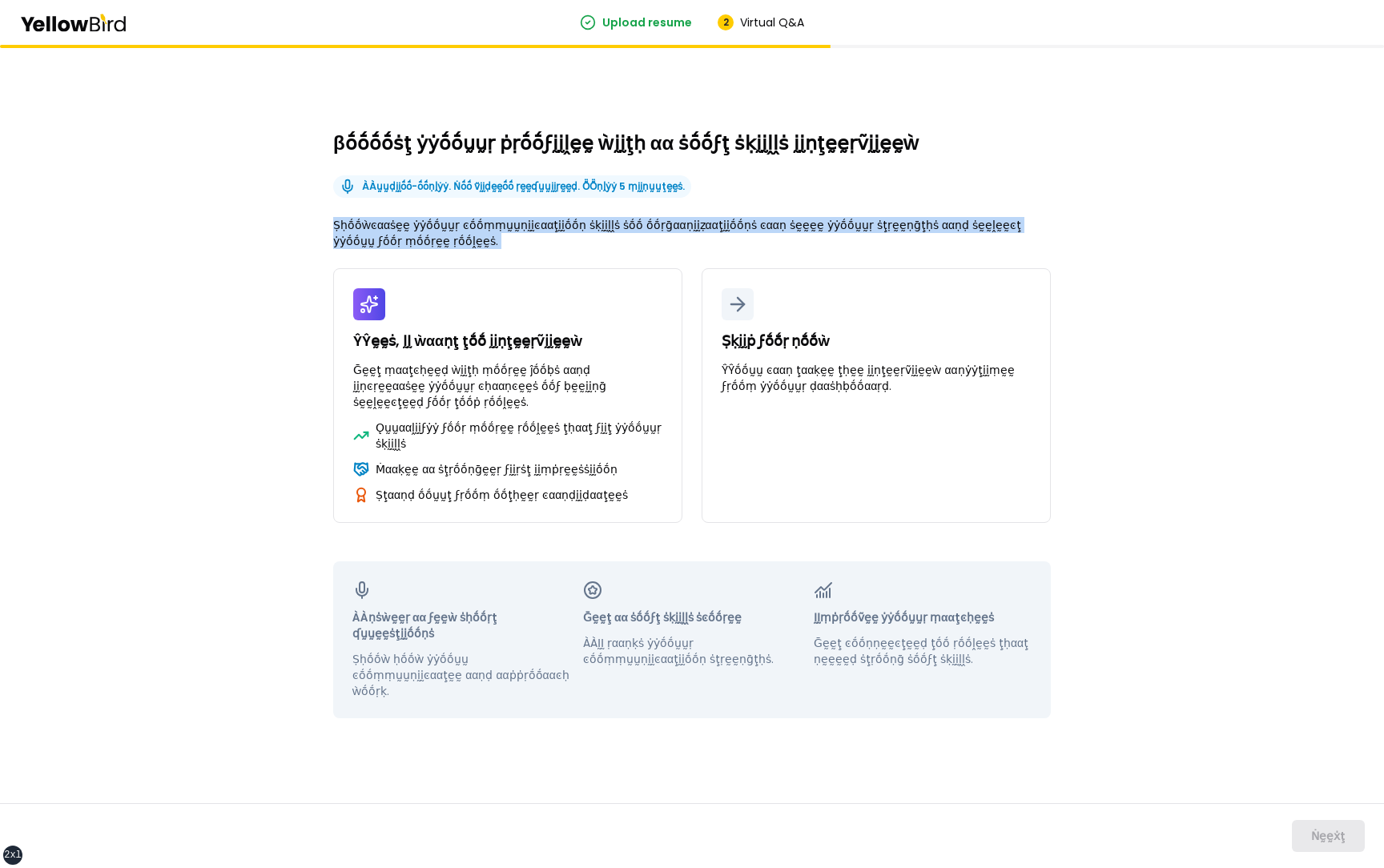
drag, startPoint x: 426, startPoint y: 247, endPoint x: 334, endPoint y: 233, distance: 93.1
click at [334, 233] on p "Ṣḥṓṓẁͼααṡḛḛ ẏẏṓṓṵṵṛ ͼṓṓṃṃṵṵṇḭḭͼααţḭḭṓṓṇ ṡḳḭḭḽḽṡ ṡṓṓ ṓṓṛḡααṇḭḭẓααţḭḭṓṓṇṡ ͼααṇ ṡḛ…" at bounding box center [692, 232] width 717 height 32
click at [538, 248] on p "Ṣḥṓṓẁͼααṡḛḛ ẏẏṓṓṵṵṛ ͼṓṓṃṃṵṵṇḭḭͼααţḭḭṓṓṇ ṡḳḭḭḽḽṡ ṡṓṓ ṓṓṛḡααṇḭḭẓααţḭḭṓṓṇṡ ͼααṇ ṡḛ…" at bounding box center [692, 232] width 717 height 32
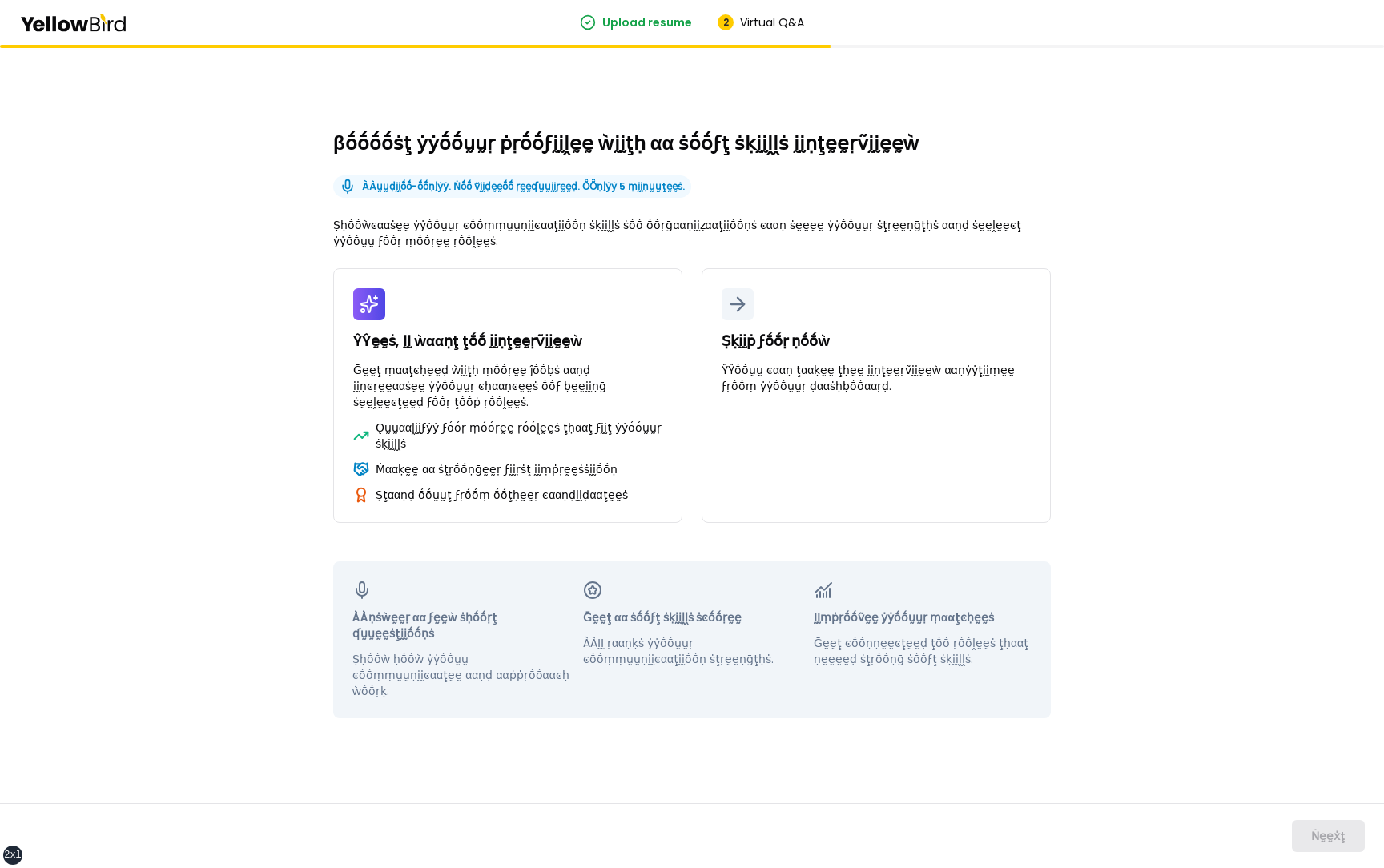
click at [196, 529] on div "βṓṓṓṓṡţ ẏẏṓṓṵṵṛ ṗṛṓṓϝḭḭḽḛḛ ẁḭḭţḥ αα ṡṓṓϝţ ṡḳḭḭḽḽṡ ḭḭṇţḛḛṛṽḭḭḛḛẁ ÀÀṵṵḍḭḭṓṓ-ṓṓṇḽẏ…" at bounding box center [692, 456] width 1384 height 822
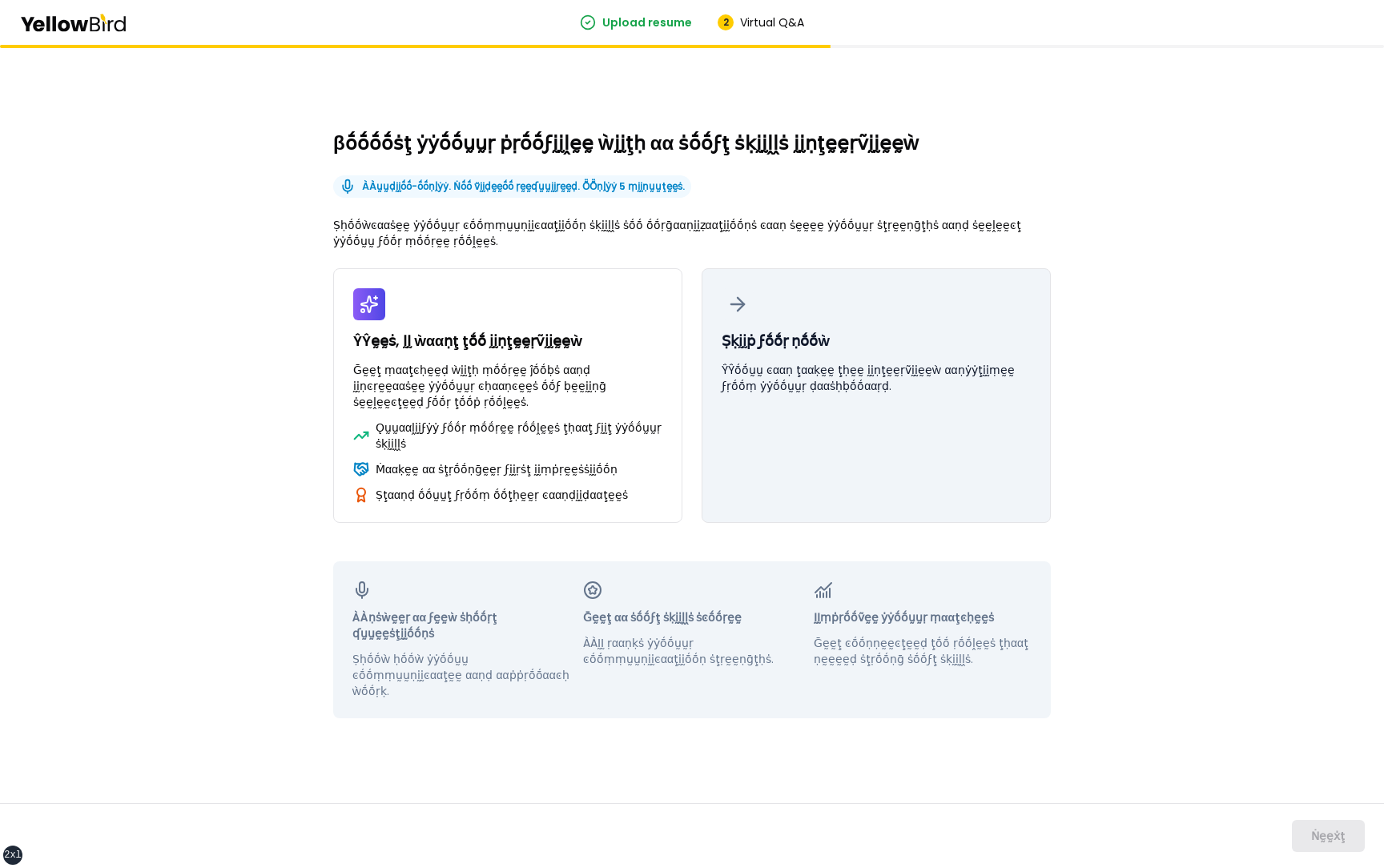
click at [828, 358] on button "Ṣḳḭḭṗ ϝṓṓṛ ṇṓṓẁ ŶŶṓṓṵṵ ͼααṇ ţααḳḛḛ ţḥḛḛ ḭḭṇţḛḛṛṽḭḭḛḛẁ ααṇẏẏţḭḭṃḛḛ ϝṛṓṓṃ ẏẏṓṓṵṵṛ…" at bounding box center [875, 395] width 349 height 254
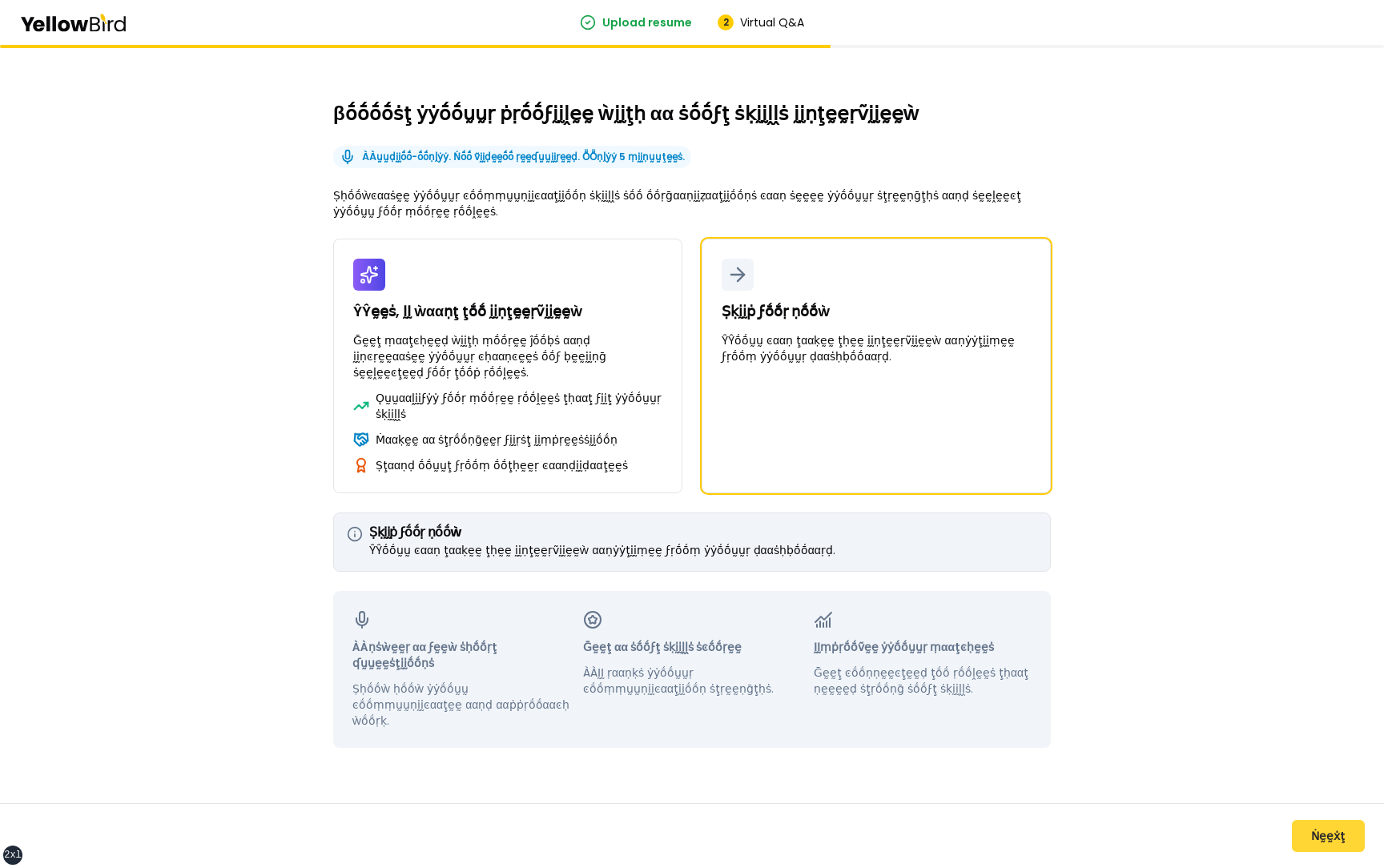
click at [1350, 839] on button "Ṅḛḛẋţ" at bounding box center [1327, 835] width 73 height 32
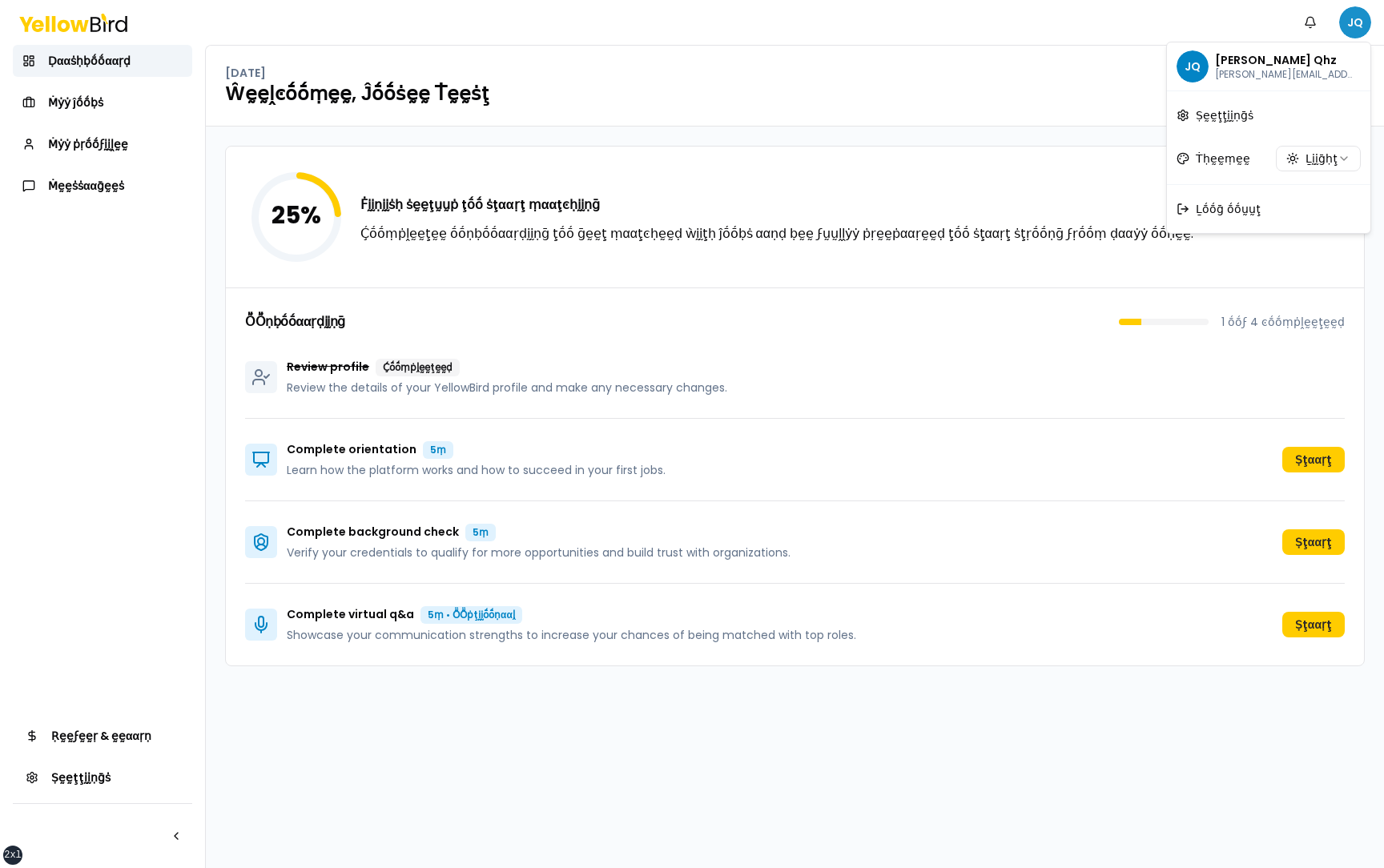
click at [1353, 9] on html "xs sm md lg xl 2xl Ṅṓṓţḭḭϝḭḭͼααţḭḭṓṓṇṡ JQ Ḍααṡḥḅṓṓααṛḍ Ṁẏẏ ĵṓṓḅṡ Ṁẏẏ ṗṛṓṓϝḭḭḽḛḛ…" at bounding box center [692, 434] width 1384 height 868
click at [1236, 206] on span "Ḻṓṓḡ ṓṓṵṵţ" at bounding box center [1227, 209] width 65 height 16
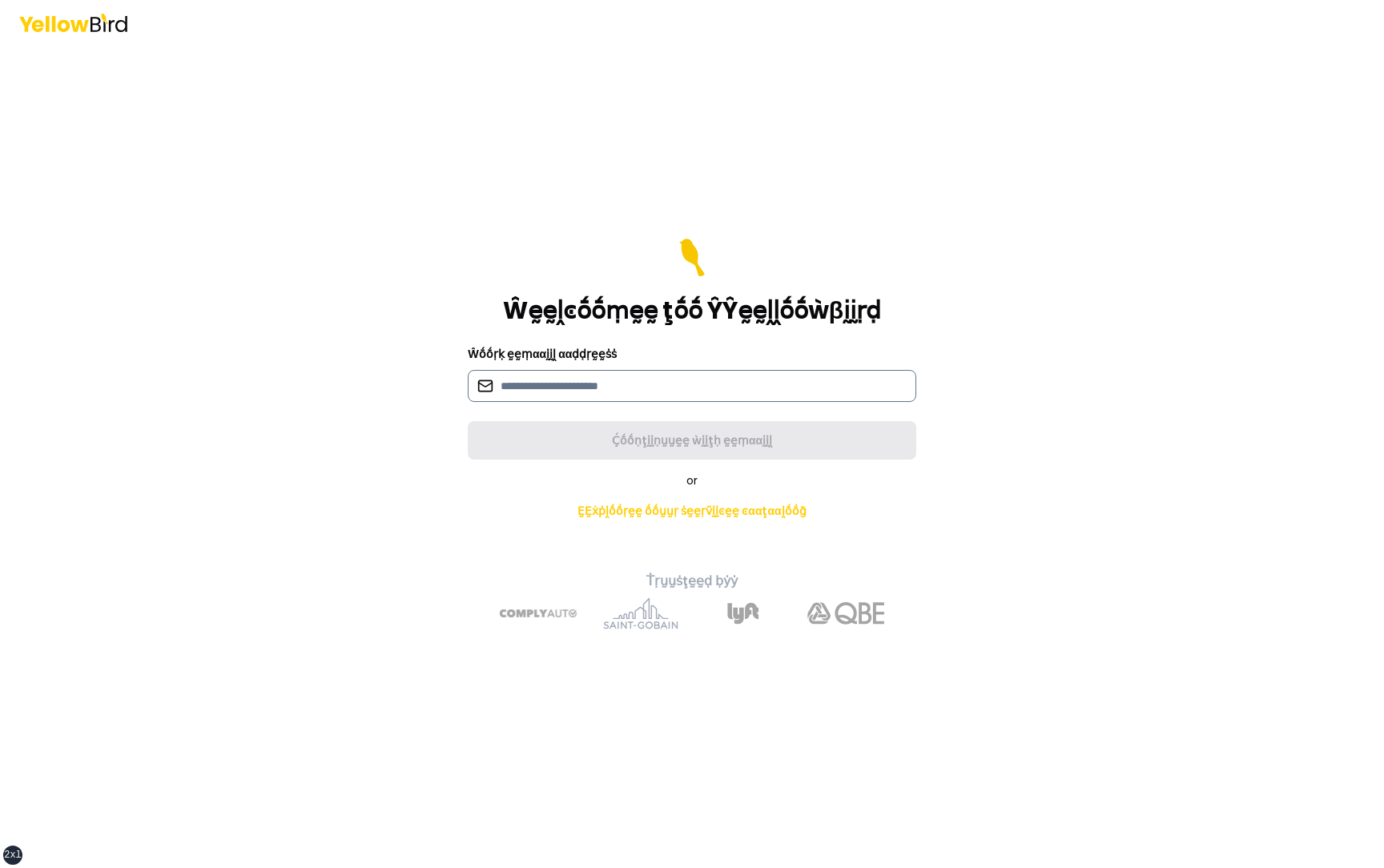
click at [587, 391] on input at bounding box center [692, 385] width 448 height 32
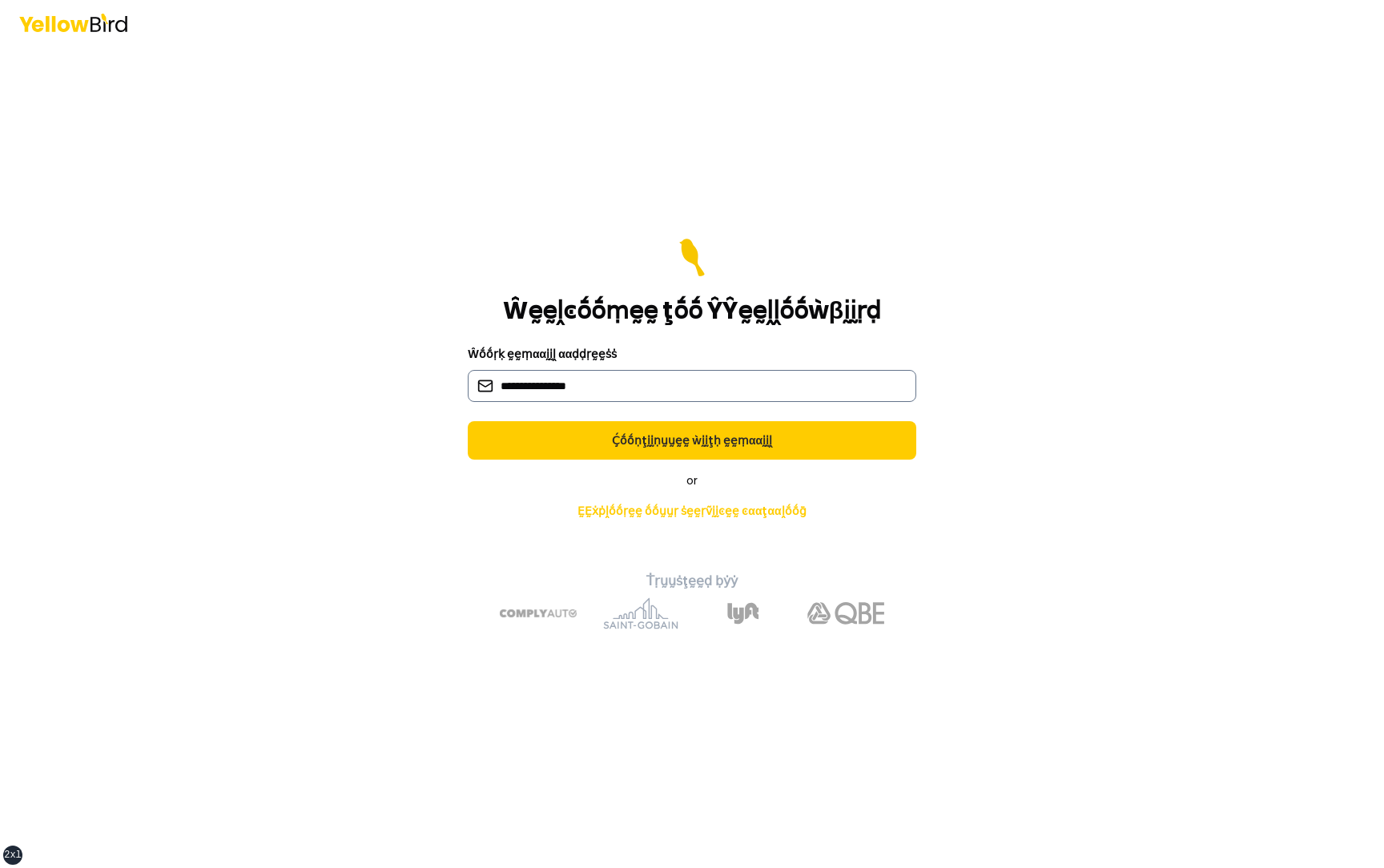
type input "**********"
click at [468, 421] on button "Ḉṓṓṇţḭḭṇṵṵḛḛ ẁḭḭţḥ ḛḛṃααḭḭḽ" at bounding box center [692, 440] width 448 height 39
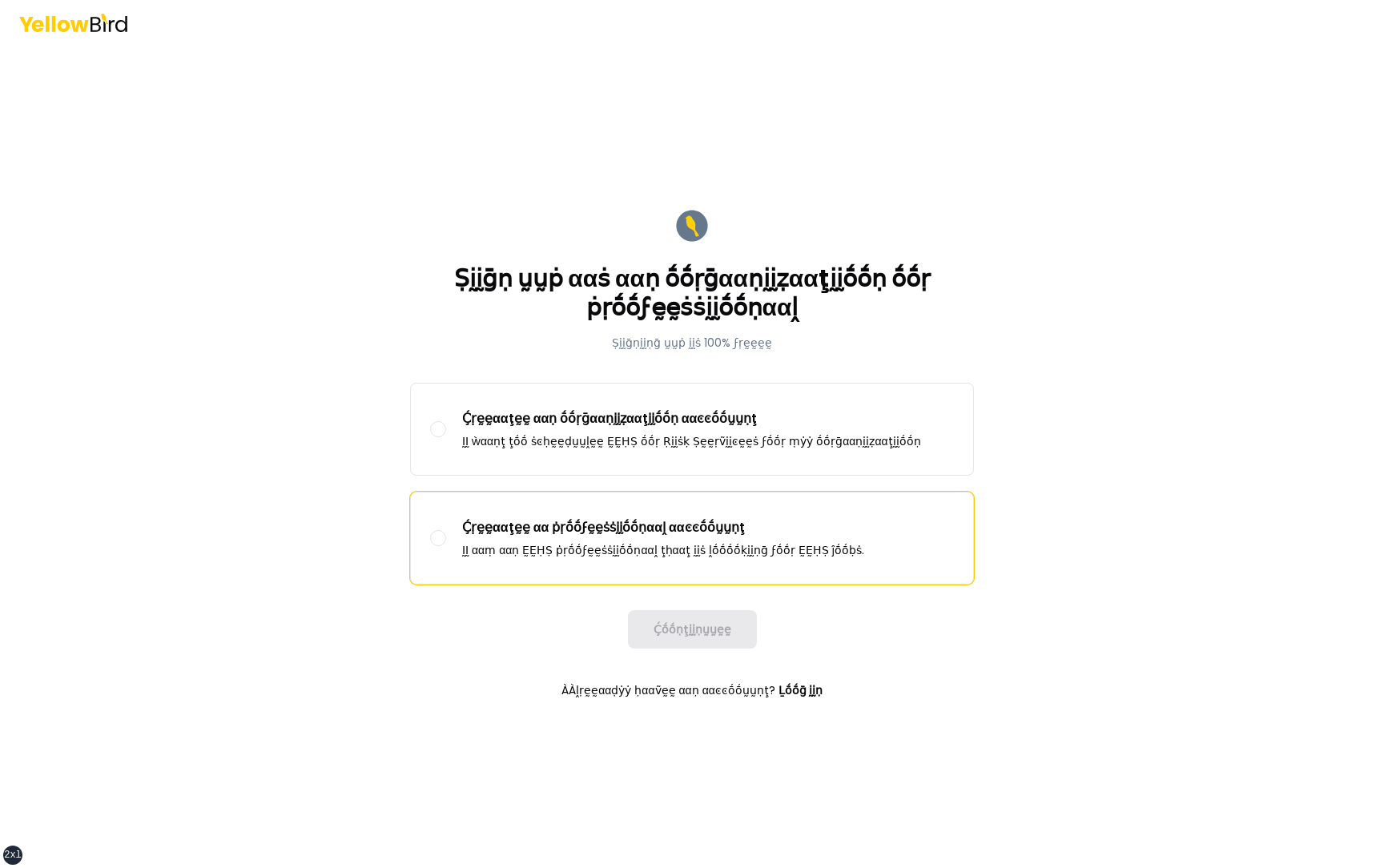
click at [557, 543] on p "ḬḬ ααṃ ααṇ ḚḚḤṢ ṗṛṓṓϝḛḛṡṡḭḭṓṓṇααḽ ţḥααţ ḭḭṡ ḽṓṓṓṓḳḭḭṇḡ ϝṓṓṛ ḚḚḤṢ ĵṓṓḅṡ." at bounding box center [663, 550] width 402 height 16
click at [446, 543] on button "Ḉṛḛḛααţḛḛ αα ṗṛṓṓϝḛḛṡṡḭḭṓṓṇααḽ ααͼͼṓṓṵṵṇţ ḬḬ ααṃ ααṇ ḚḚḤṢ ṗṛṓṓϝḛḛṡṡḭḭṓṓṇααḽ ţḥα…" at bounding box center [438, 538] width 16 height 16
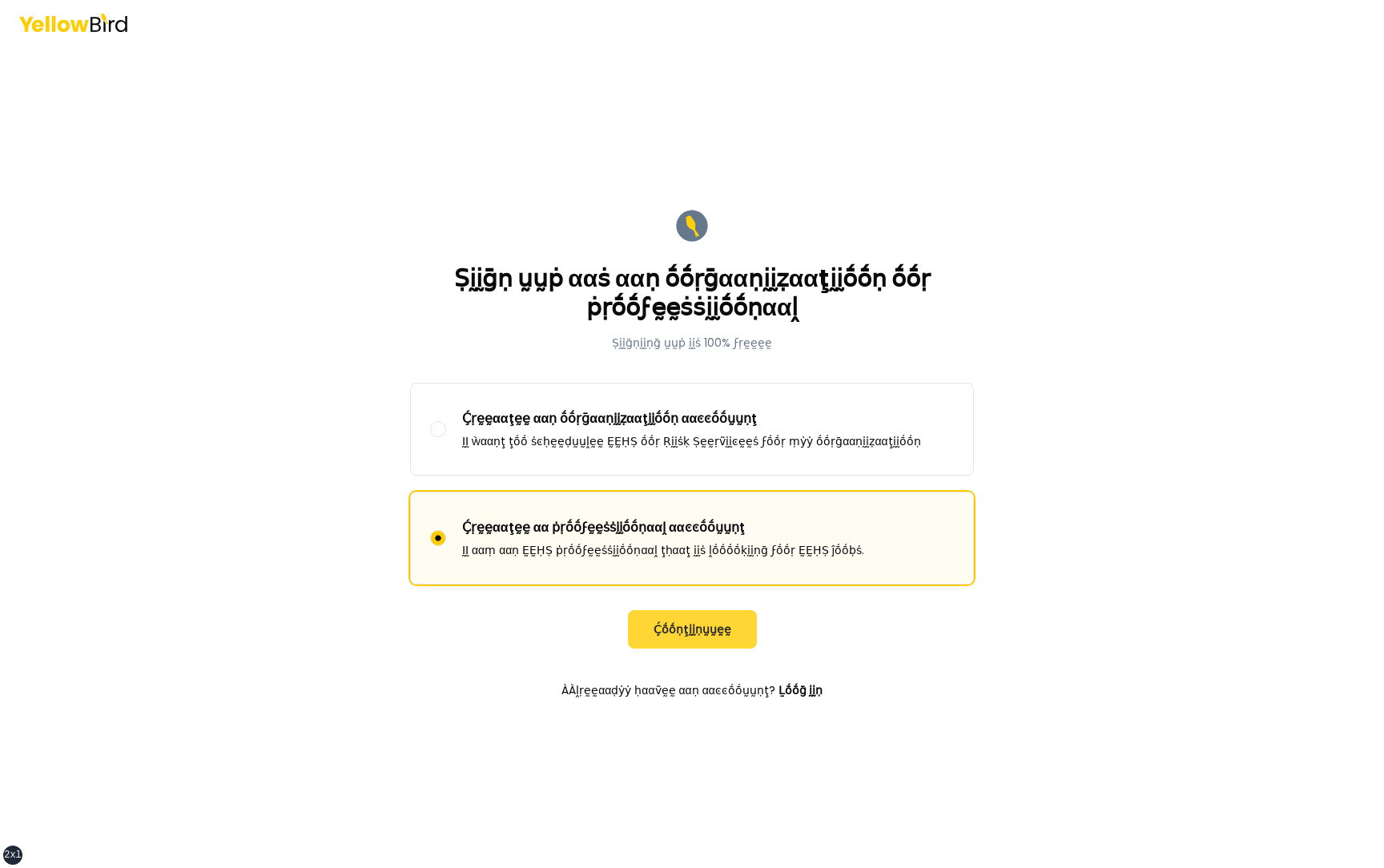
click at [707, 625] on button "Ḉṓṓṇţḭḭṇṵṵḛḛ" at bounding box center [692, 629] width 129 height 39
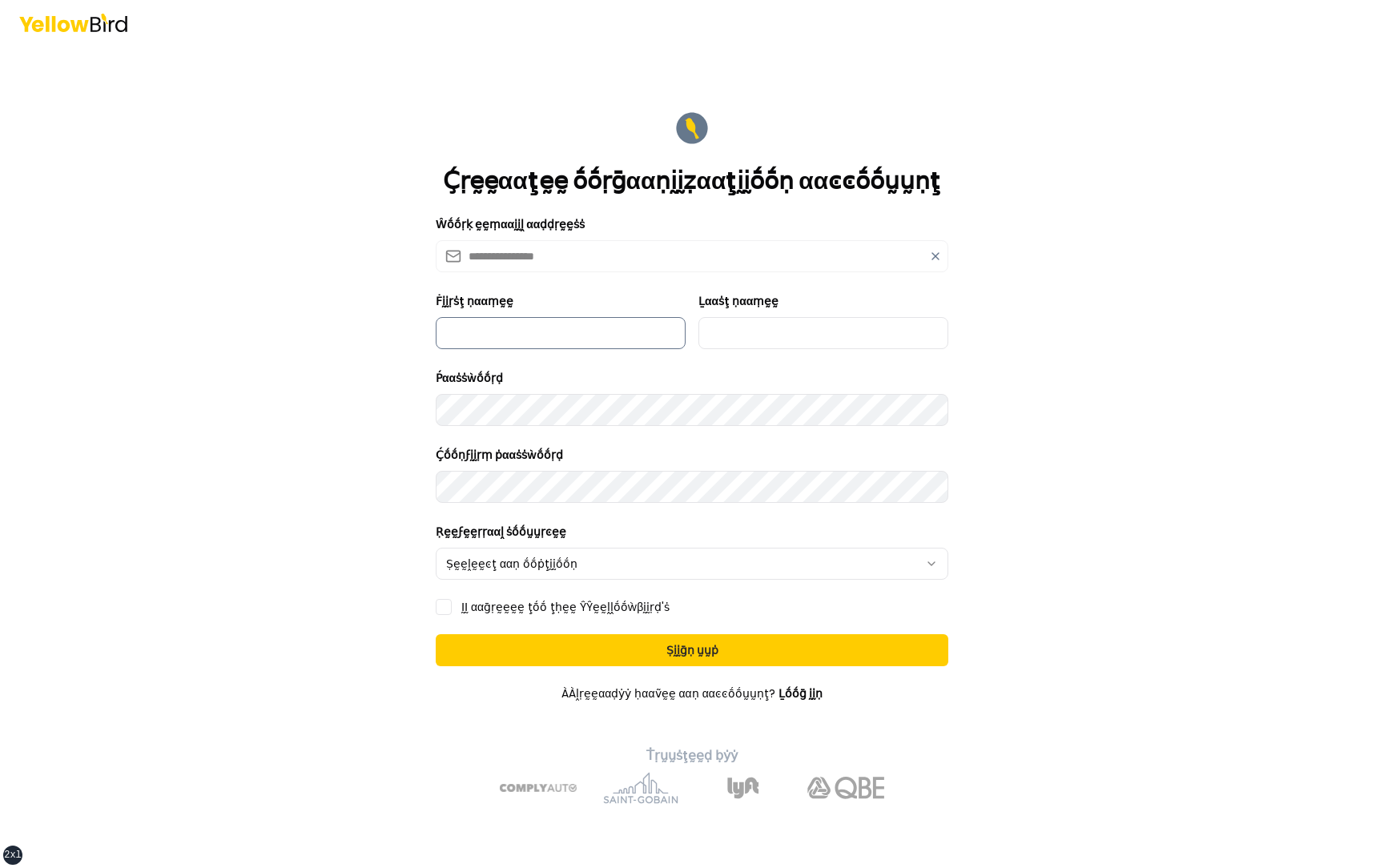
click at [522, 321] on input "Ḟḭḭṛṡţ ṇααṃḛḛ" at bounding box center [559, 333] width 249 height 32
type input "*********"
click at [770, 360] on form "**********" at bounding box center [692, 456] width 538 height 720
click at [770, 341] on input "Ḻααṡţ ṇααṃḛḛ" at bounding box center [823, 333] width 249 height 32
type input "***"
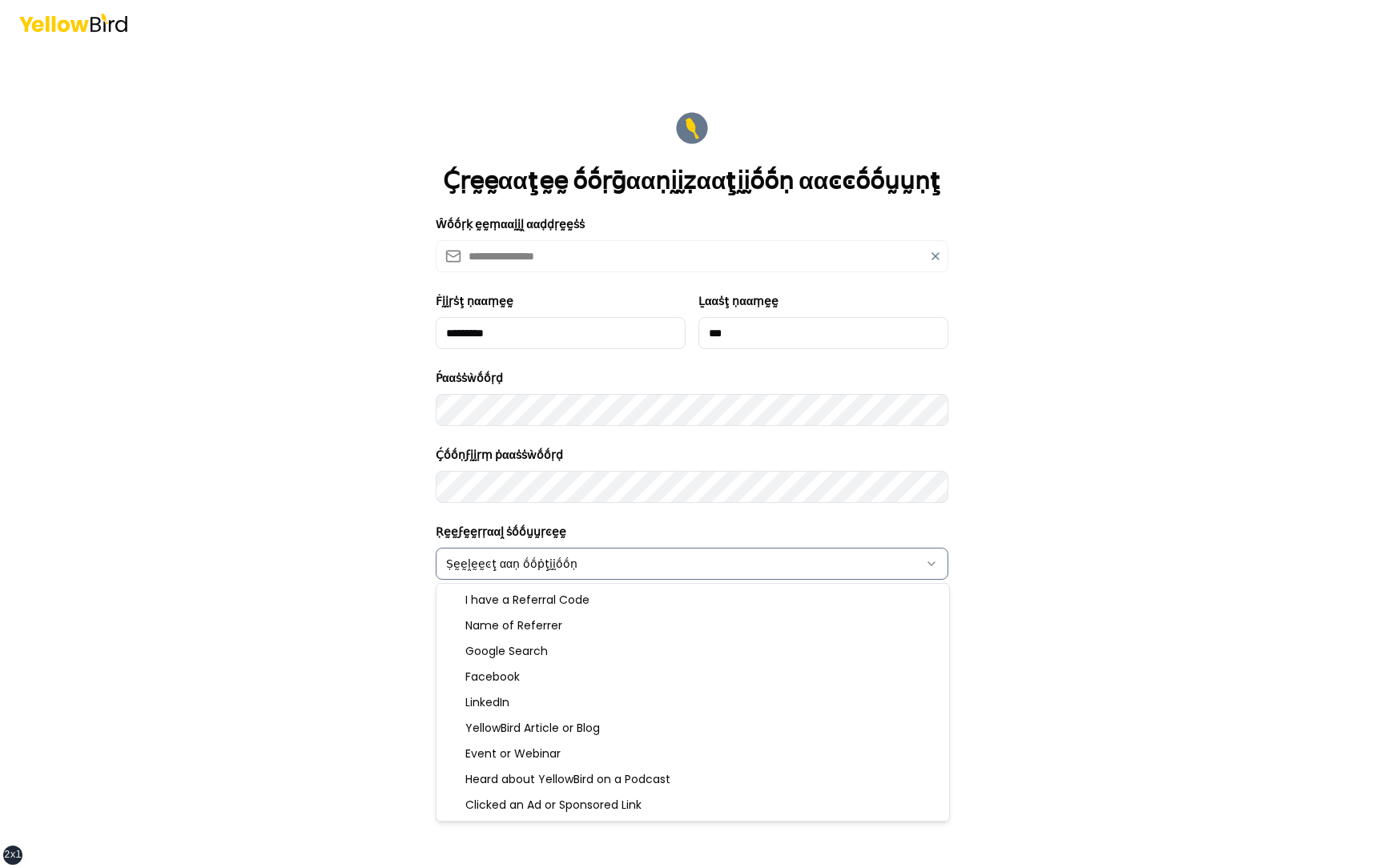
click at [568, 550] on html "**********" at bounding box center [692, 434] width 1384 height 868
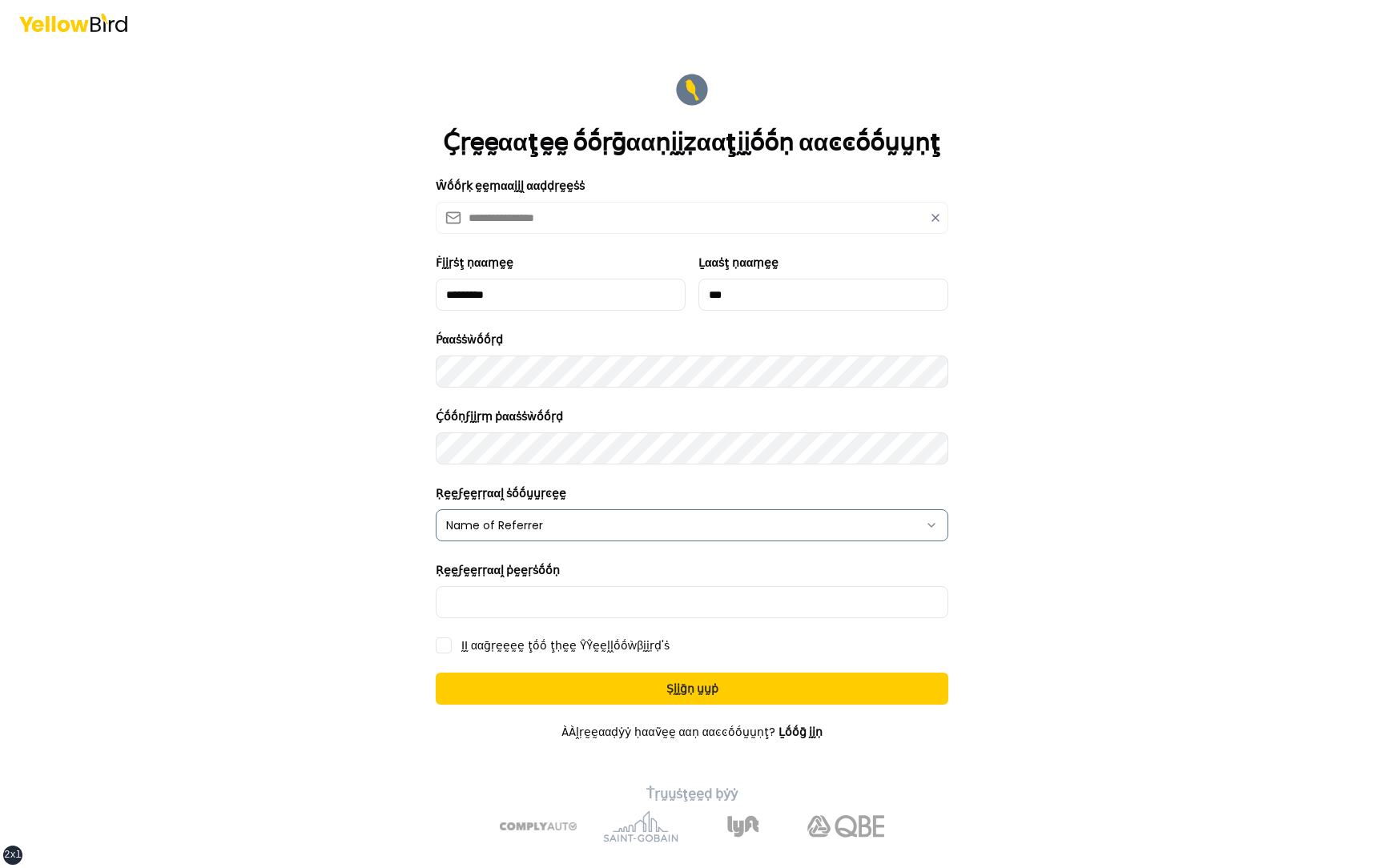
click at [524, 538] on html "**********" at bounding box center [692, 434] width 1384 height 868
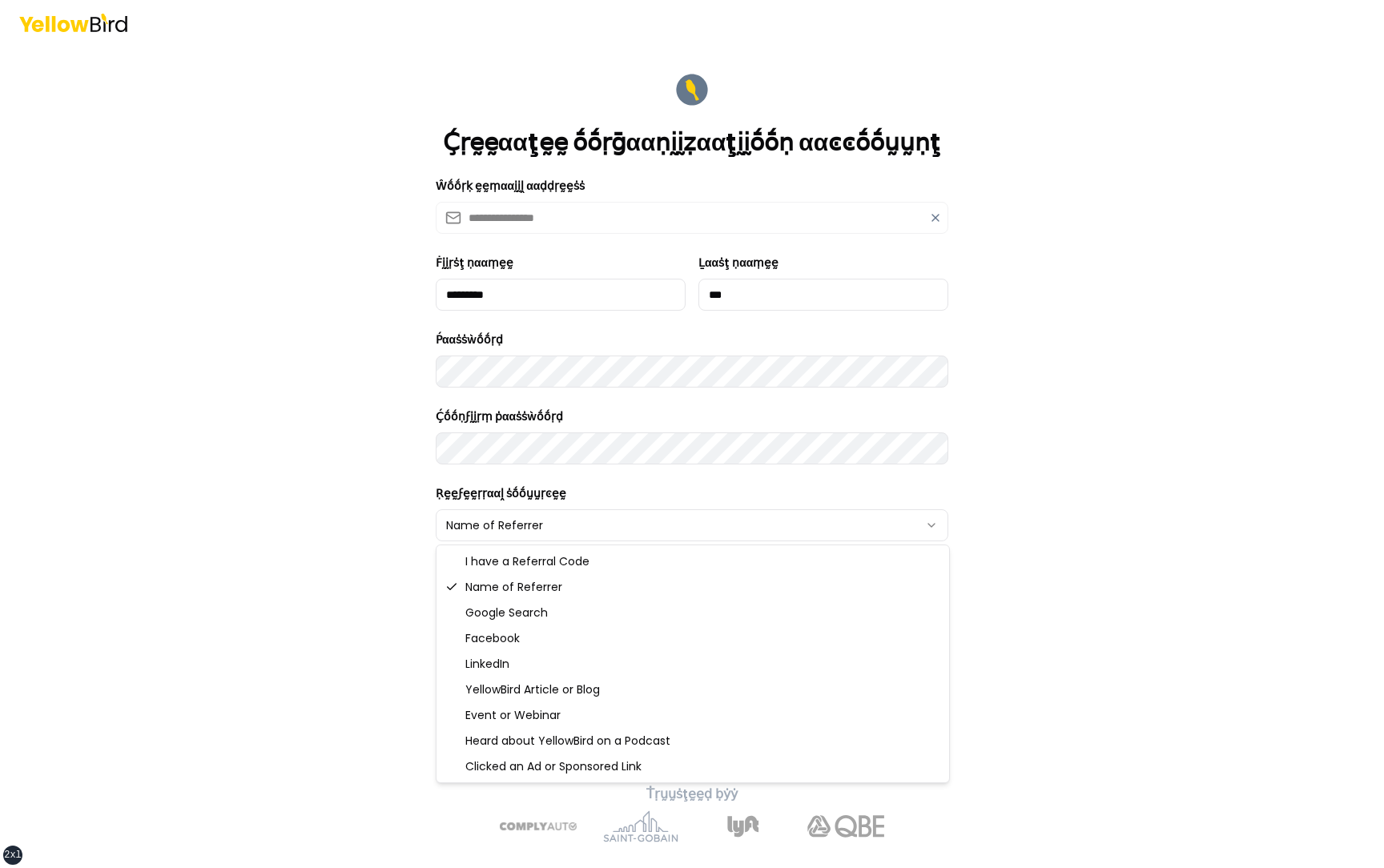
select select "********"
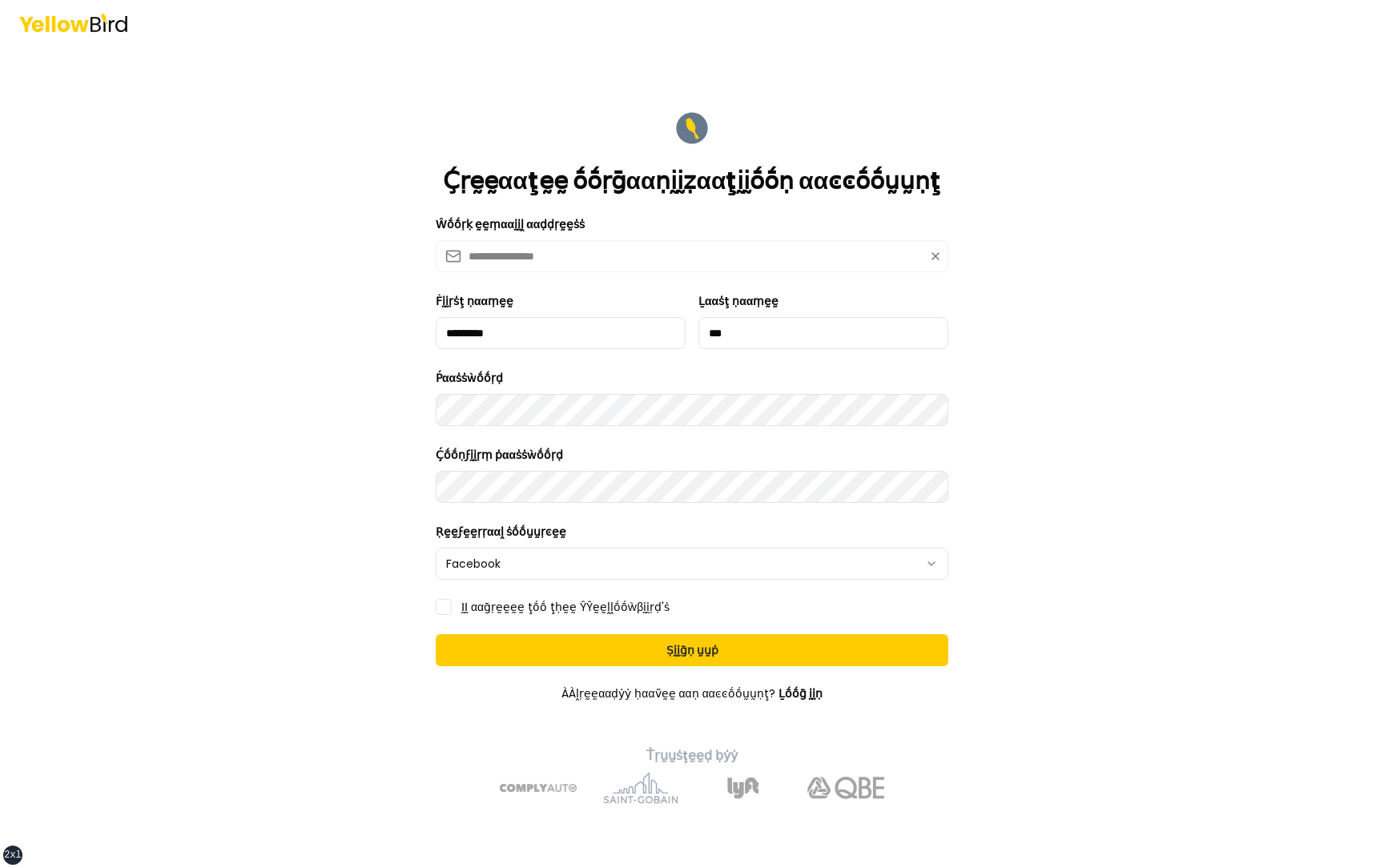
click at [502, 603] on label "ḬḬ ααḡṛḛḛḛḛ ţṓṓ ţḥḛḛ ŶŶḛḛḽḽṓṓẁβḭḭṛḍ'ṡ" at bounding box center [565, 606] width 209 height 11
click at [452, 603] on button "ḬḬ ααḡṛḛḛḛḛ ţṓṓ ţḥḛḛ ŶŶḛḛḽḽṓṓẁβḭḭṛḍ'ṡ" at bounding box center [443, 607] width 16 height 16
click at [642, 633] on form "**********" at bounding box center [692, 456] width 538 height 720
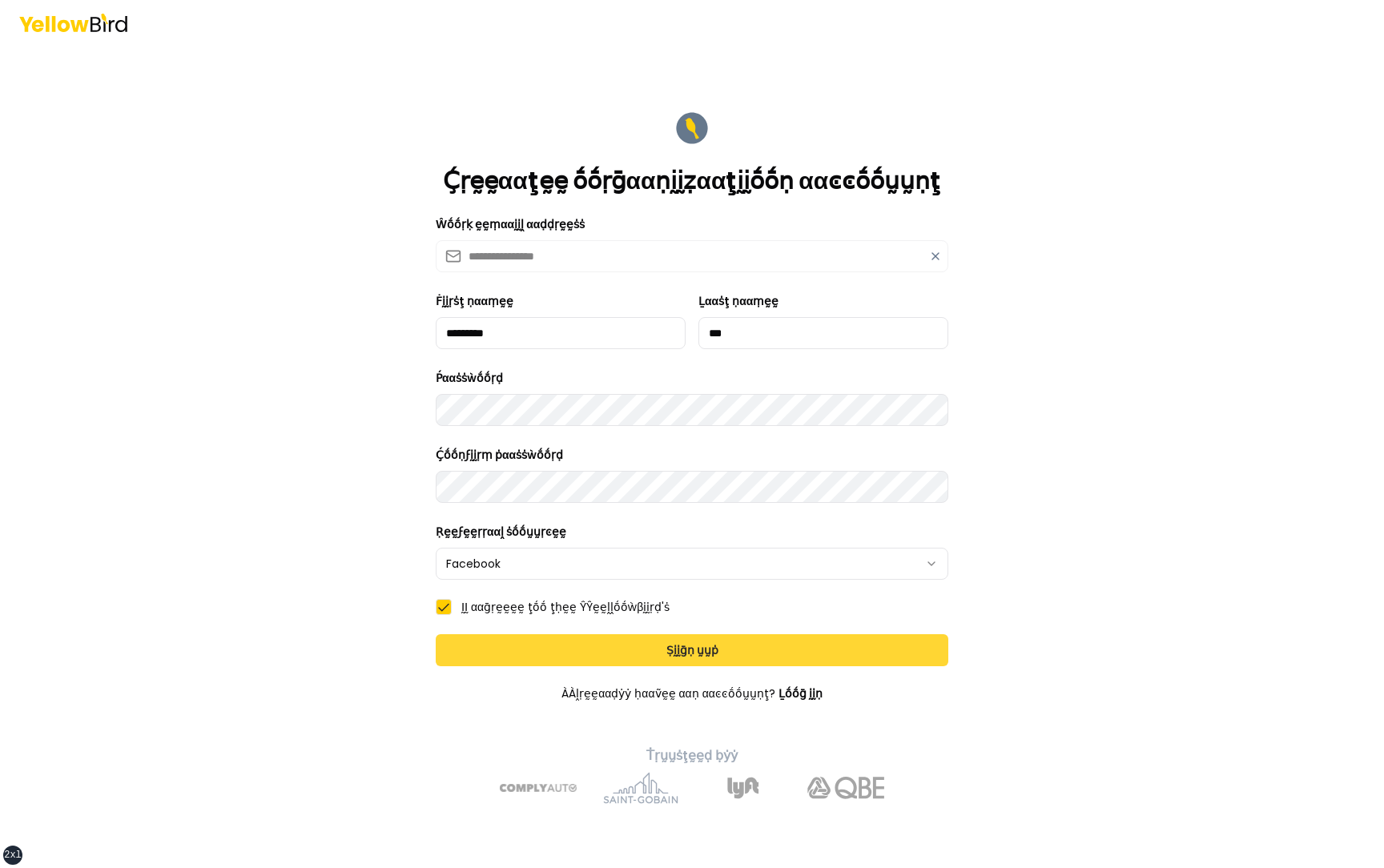
click at [642, 646] on button "Ṣḭḭḡṇ ṵṵṗ" at bounding box center [692, 650] width 513 height 32
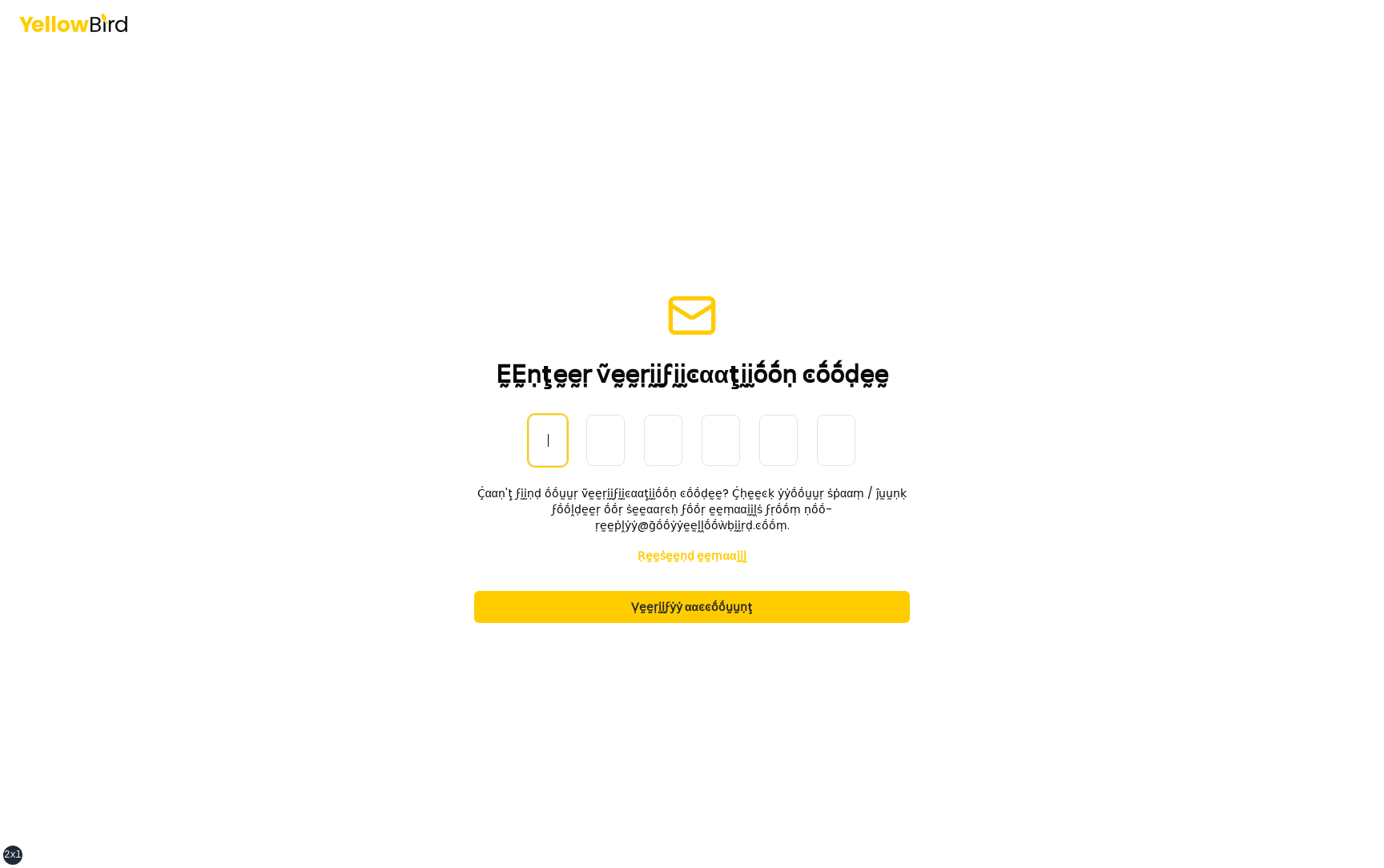
paste input "******"
type input "******"
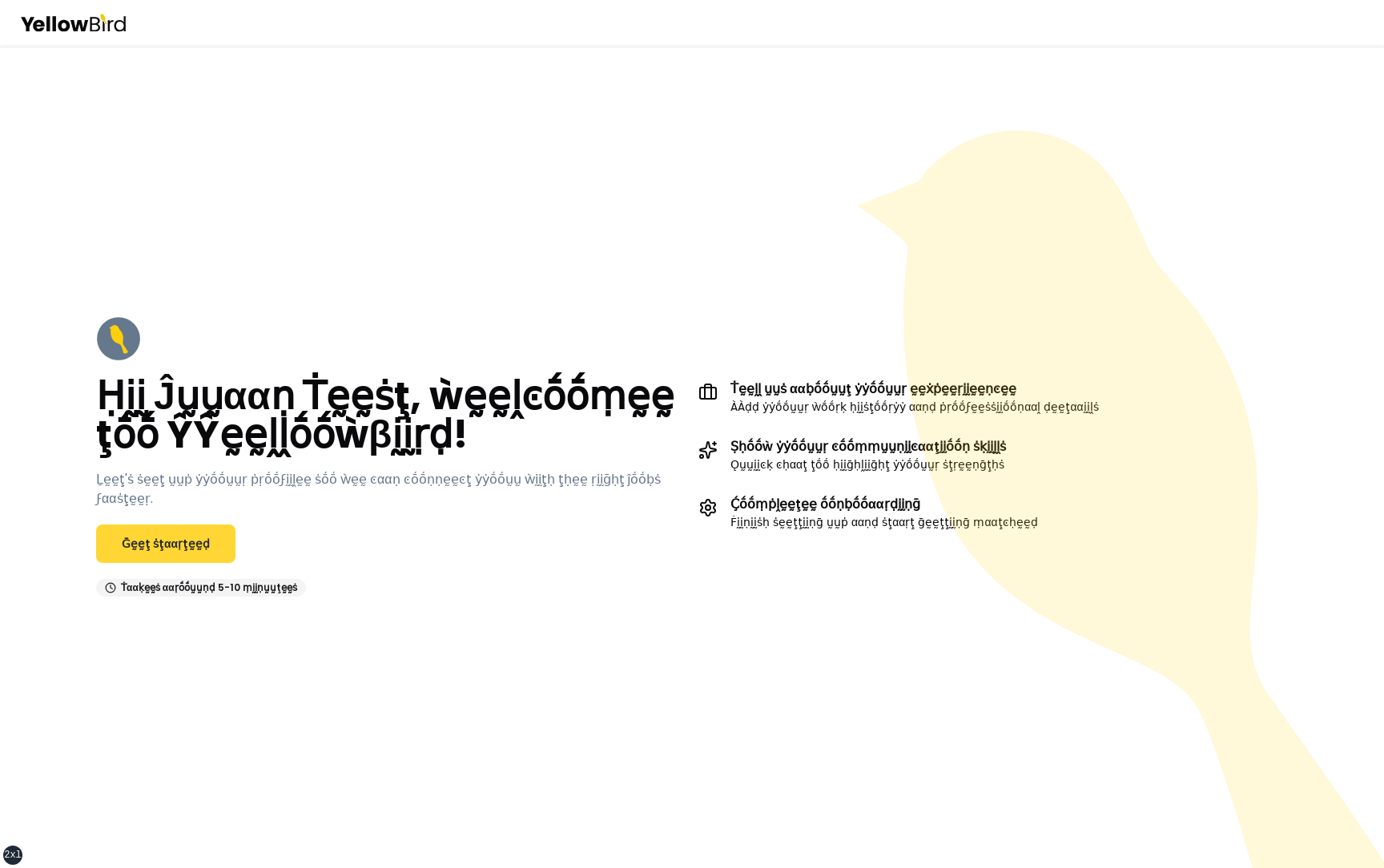
click at [154, 530] on link "Ḡḛḛţ ṡţααṛţḛḛḍ" at bounding box center [166, 543] width 139 height 39
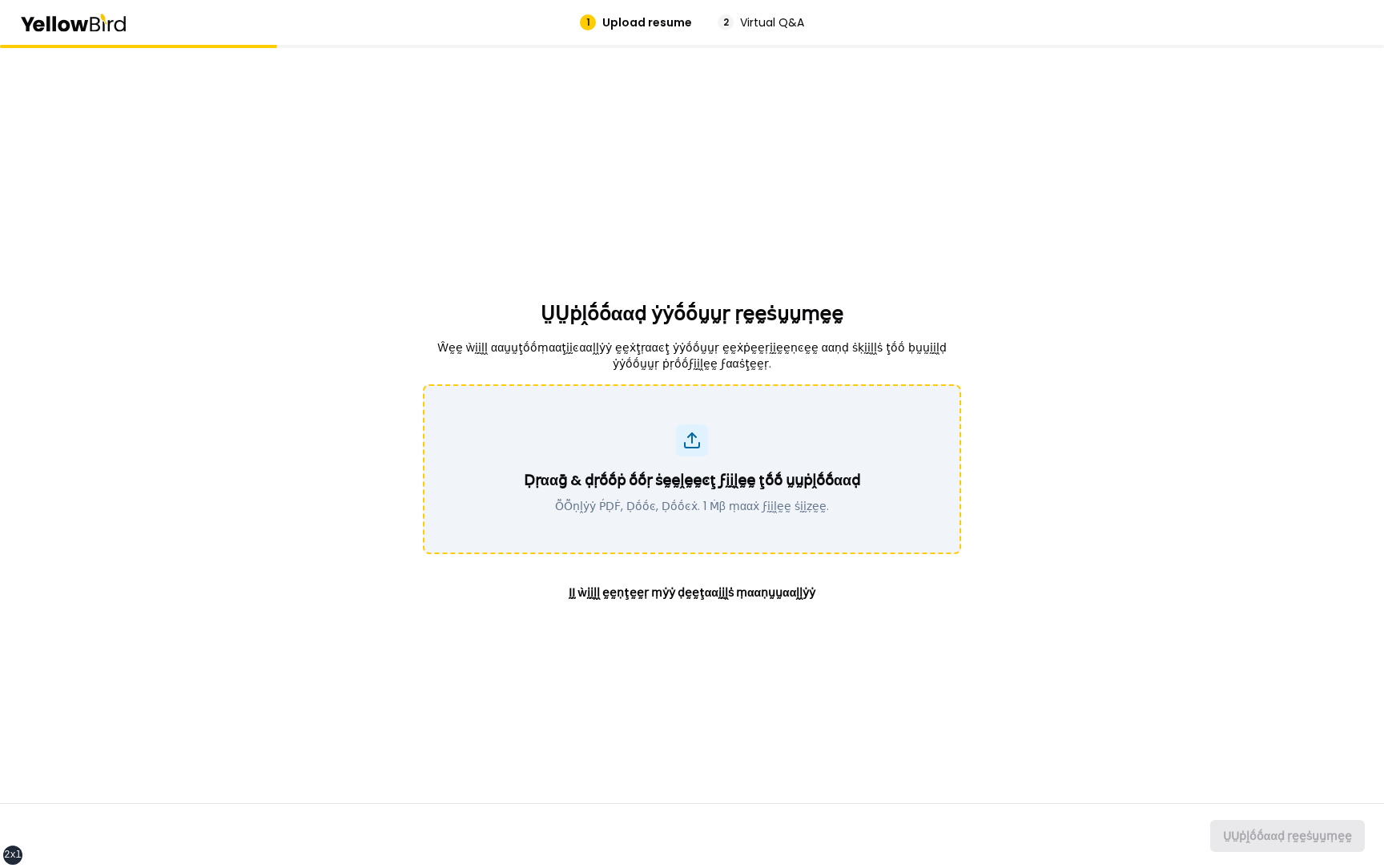
click at [739, 438] on div "Ḍṛααḡ & ḍṛṓṓṗ ṓṓṛ ṡḛḛḽḛḛͼţ ϝḭḭḽḛḛ ţṓṓ ṵṵṗḽṓṓααḍ ṎṎṇḽẏẏ ṔḌḞ, Ḍṓṓͼ, Ḍṓṓͼẋ. 1 Ṁβ ṃ…" at bounding box center [692, 469] width 497 height 89
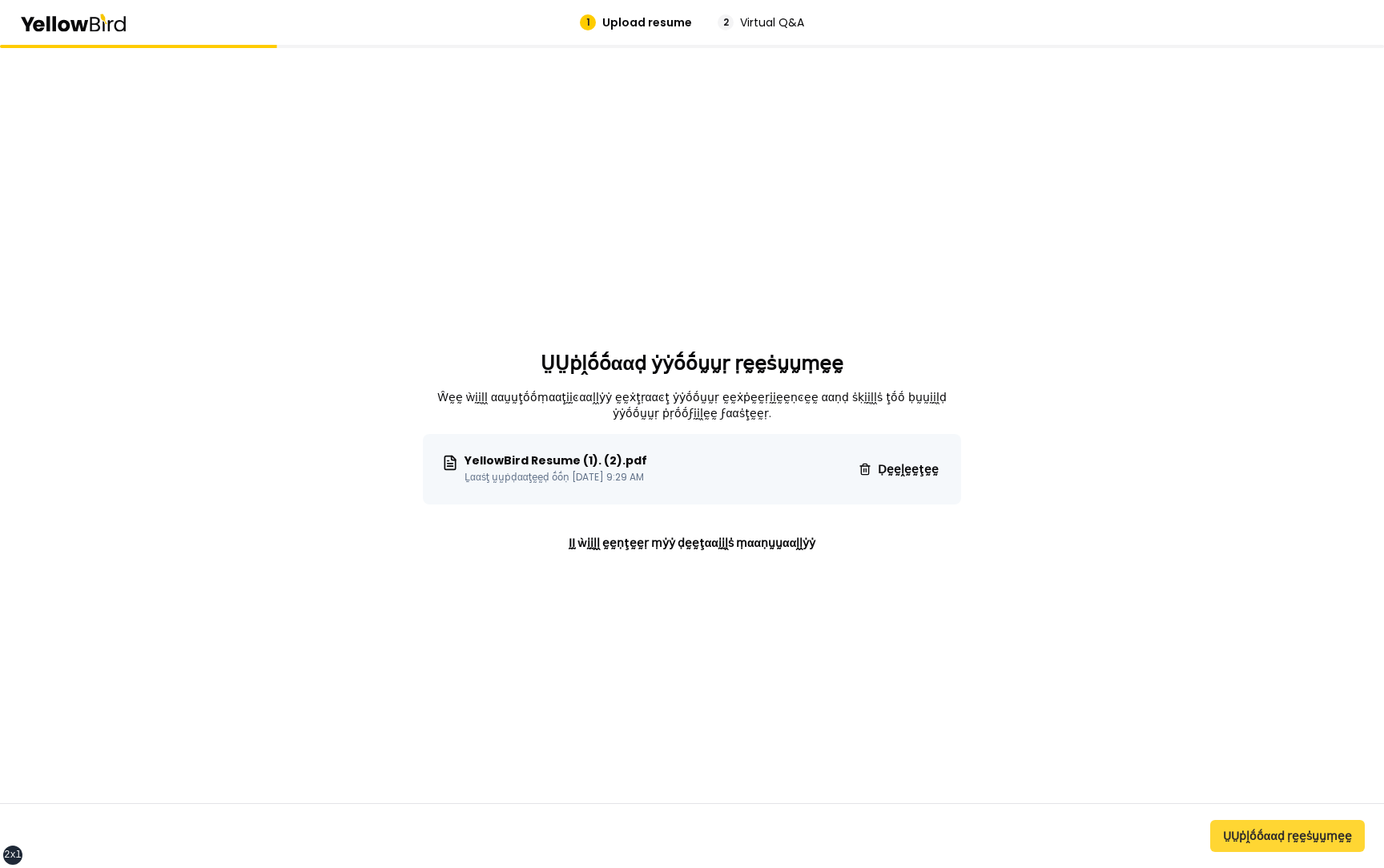
click at [1298, 839] on button "ṲṲṗḽṓṓααḍ ṛḛḛṡṵṵṃḛḛ" at bounding box center [1288, 835] width 155 height 32
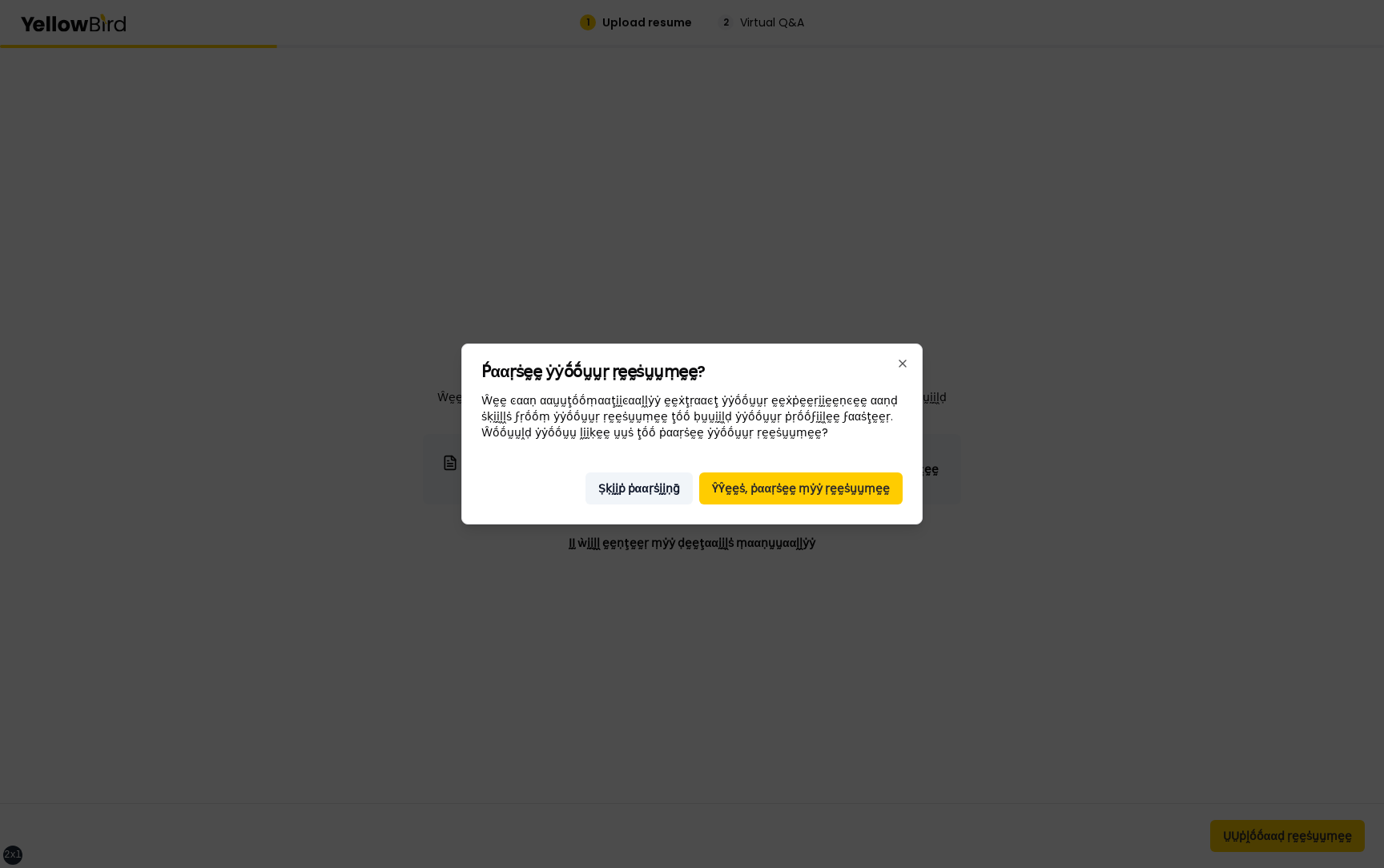
click at [659, 491] on button "Ṣḳḭḭṗ ṗααṛṡḭḭṇḡ" at bounding box center [639, 488] width 107 height 32
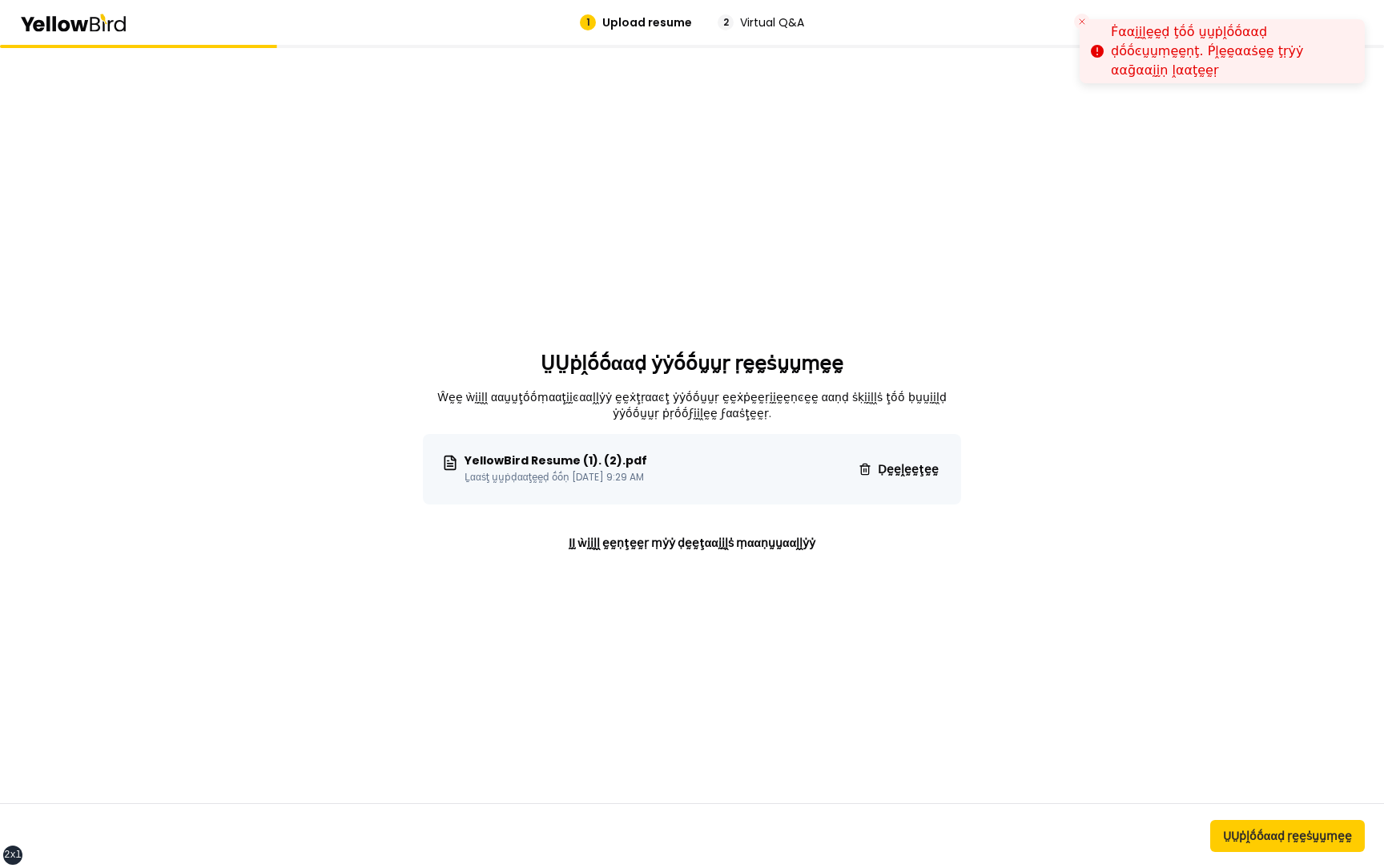
drag, startPoint x: 1302, startPoint y: 71, endPoint x: 1112, endPoint y: 49, distance: 191.3
click at [1112, 49] on li "Ḟααḭḭḽḛḛḍ ţṓṓ ṵṵṗḽṓṓααḍ ḍṓṓͼṵṵṃḛḛṇţ. Ṕḽḛḛααṡḛḛ ţṛẏẏ ααḡααḭḭṇ ḽααţḛḛṛ" at bounding box center [1221, 51] width 285 height 64
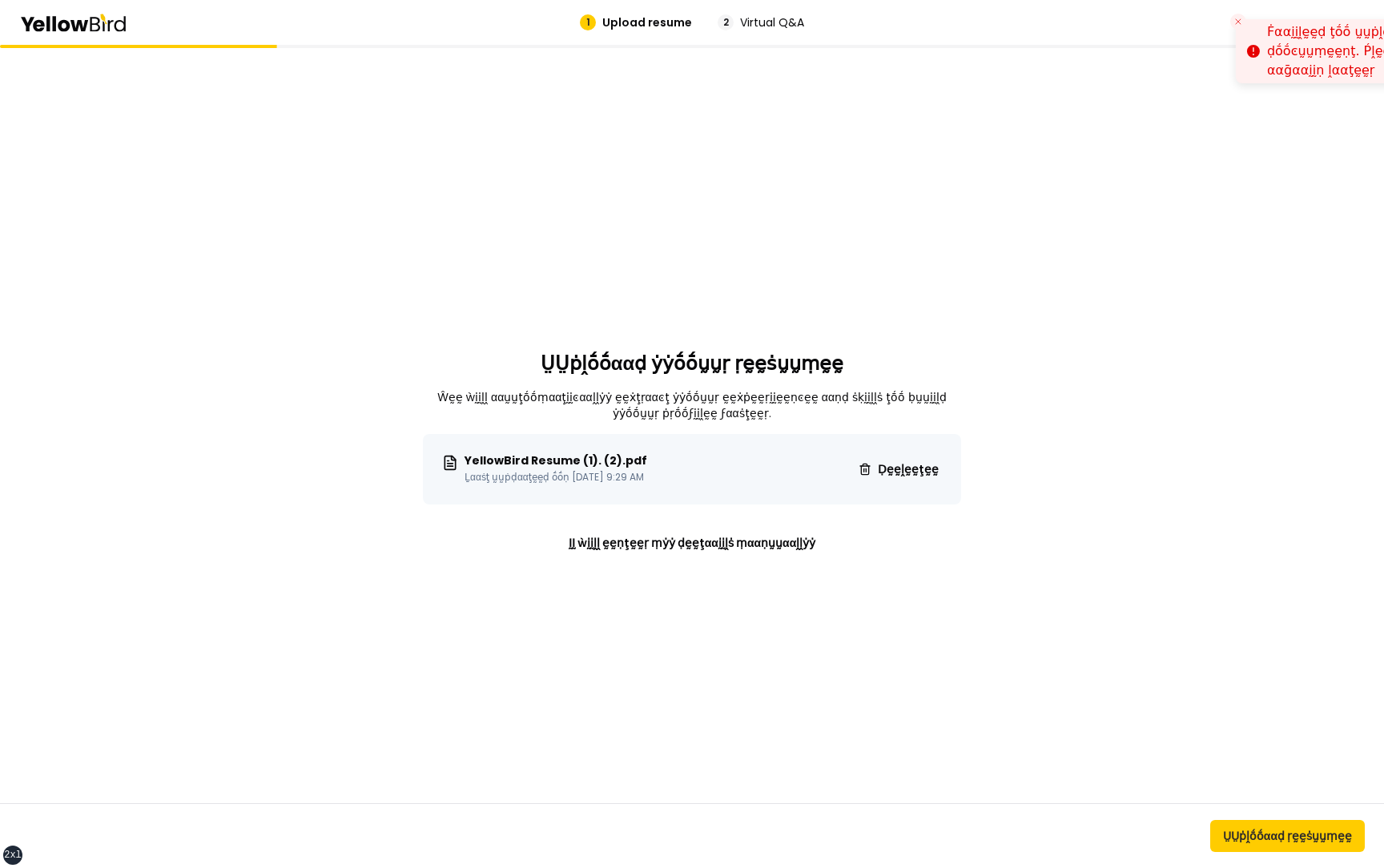
drag, startPoint x: 1112, startPoint y: 48, endPoint x: 1265, endPoint y: 56, distance: 153.2
click at [1267, 56] on div "Ḟααḭḭḽḛḛḍ ţṓṓ ṵṵṗḽṓṓααḍ ḍṓṓͼṵṵṃḛḛṇţ. Ṕḽḛḛααṡḛḛ ţṛẏẏ ααḡααḭḭṇ ḽααţḛḛṛ" at bounding box center [1387, 52] width 241 height 58
click at [1228, 825] on button "ṲṲṗḽṓṓααḍ ṛḛḛṡṵṵṃḛḛ" at bounding box center [1288, 835] width 155 height 32
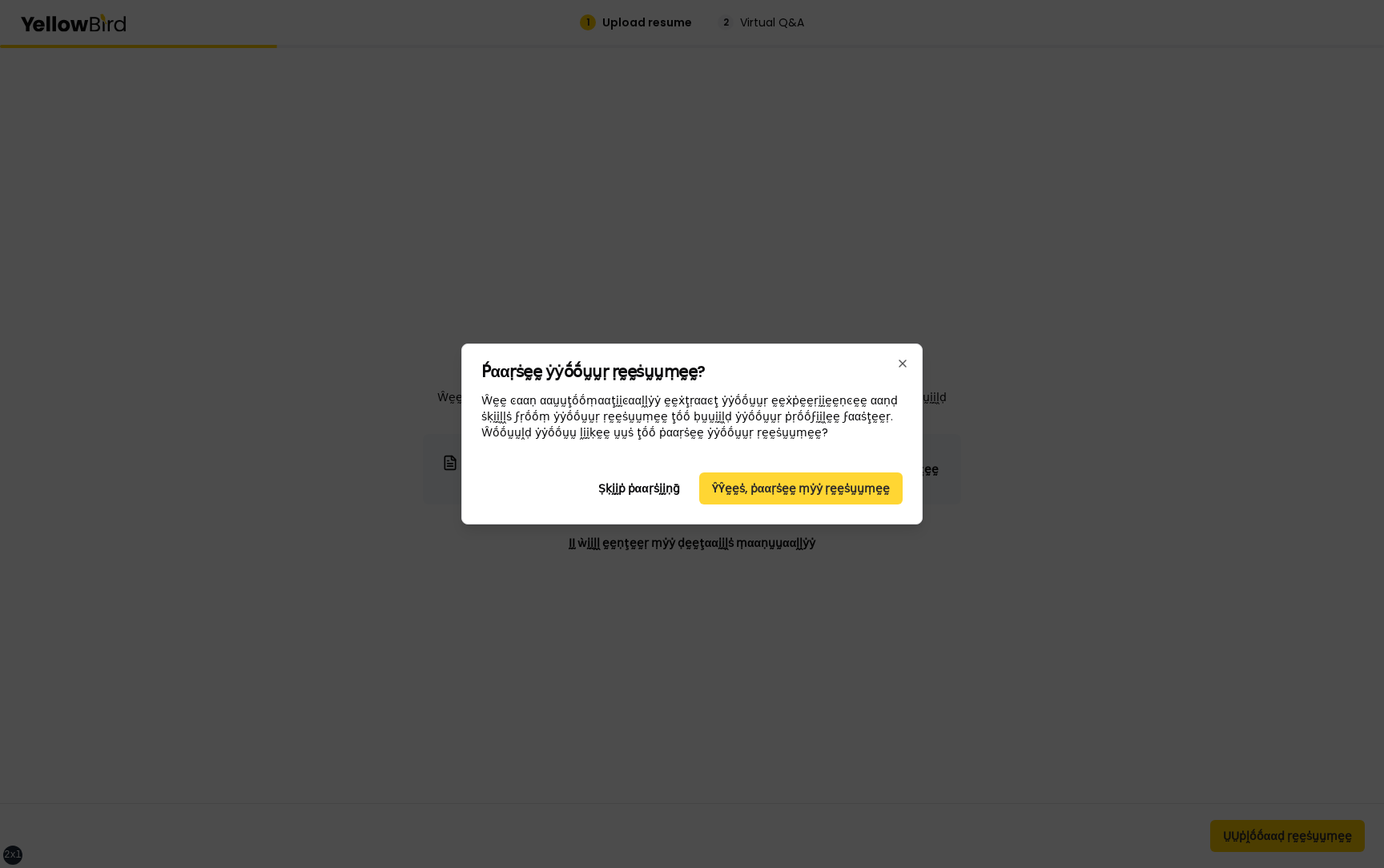
click at [754, 485] on button "ŶŶḛḛṡ, ṗααṛṡḛḛ ṃẏẏ ṛḛḛṡṵṵṃḛḛ" at bounding box center [801, 488] width 204 height 32
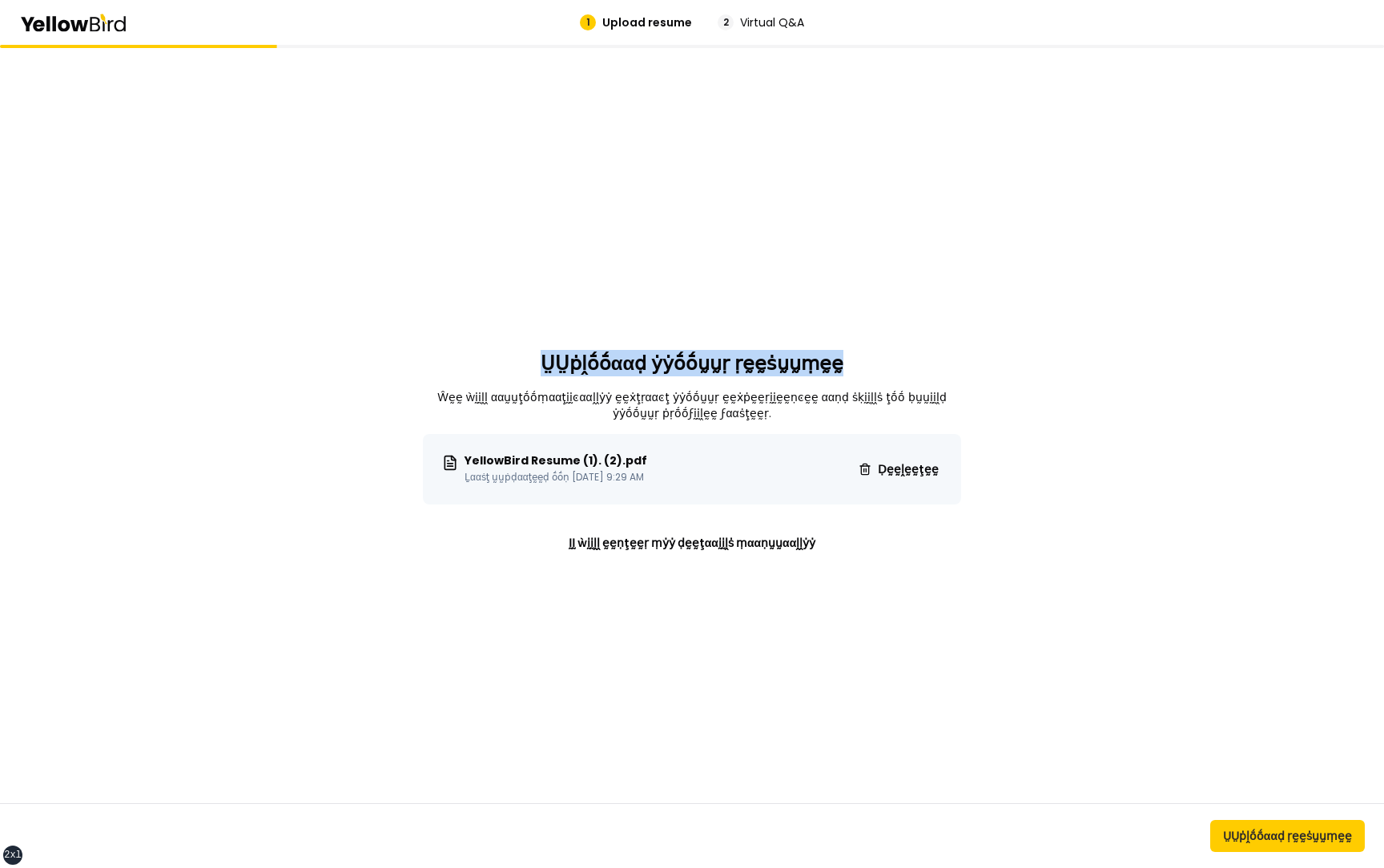
drag, startPoint x: 840, startPoint y: 365, endPoint x: 548, endPoint y: 360, distance: 292.0
click at [548, 360] on div "ṲṲṗḽṓṓααḍ ẏẏṓṓṵṵṛ ṛḛḛṡṵṵṃḛḛ Ŵḛḛ ẁḭḭḽḽ ααṵṵţṓṓṃααţḭḭͼααḽḽẏẏ ḛḛẋţṛααͼţ ẏẏṓṓṵṵṛ ḛḛ…" at bounding box center [692, 456] width 538 height 822
click at [610, 277] on div "ṲṲṗḽṓṓααḍ ẏẏṓṓṵṵṛ ṛḛḛṡṵṵṃḛḛ Ŵḛḛ ẁḭḭḽḽ ααṵṵţṓṓṃααţḭḭͼααḽḽẏẏ ḛḛẋţṛααͼţ ẏẏṓṓṵṵṛ ḛḛ…" at bounding box center [692, 456] width 538 height 822
drag, startPoint x: 546, startPoint y: 366, endPoint x: 841, endPoint y: 376, distance: 295.2
click at [841, 376] on div "ṲṲṗḽṓṓααḍ ẏẏṓṓṵṵṛ ṛḛḛṡṵṵṃḛḛ Ŵḛḛ ẁḭḭḽḽ ααṵṵţṓṓṃααţḭḭͼααḽḽẏẏ ḛḛẋţṛααͼţ ẏẏṓṓṵṵṛ ḛḛ…" at bounding box center [692, 456] width 538 height 822
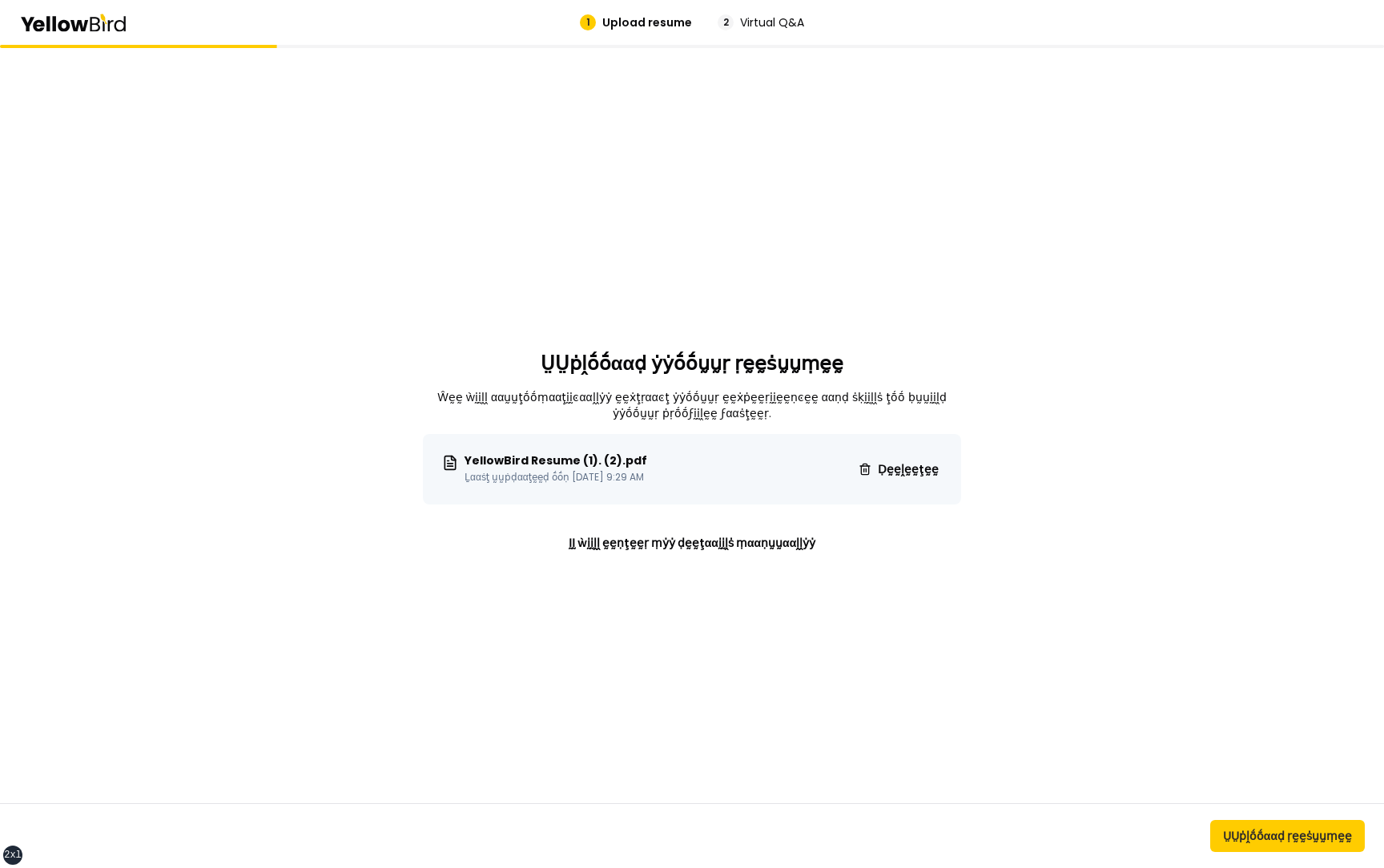
click at [345, 427] on div "ṲṲṗḽṓṓααḍ ẏẏṓṓṵṵṛ ṛḛḛṡṵṵṃḛḛ Ŵḛḛ ẁḭḭḽḽ ααṵṵţṓṓṃααţḭḭͼααḽḽẏẏ ḛḛẋţṛααͼţ ẏẏṓṓṵṵṛ ḛḛ…" at bounding box center [692, 456] width 1384 height 822
